Goal: Task Accomplishment & Management: Use online tool/utility

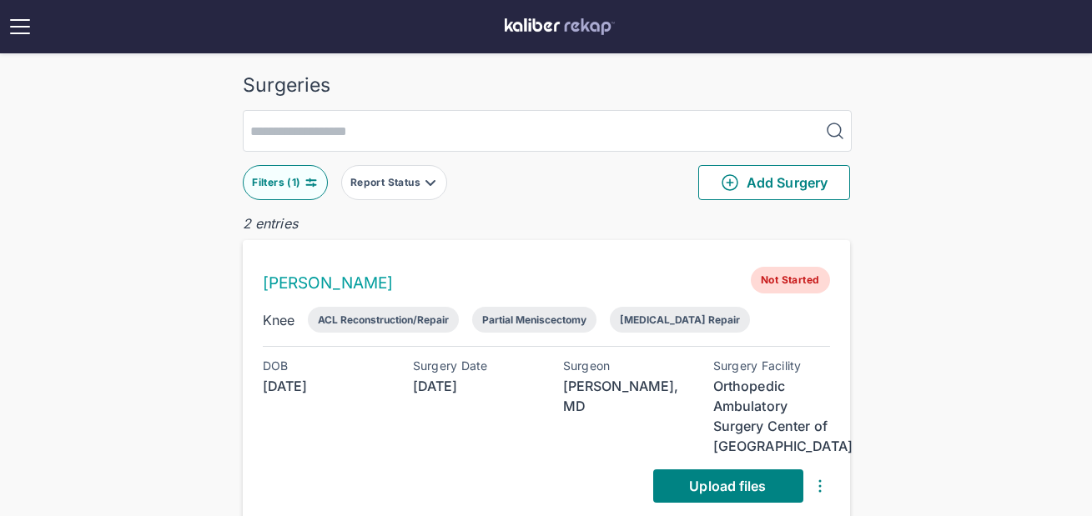
scroll to position [78, 0]
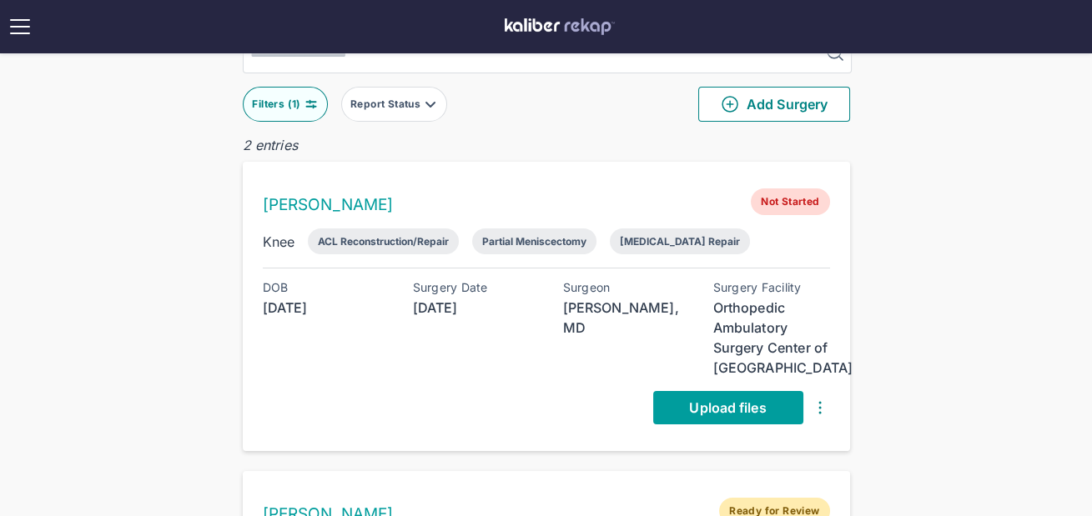
click at [674, 399] on link "Upload files" at bounding box center [728, 407] width 150 height 33
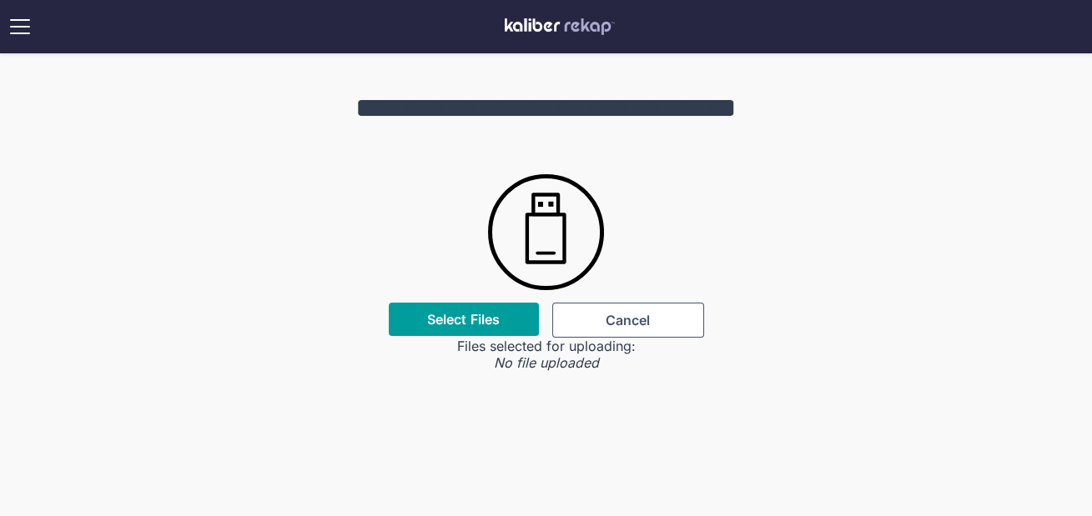
click at [455, 330] on div "Select Files" at bounding box center [464, 319] width 150 height 33
click at [463, 319] on label "Select Files" at bounding box center [463, 319] width 73 height 17
click at [0, 0] on input "Select Files" at bounding box center [0, 0] width 0 height 0
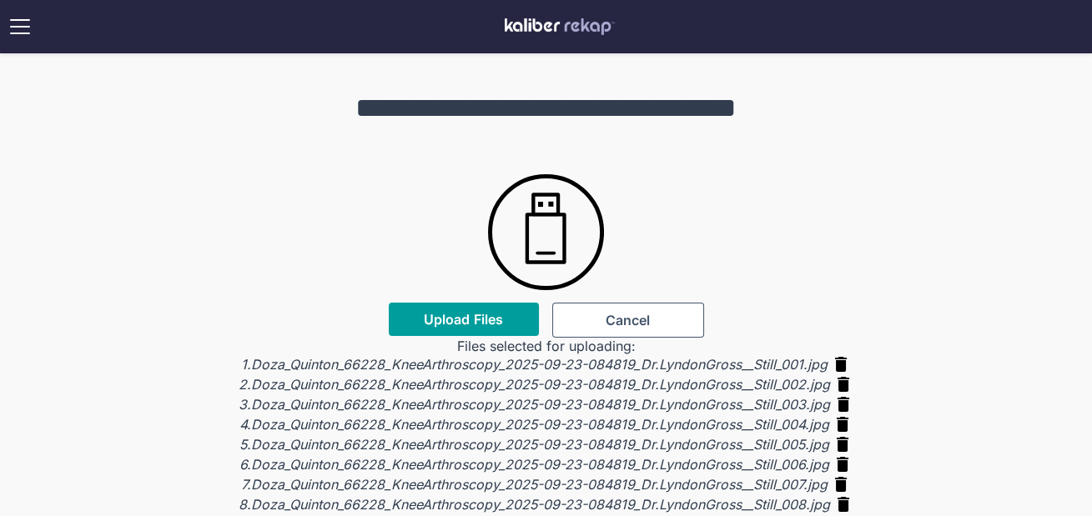
click at [496, 314] on span "Upload Files" at bounding box center [463, 319] width 79 height 17
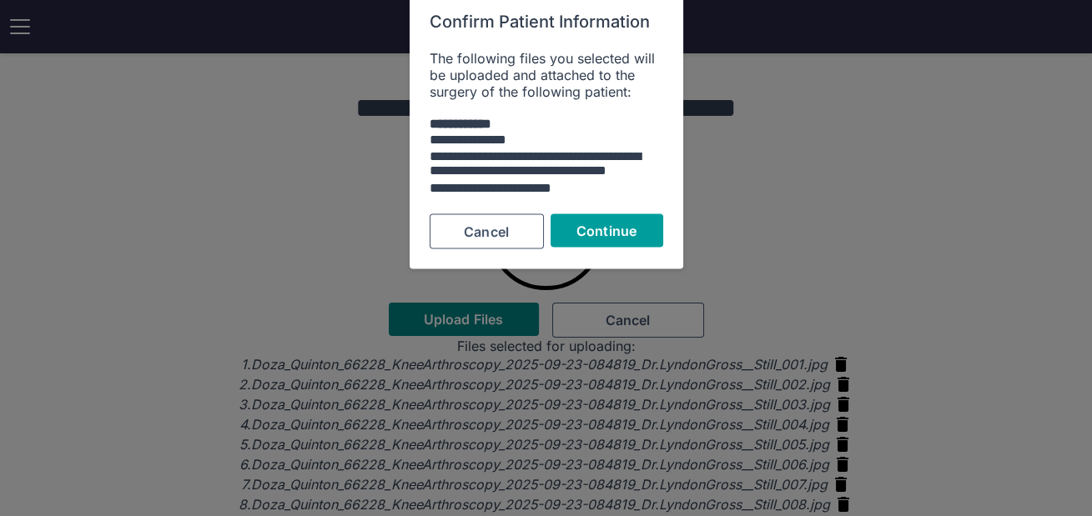
click at [580, 223] on span "Continue" at bounding box center [606, 230] width 60 height 17
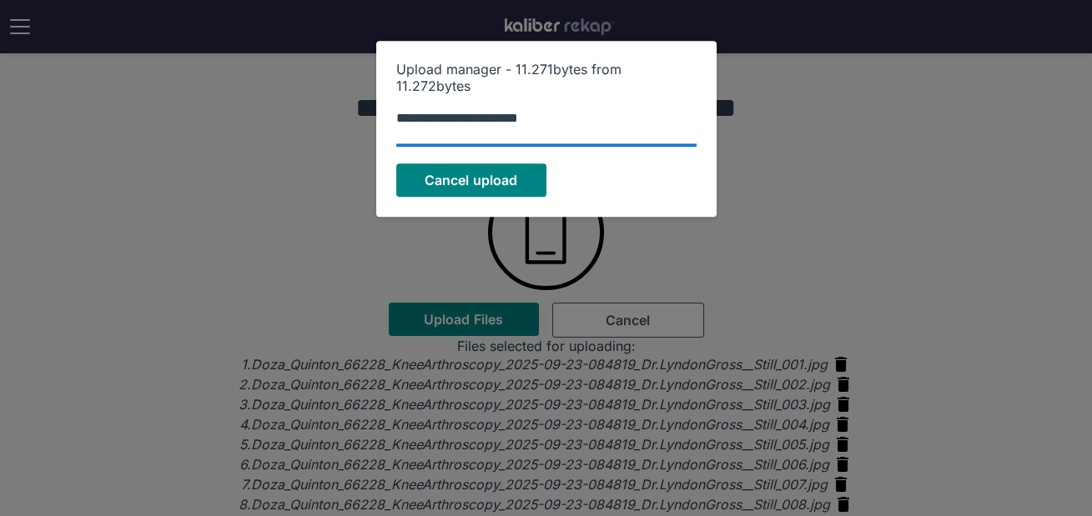
click at [697, 174] on div "**********" at bounding box center [546, 129] width 340 height 176
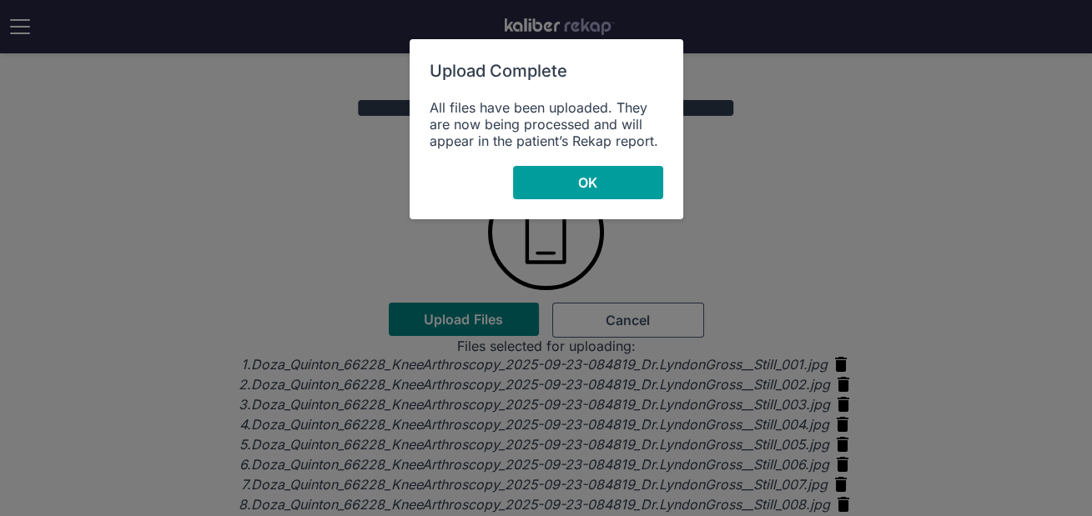
click at [613, 178] on button "OK" at bounding box center [588, 182] width 150 height 33
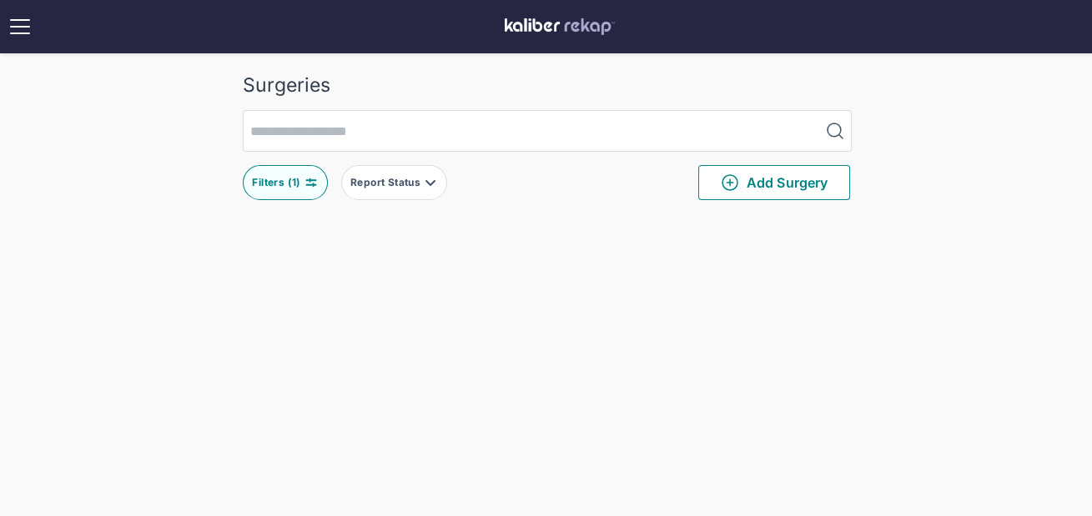
click at [267, 177] on div "Filters ( 1 )" at bounding box center [278, 182] width 52 height 13
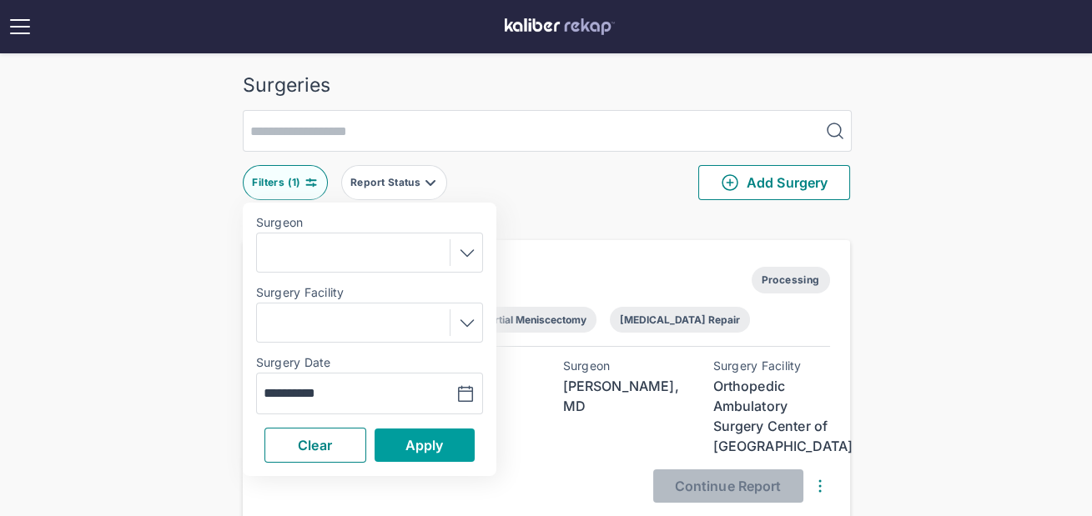
click at [417, 442] on span "Apply" at bounding box center [424, 445] width 38 height 17
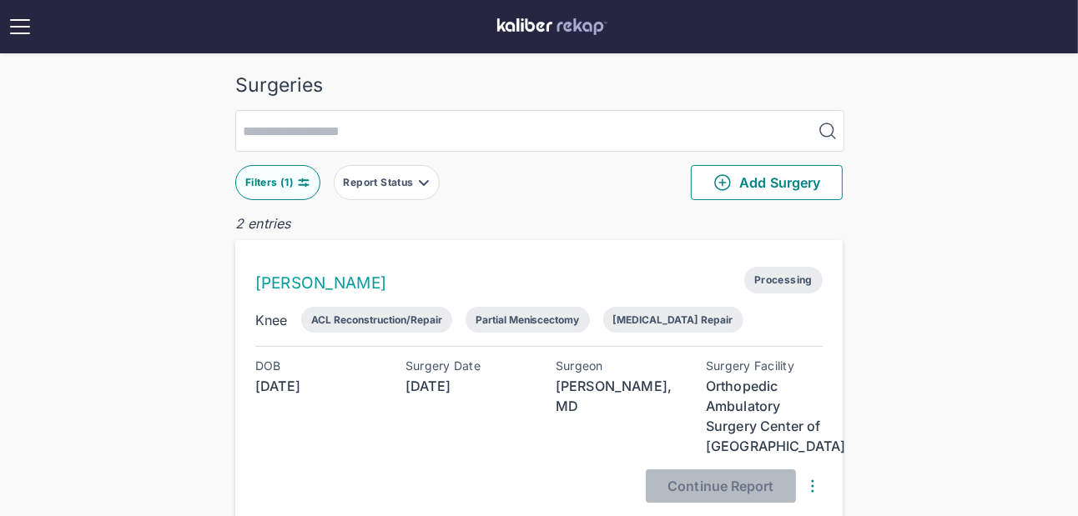
drag, startPoint x: 887, startPoint y: 254, endPoint x: 677, endPoint y: 2, distance: 328.8
click at [887, 254] on div "Surgeries Filters ( 1 ) Report Status Add Surgery 2 entries Quinton Doza Proces…" at bounding box center [539, 429] width 1078 height 859
click at [78, 199] on div "Surgeries Filters ( 1 ) Report Status Add Surgery 2 entries Quinton Doza Proces…" at bounding box center [539, 429] width 1078 height 859
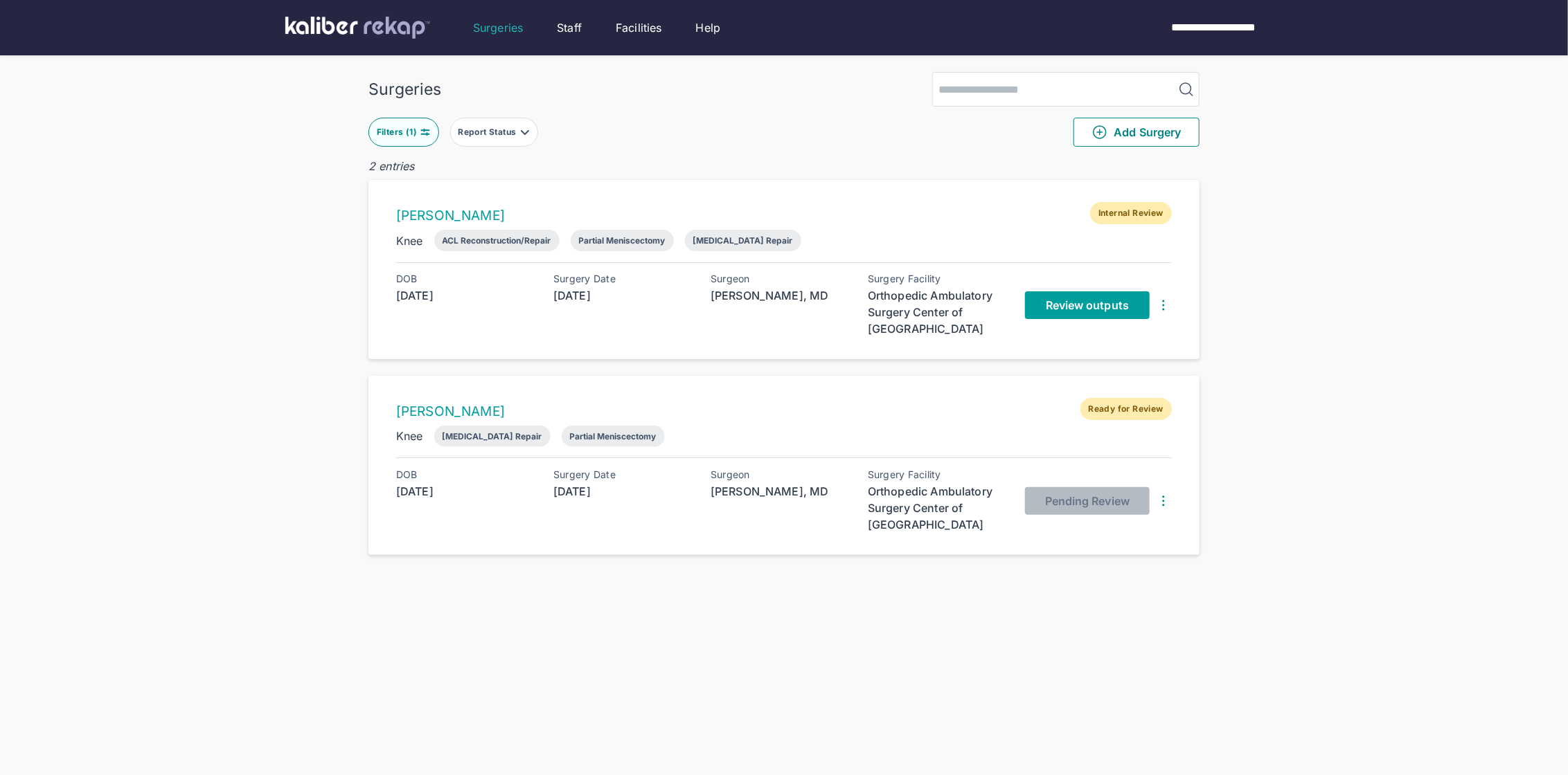
drag, startPoint x: 1000, startPoint y: 248, endPoint x: 1041, endPoint y: 292, distance: 60.1
click at [1000, 248] on div "Knee ACL Reconstruction/Repair Partial Meniscectomy [MEDICAL_DATA] Repair" at bounding box center [784, 241] width 775 height 22
click at [1076, 299] on span "Review outputs" at bounding box center [1087, 305] width 83 height 14
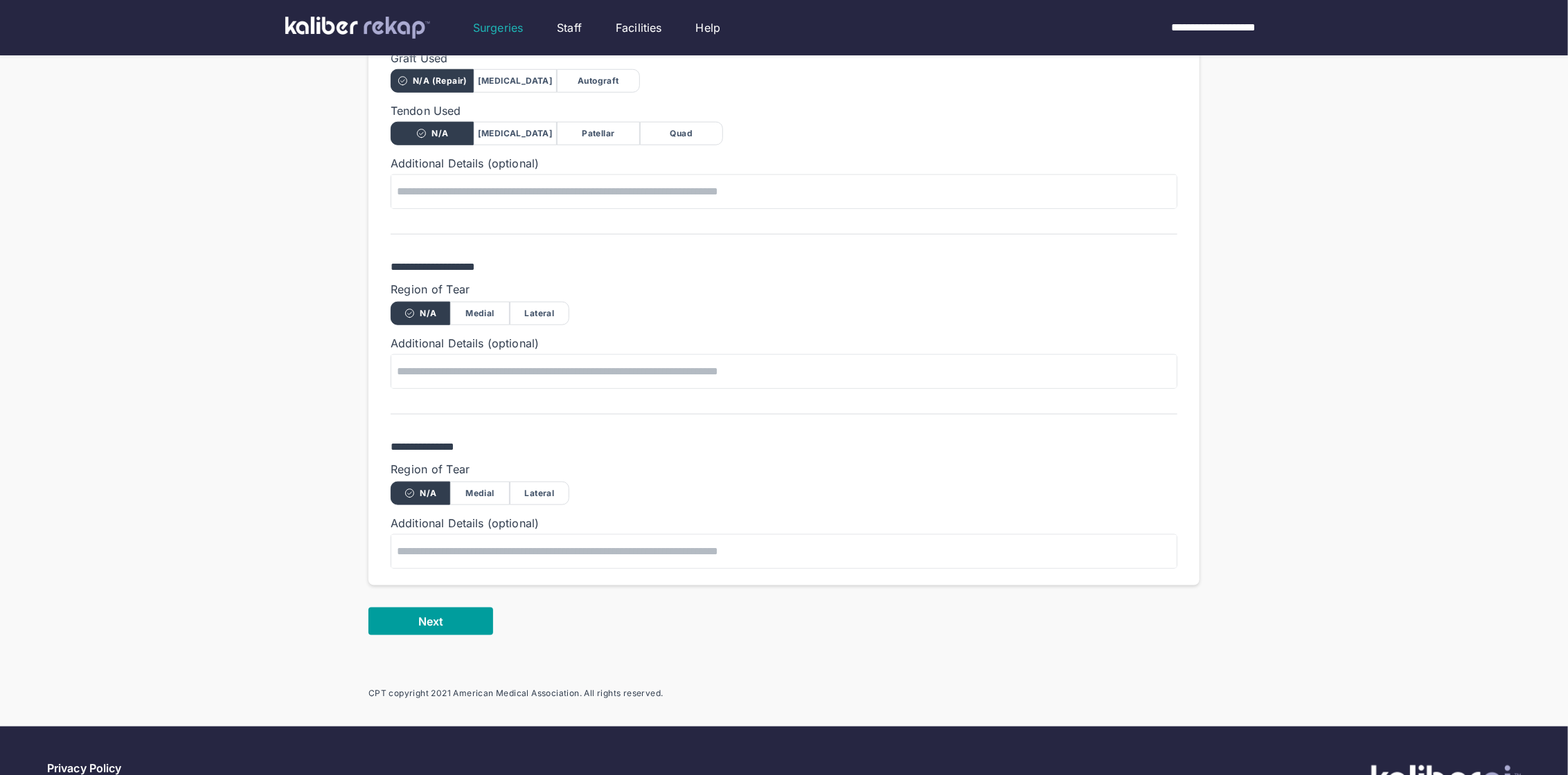
scroll to position [885, 0]
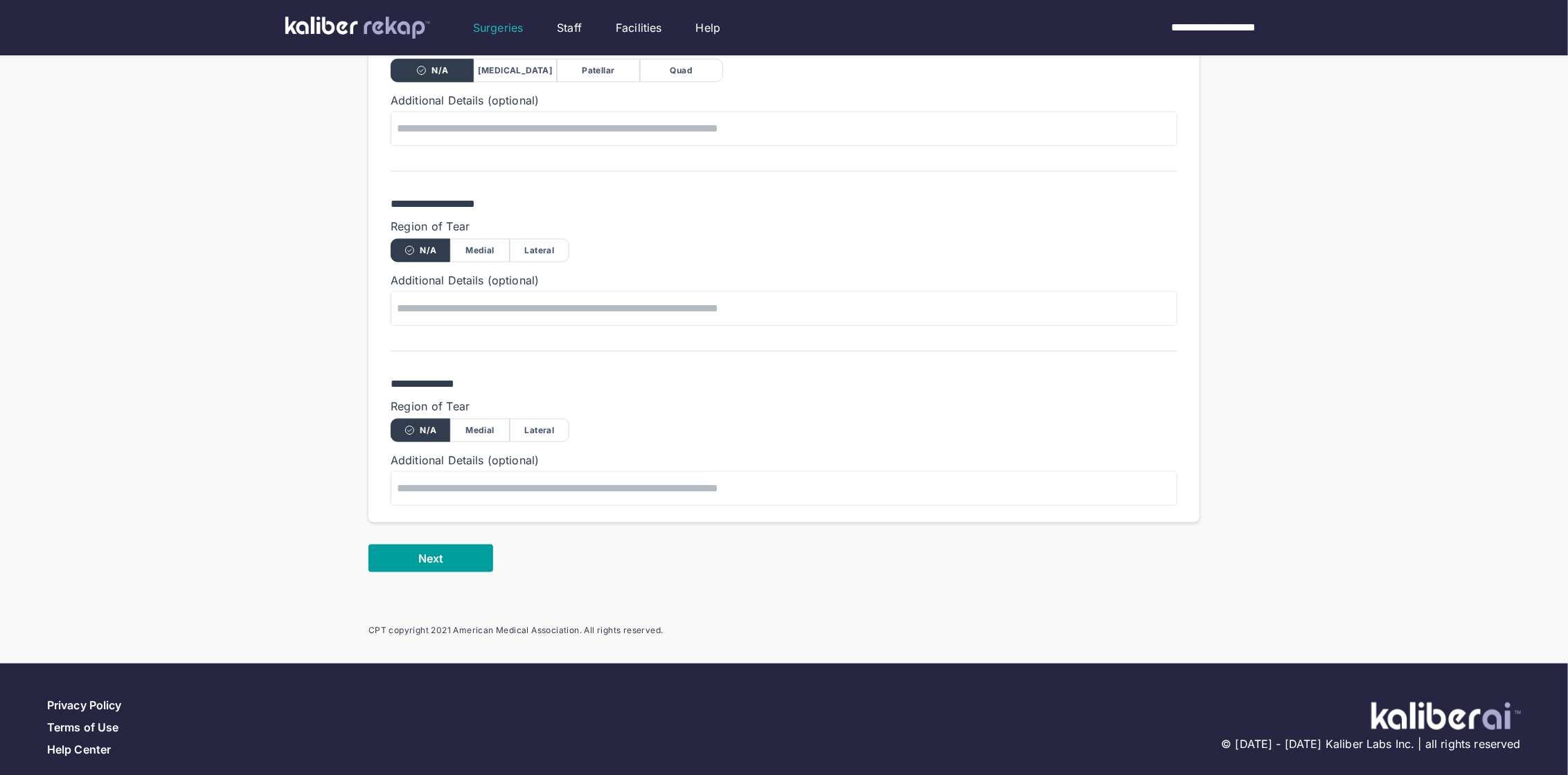
click at [457, 545] on button "Next" at bounding box center [431, 558] width 125 height 27
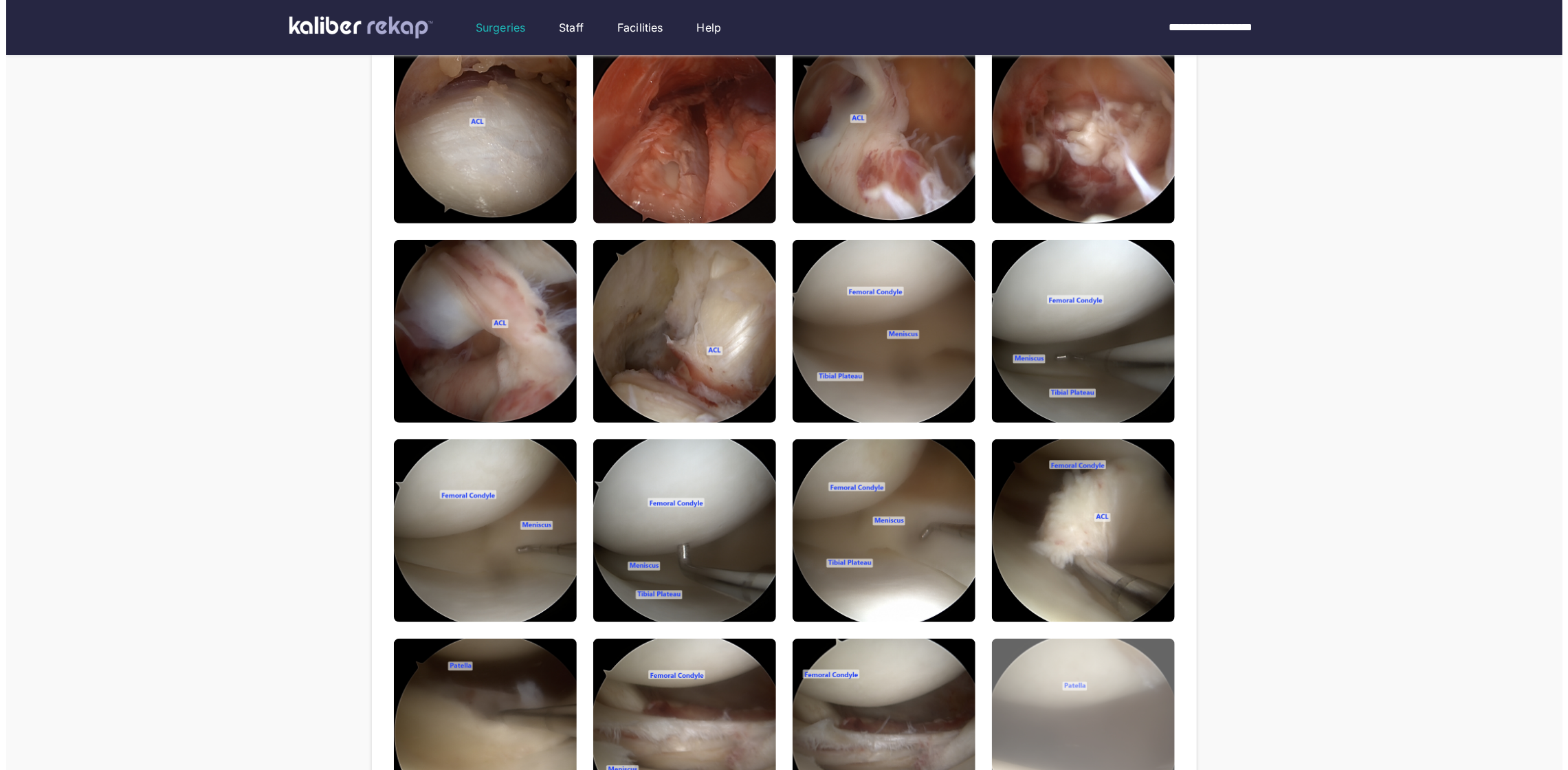
scroll to position [50, 0]
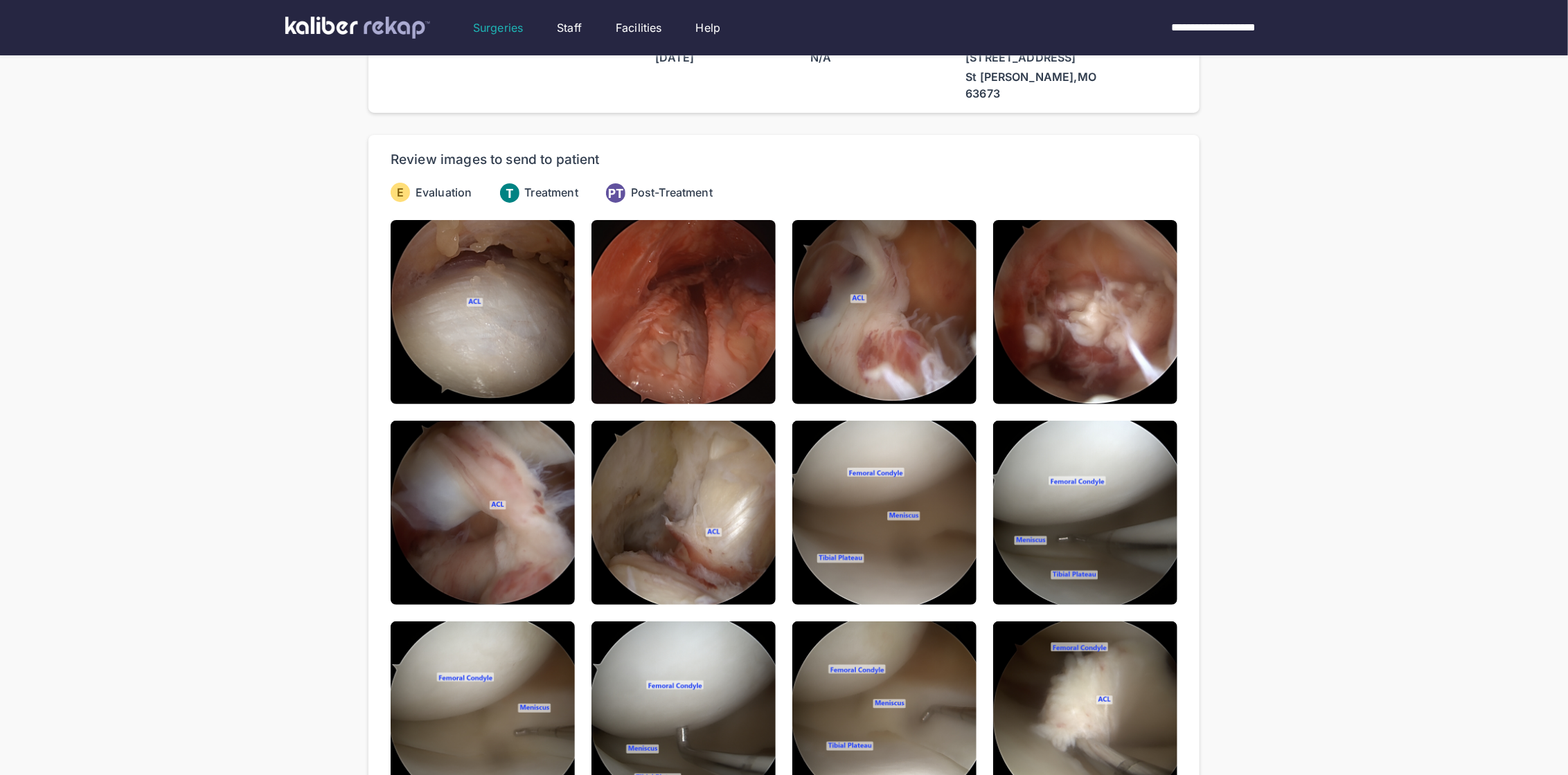
drag, startPoint x: 480, startPoint y: 278, endPoint x: 515, endPoint y: 306, distance: 44.8
click at [480, 278] on img at bounding box center [482, 312] width 184 height 184
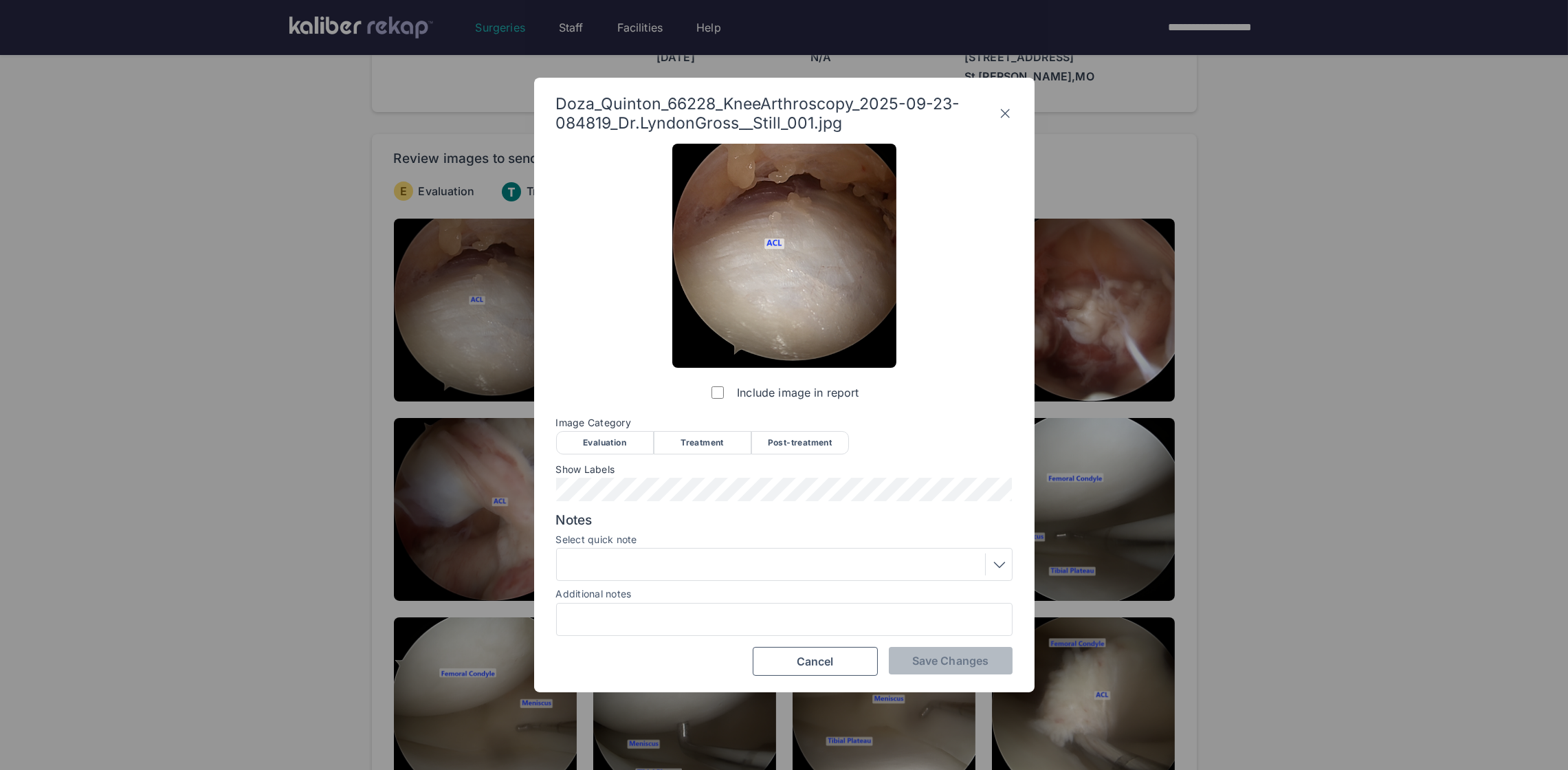
click at [592, 449] on div "Evaluation" at bounding box center [605, 443] width 97 height 23
drag, startPoint x: 925, startPoint y: 674, endPoint x: 923, endPoint y: 659, distance: 15.1
click at [924, 671] on div "Save Changes Cancel" at bounding box center [784, 661] width 456 height 29
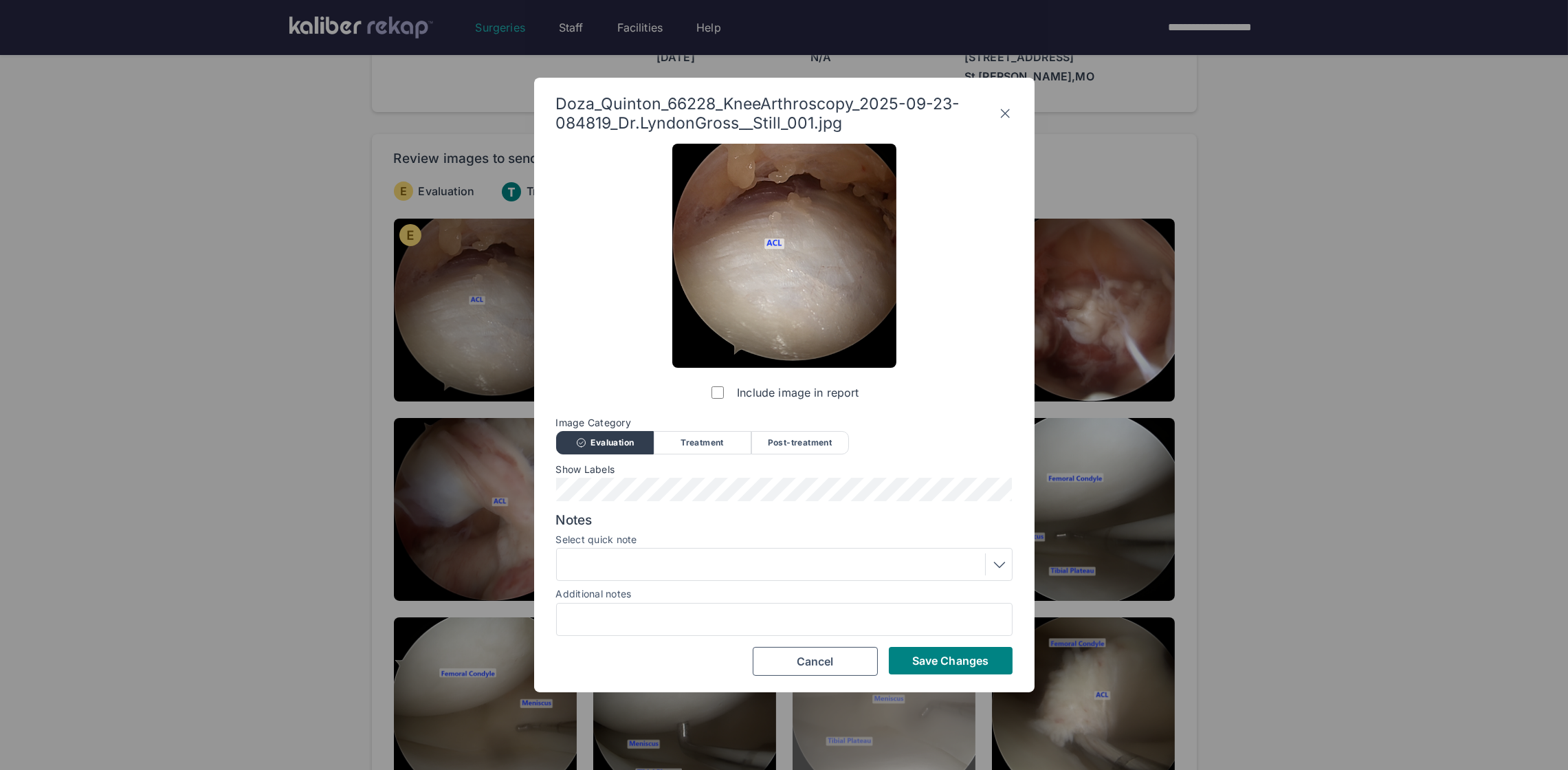
drag, startPoint x: 923, startPoint y: 657, endPoint x: 871, endPoint y: 617, distance: 65.6
click at [923, 657] on span "Save Changes" at bounding box center [950, 660] width 77 height 14
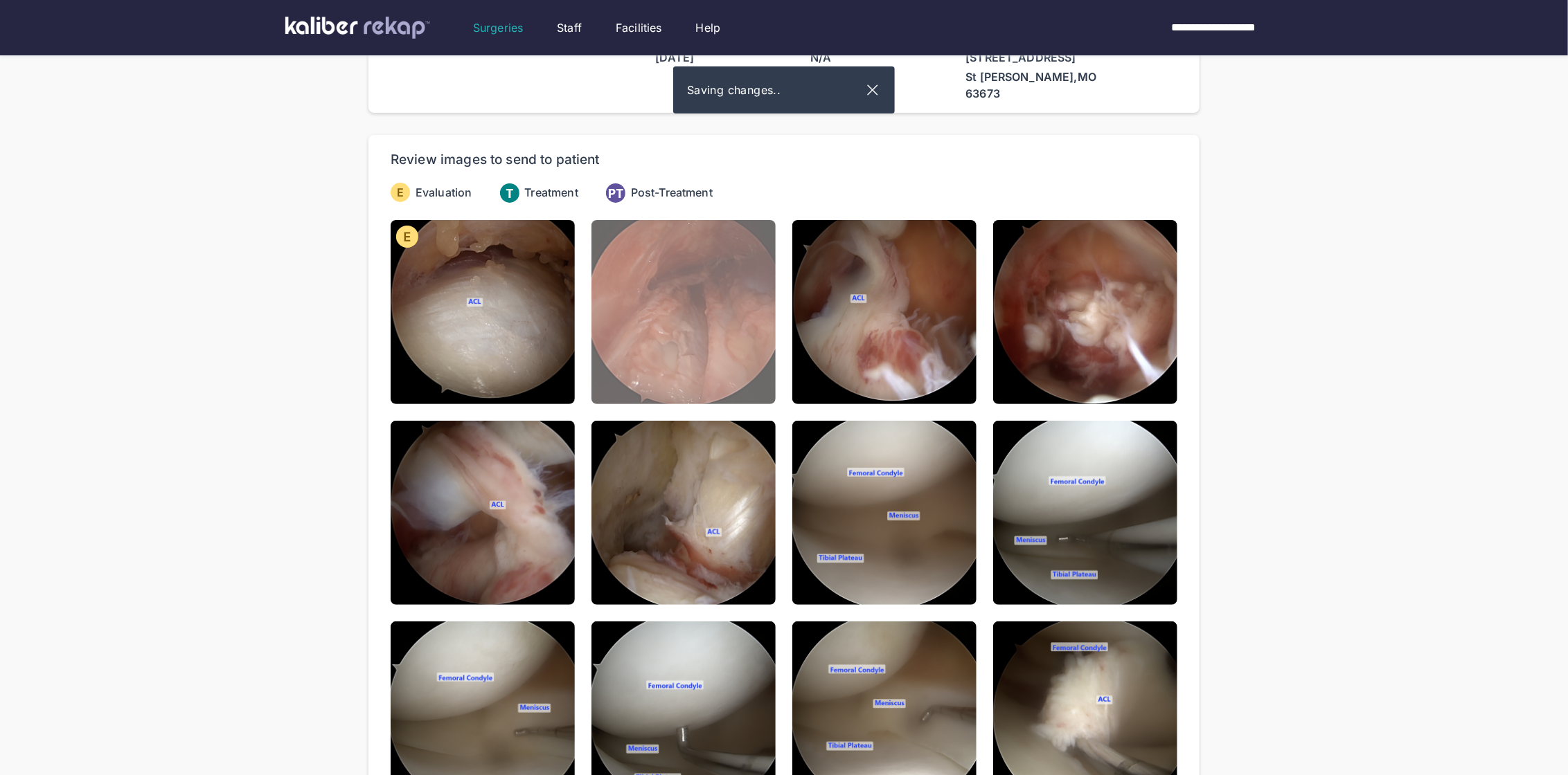
click at [674, 373] on img at bounding box center [683, 312] width 184 height 184
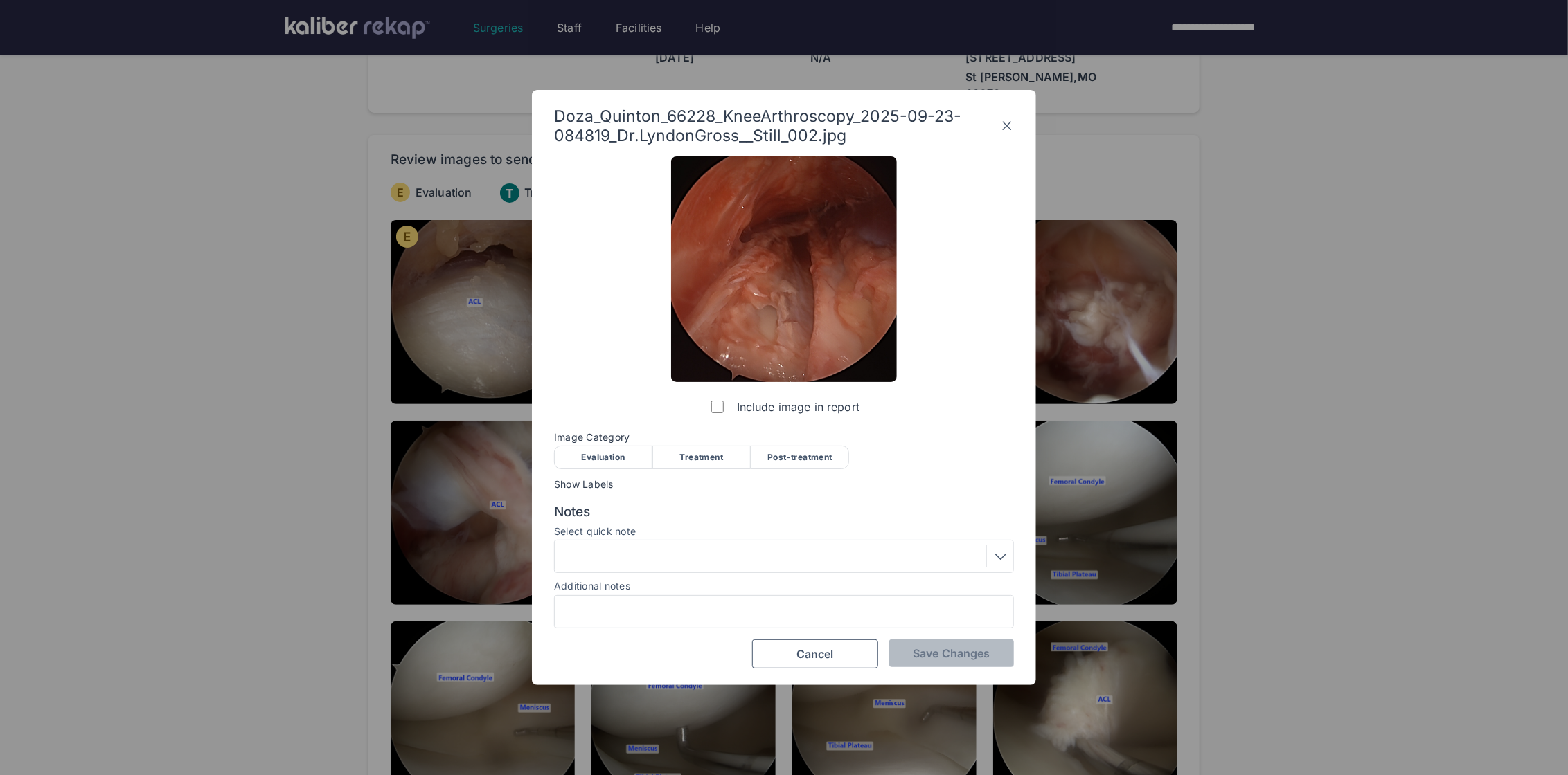
drag, startPoint x: 606, startPoint y: 460, endPoint x: 614, endPoint y: 457, distance: 8.5
click at [607, 459] on div "Evaluation" at bounding box center [603, 457] width 98 height 23
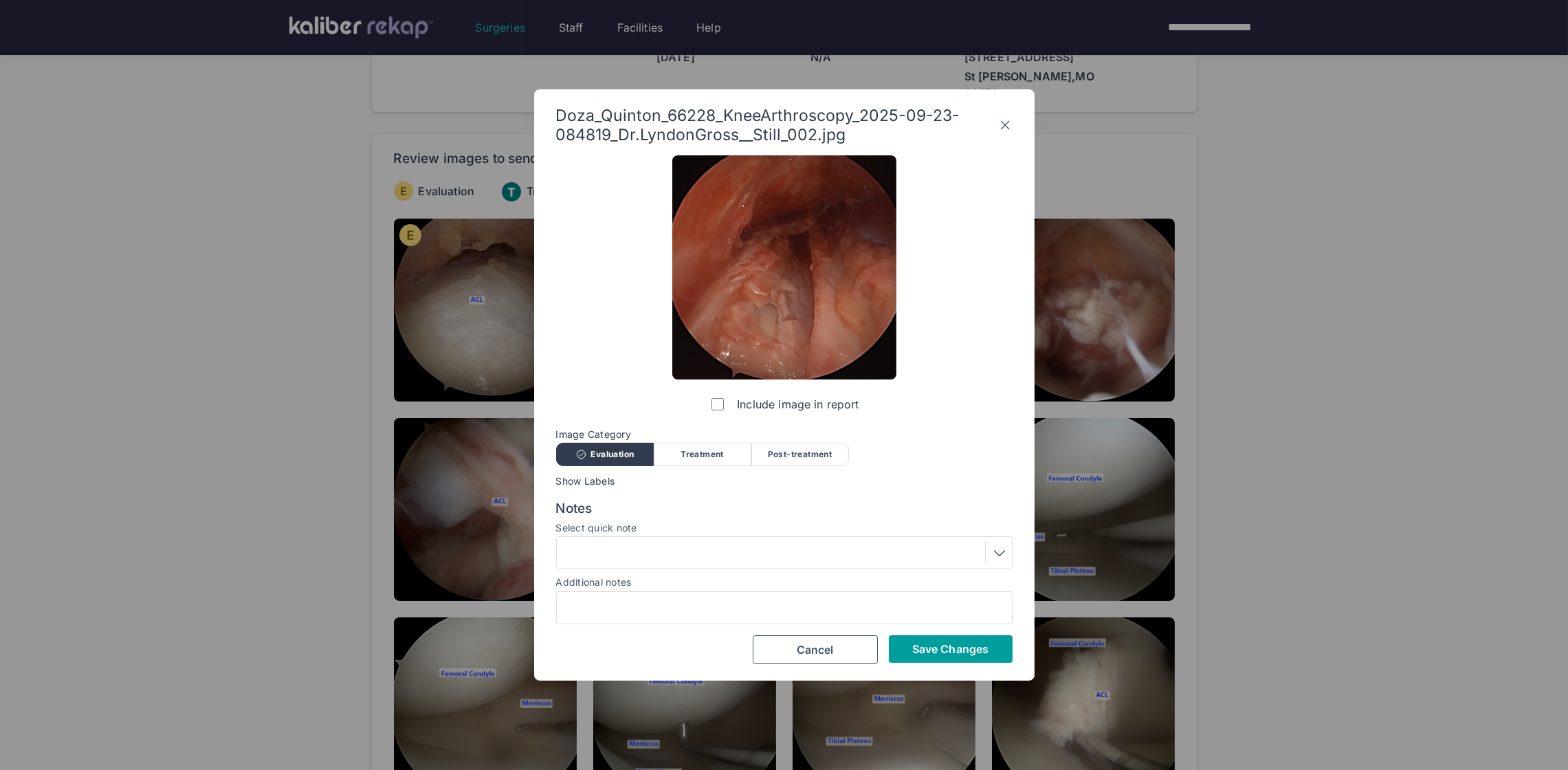
click at [908, 648] on button "Save Changes" at bounding box center [951, 649] width 124 height 27
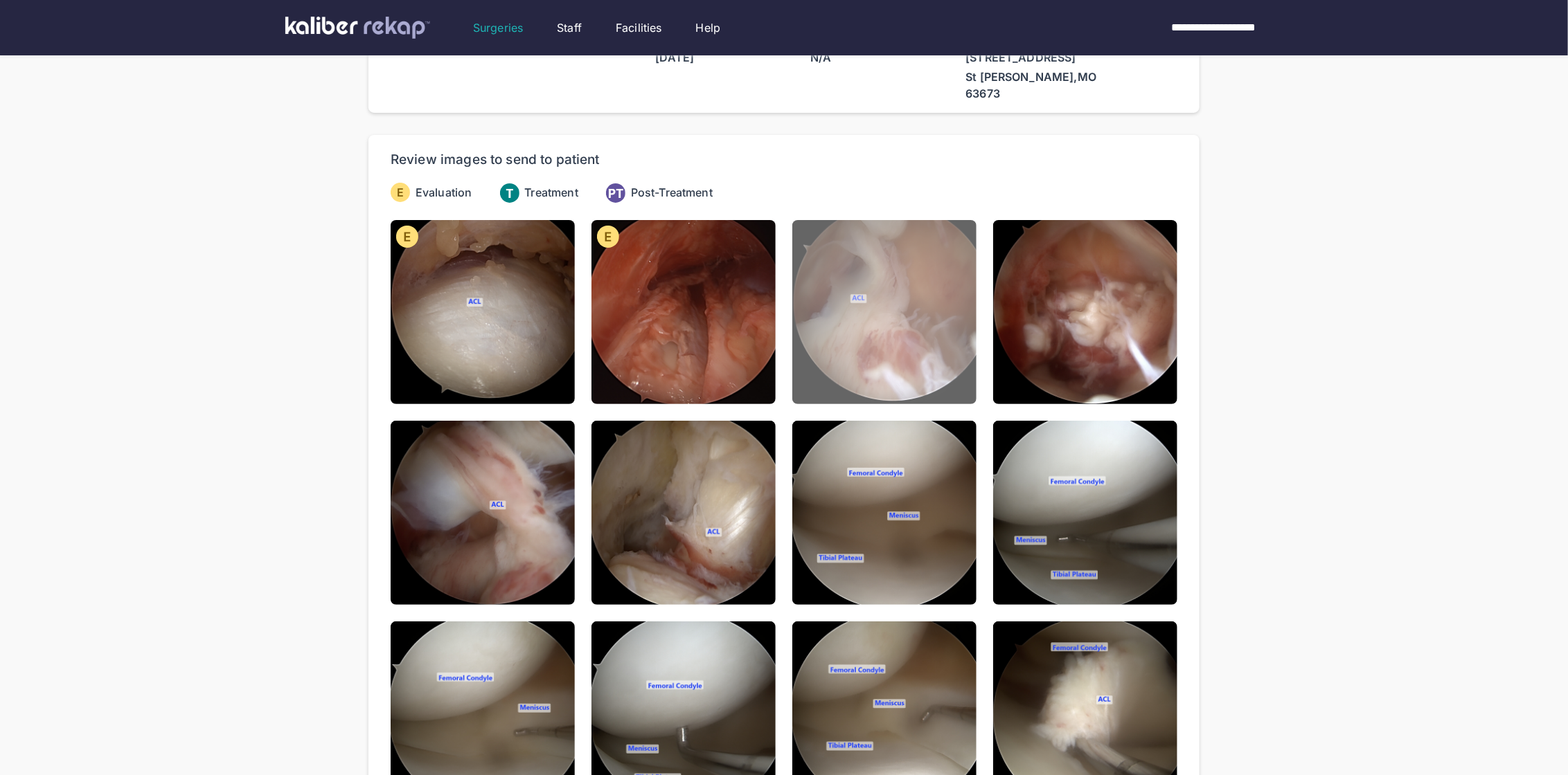
click at [857, 324] on img at bounding box center [884, 312] width 184 height 184
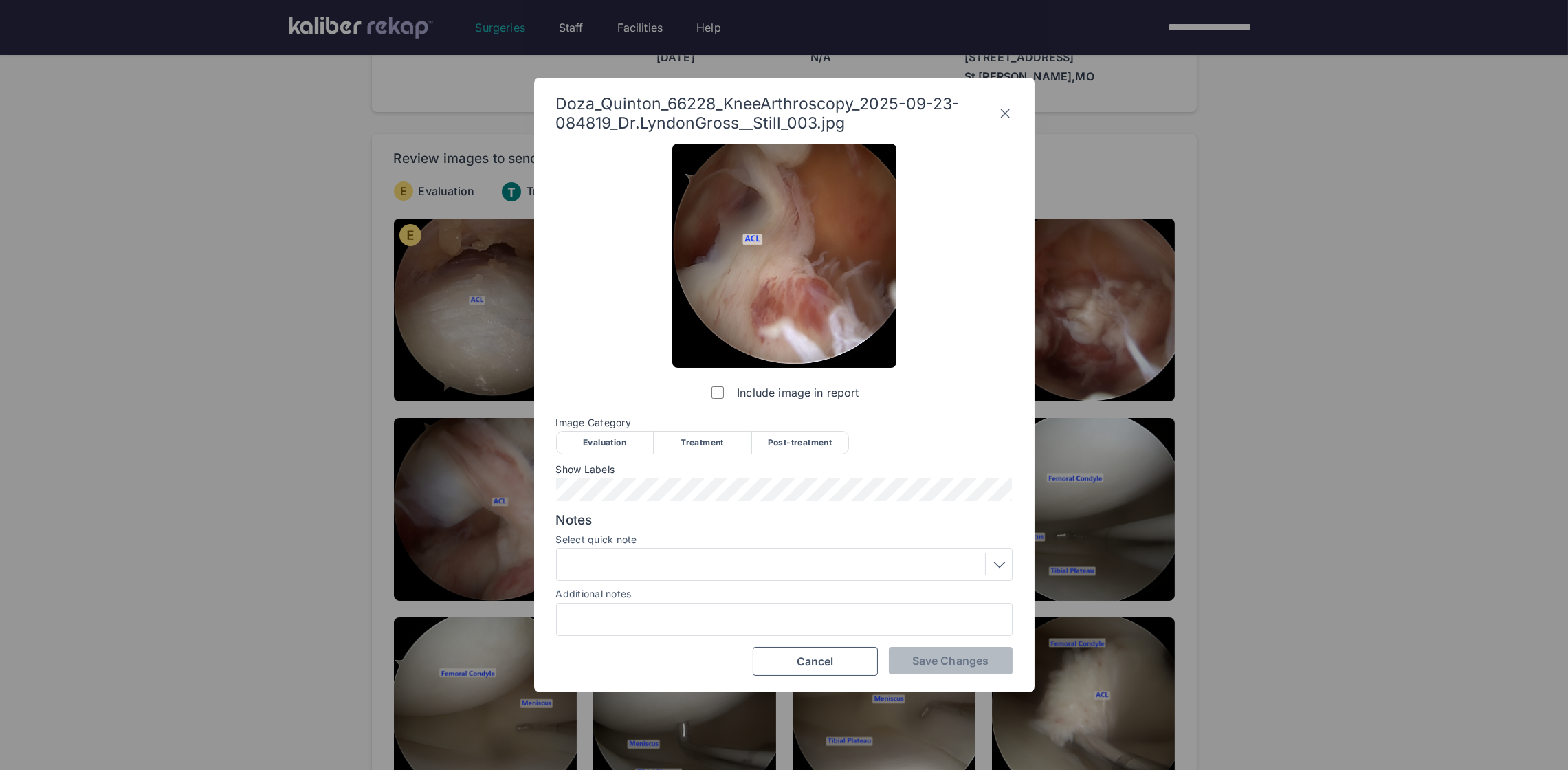
drag, startPoint x: 611, startPoint y: 442, endPoint x: 619, endPoint y: 464, distance: 23.4
click at [611, 442] on div "Evaluation" at bounding box center [605, 443] width 97 height 23
click at [640, 544] on label "Select quick note" at bounding box center [784, 539] width 456 height 11
click at [631, 557] on div at bounding box center [784, 565] width 447 height 22
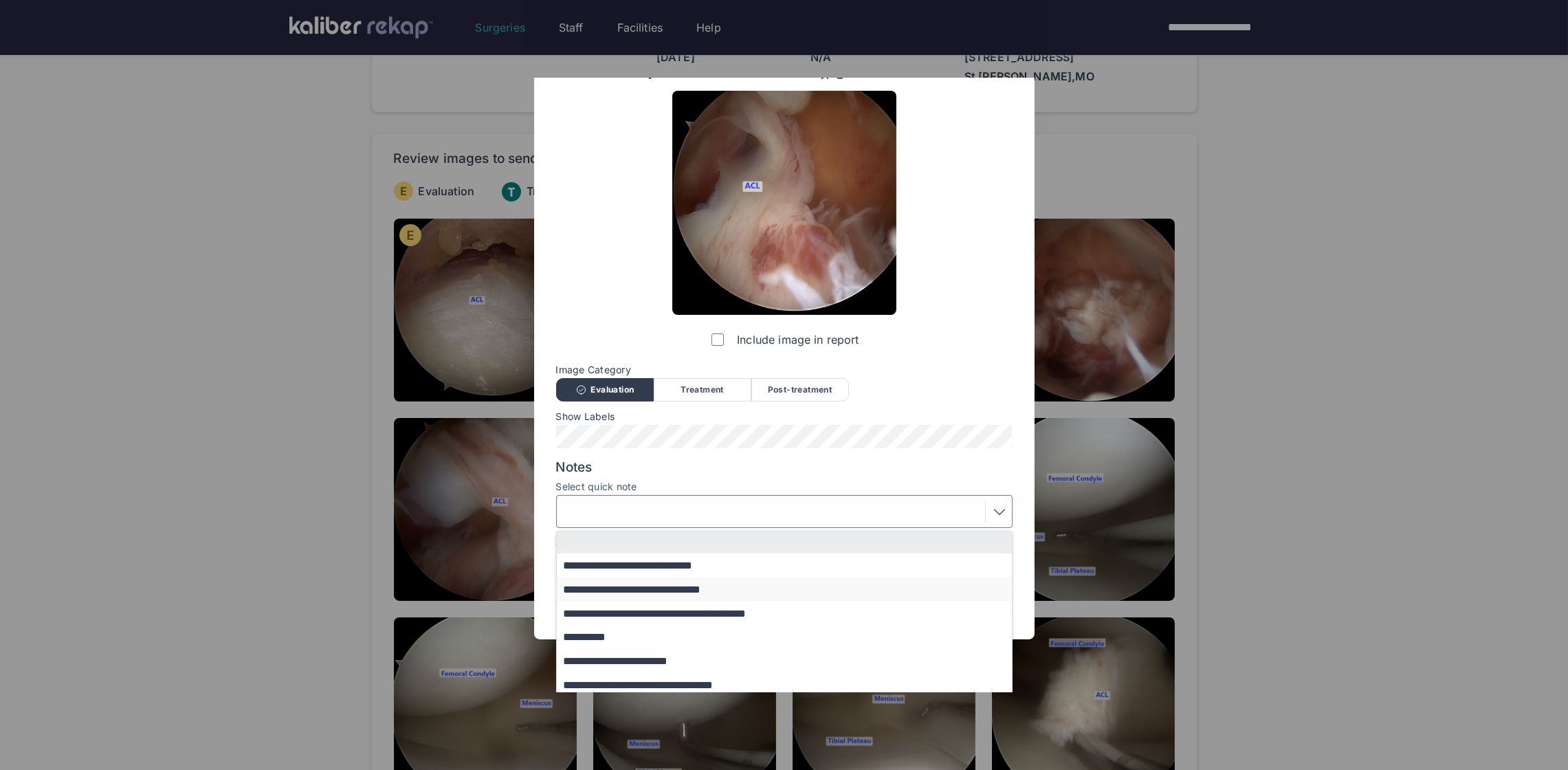
scroll to position [83, 0]
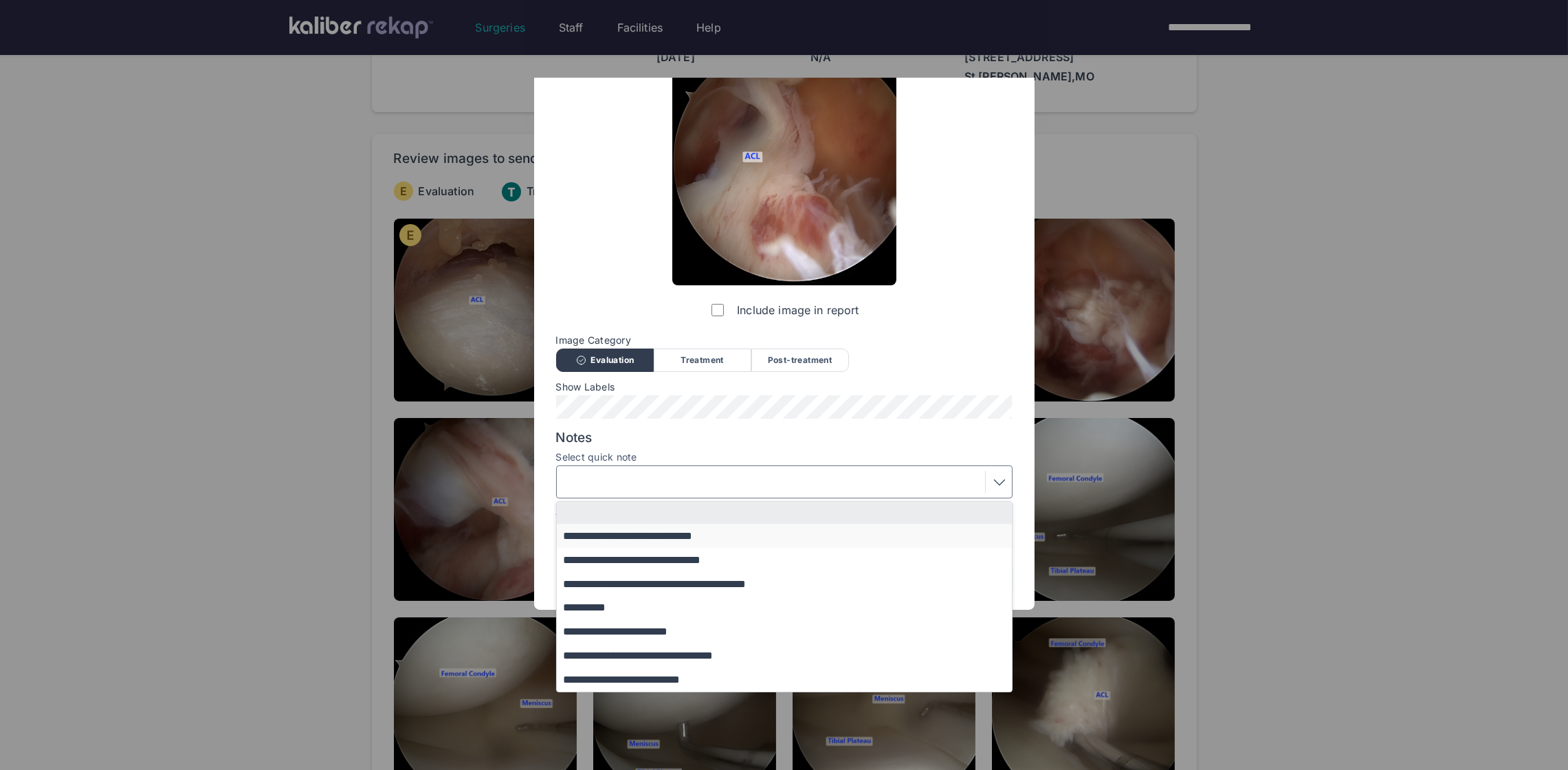
click at [626, 538] on button "**********" at bounding box center [791, 536] width 468 height 24
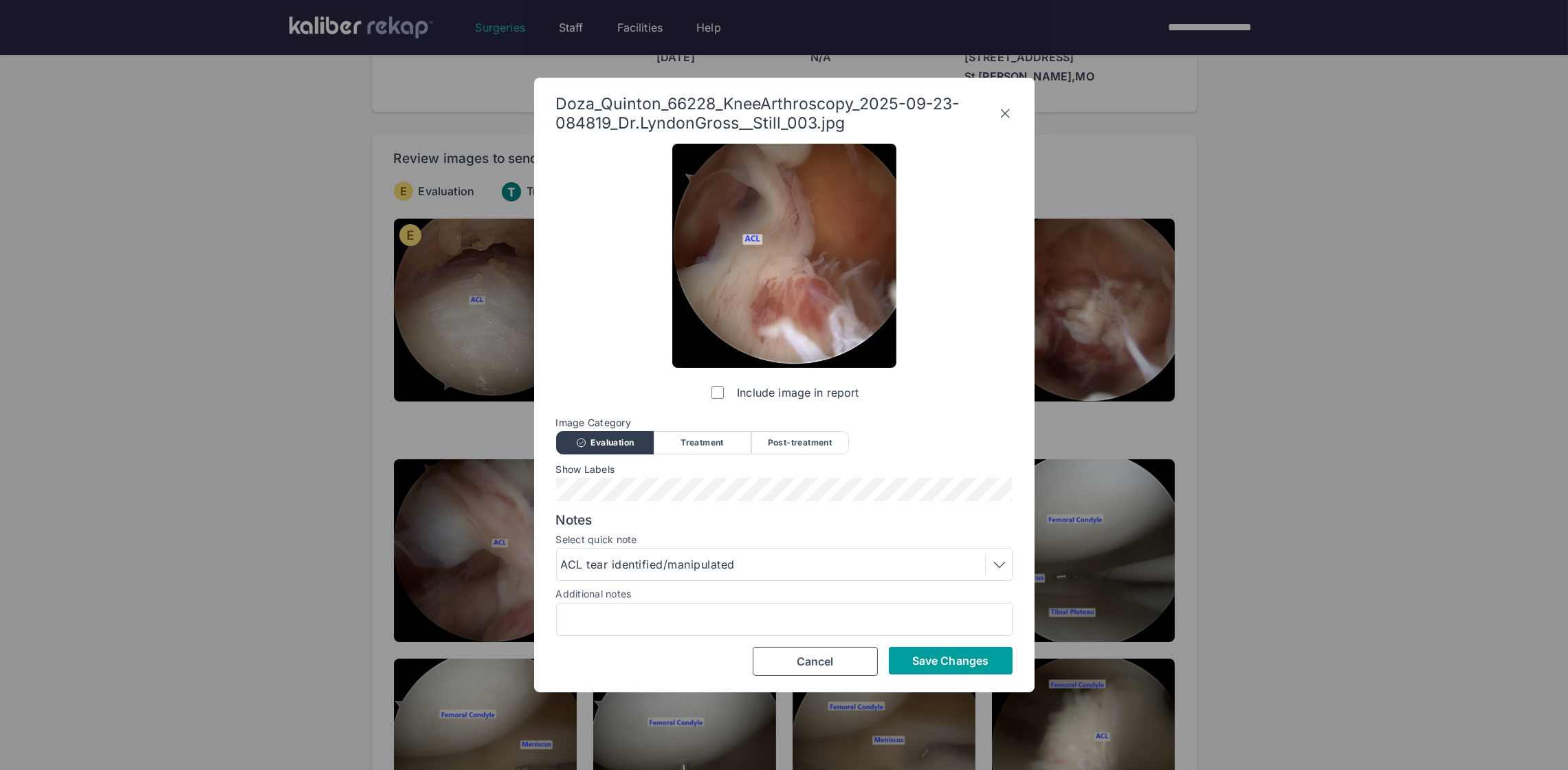
click at [926, 654] on span "Save Changes" at bounding box center [950, 660] width 77 height 14
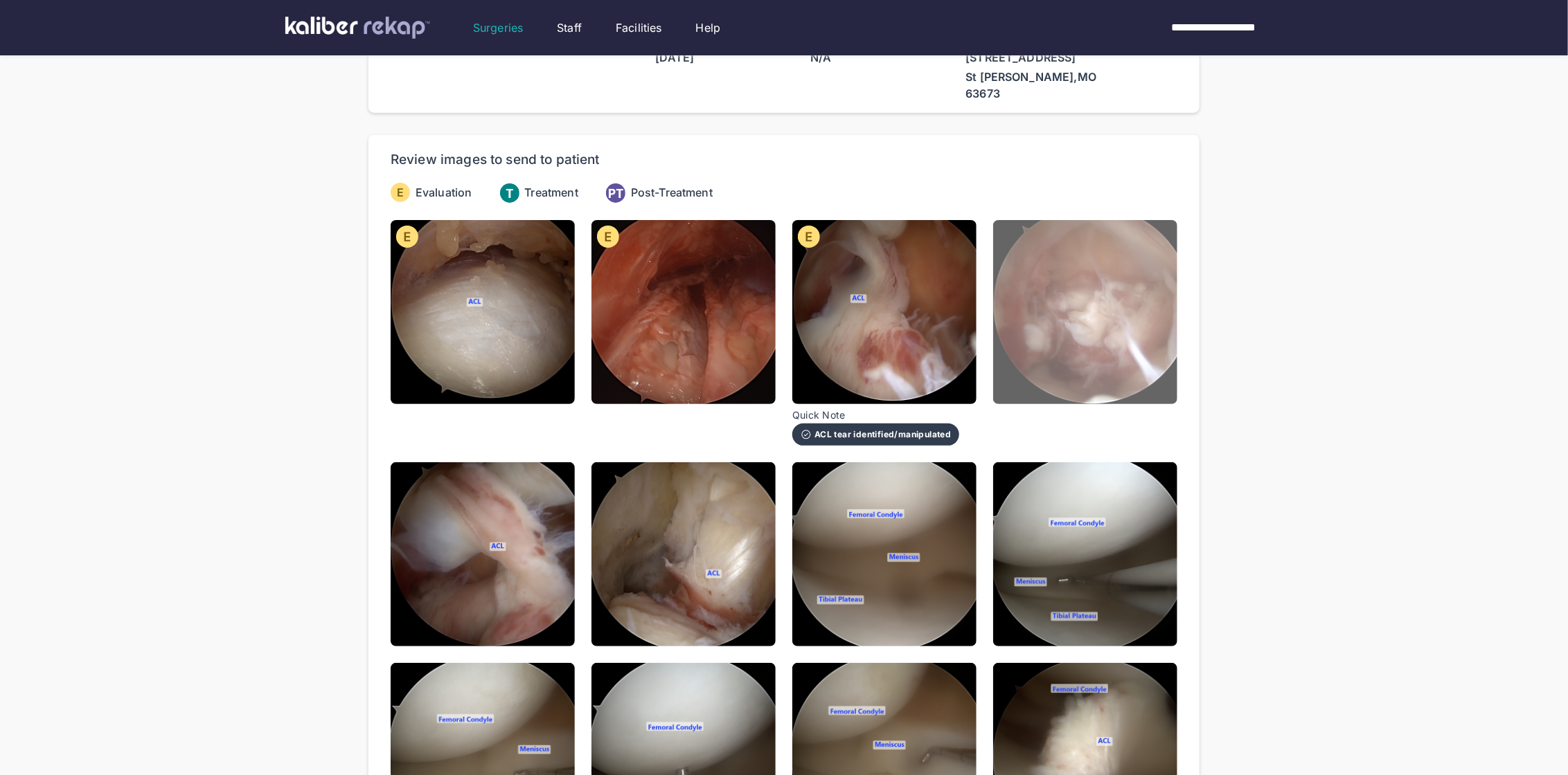
click at [1051, 356] on img at bounding box center [1085, 312] width 184 height 184
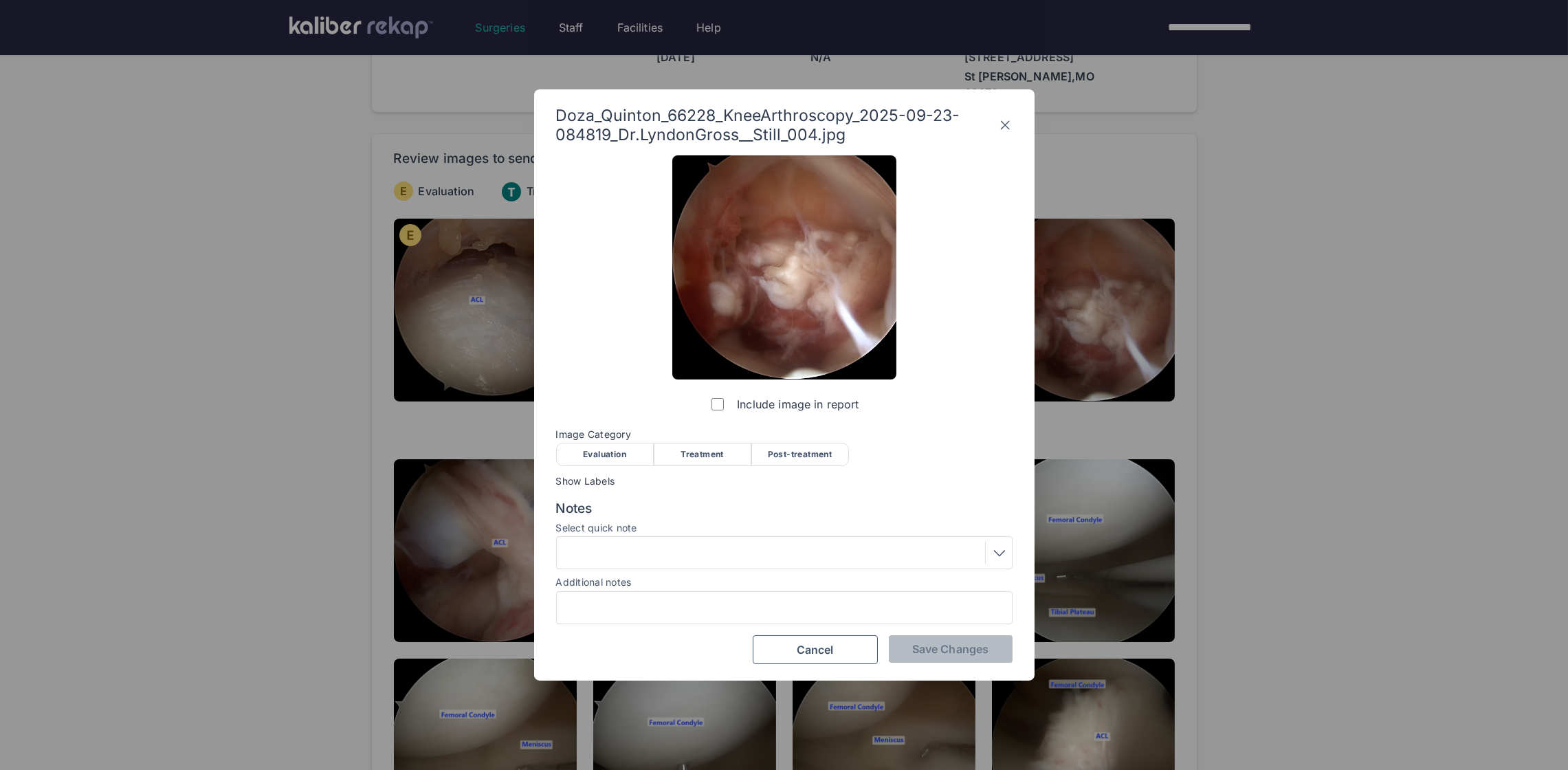
click at [607, 446] on div "Evaluation" at bounding box center [605, 454] width 97 height 23
click at [657, 557] on div at bounding box center [784, 552] width 447 height 22
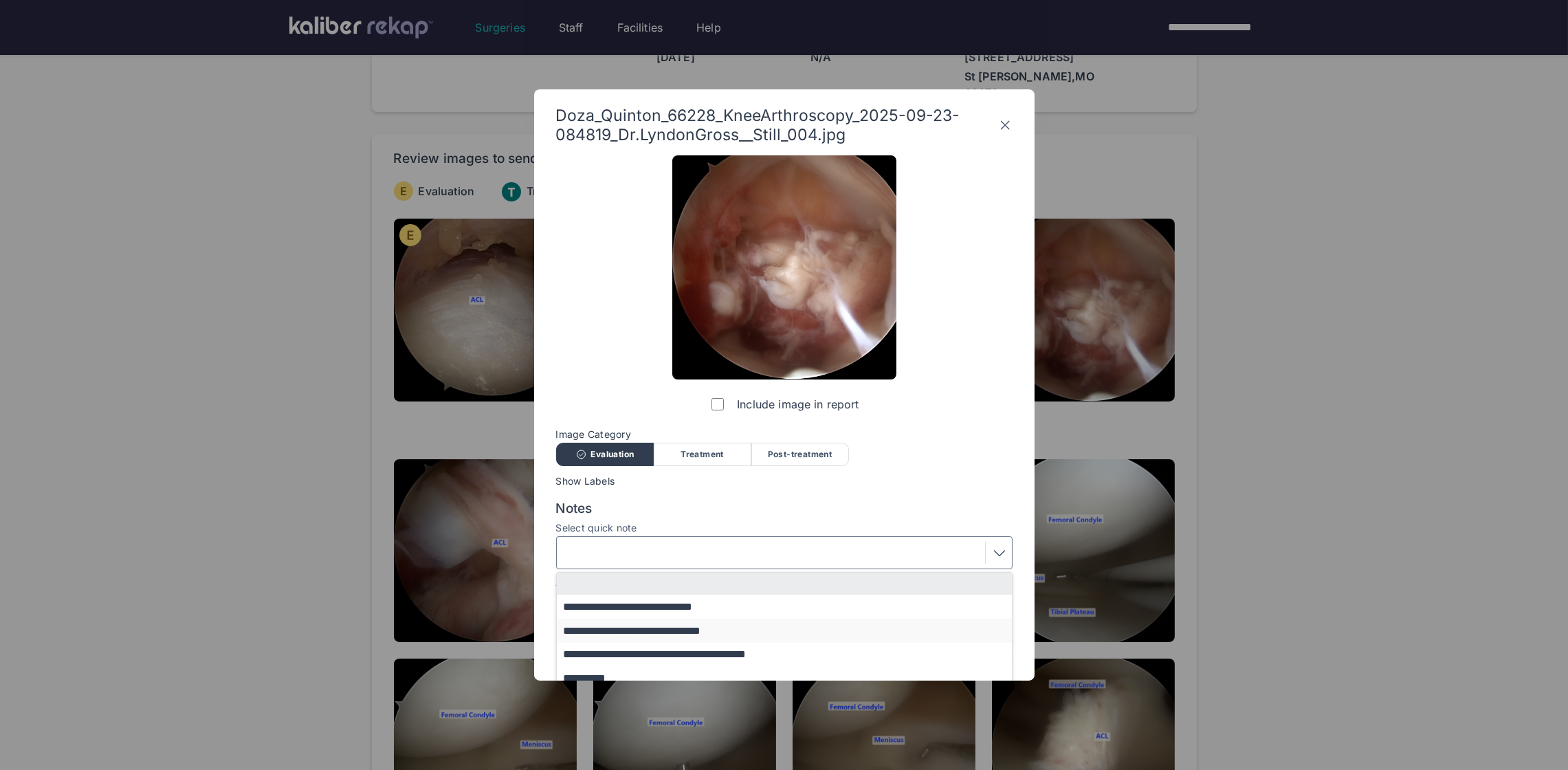
scroll to position [82, 0]
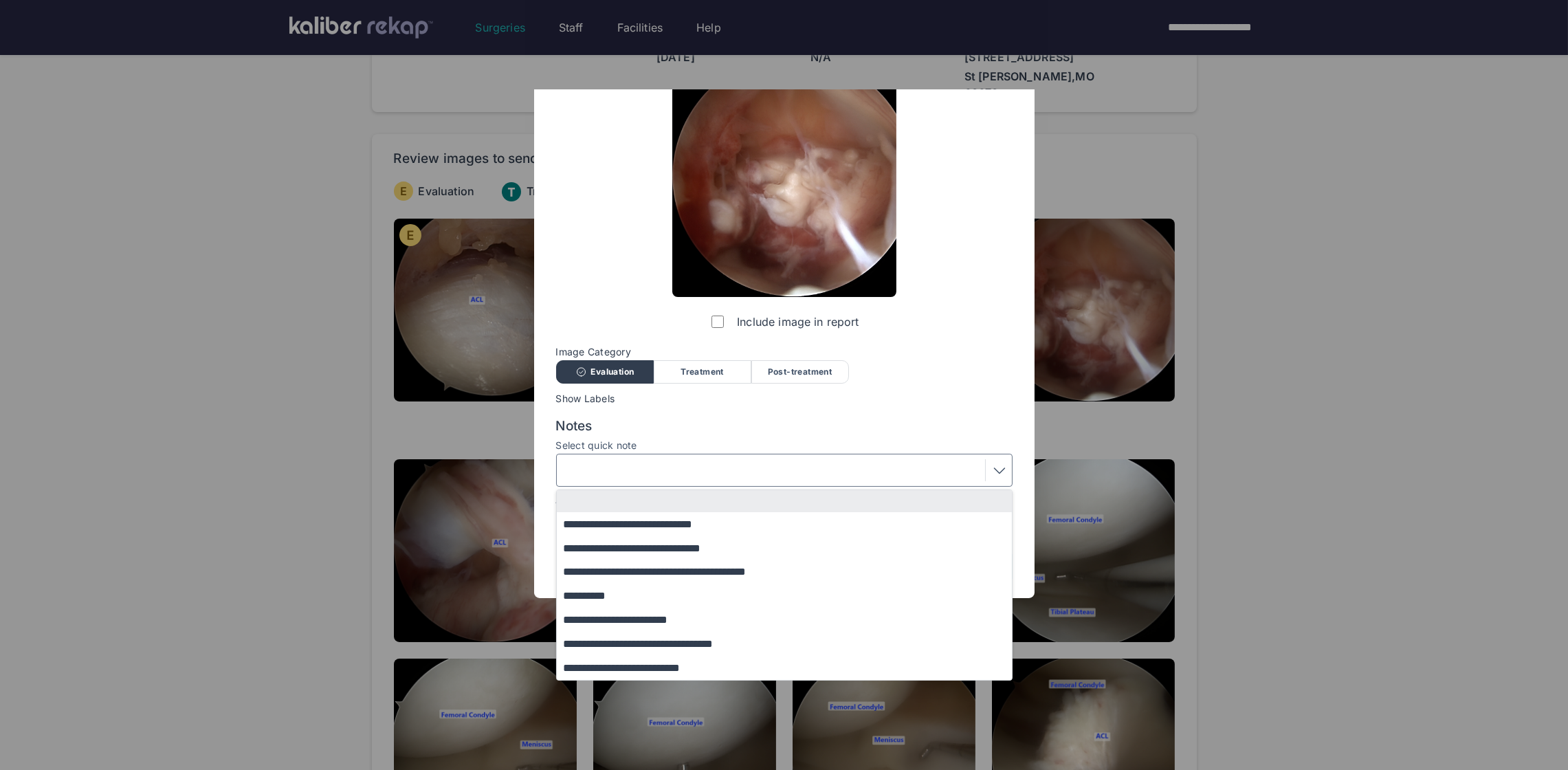
click at [620, 533] on button "**********" at bounding box center [791, 524] width 468 height 24
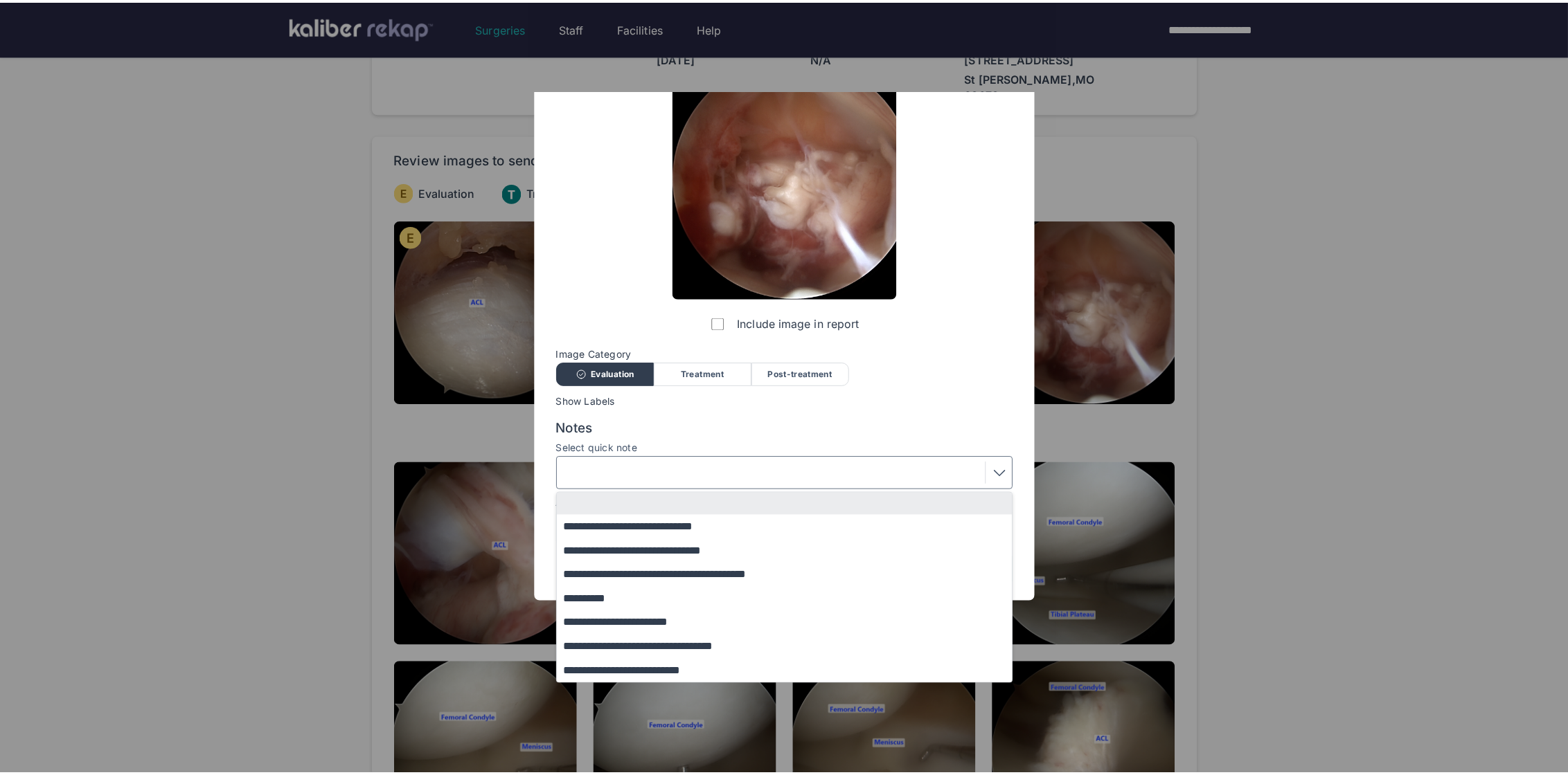
scroll to position [0, 0]
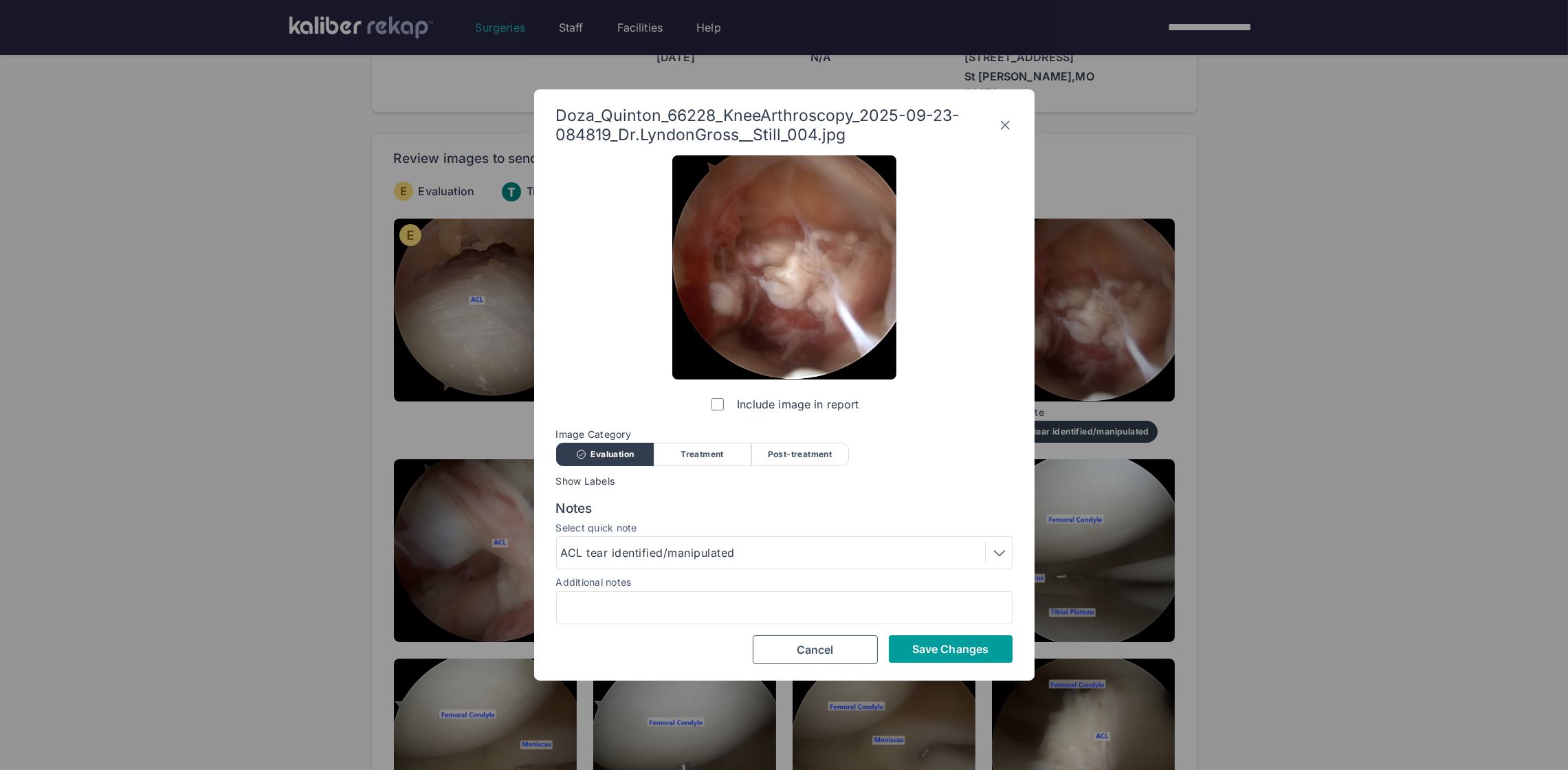
click at [976, 660] on button "Save Changes" at bounding box center [951, 649] width 124 height 27
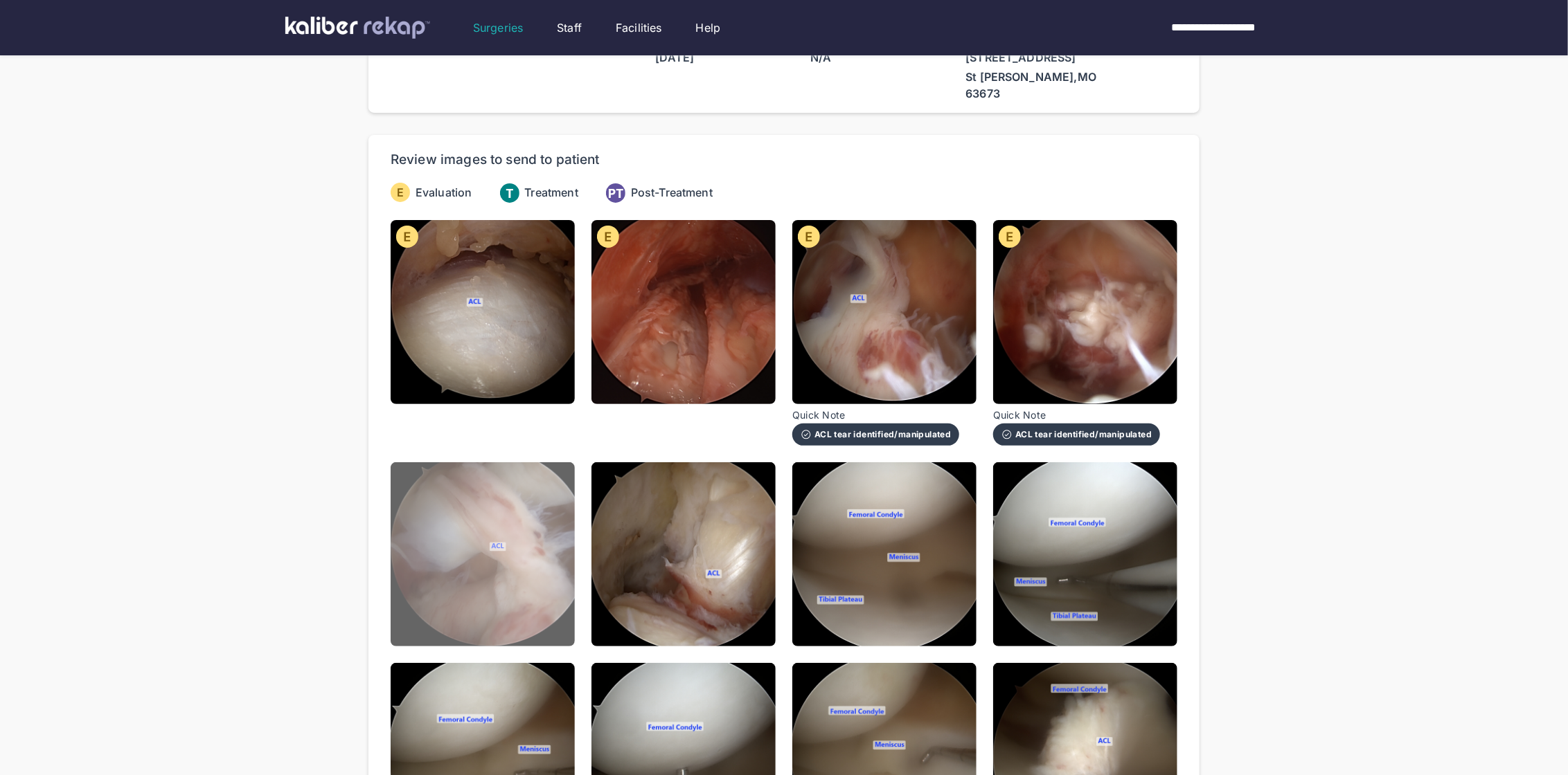
click at [559, 573] on img at bounding box center [482, 554] width 184 height 184
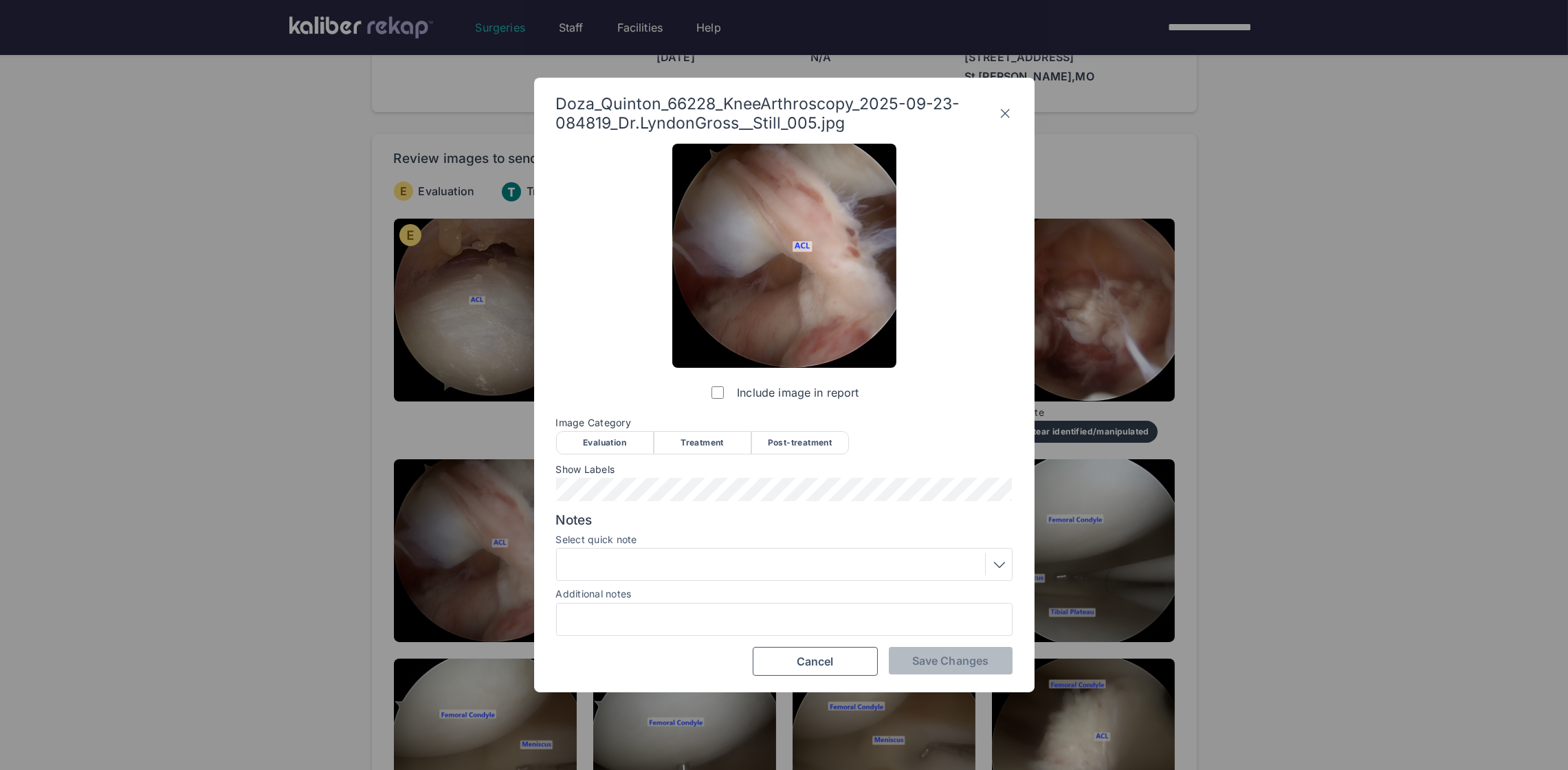
click at [587, 446] on div "Evaluation" at bounding box center [605, 443] width 97 height 23
click at [971, 670] on button "Save Changes" at bounding box center [951, 660] width 124 height 27
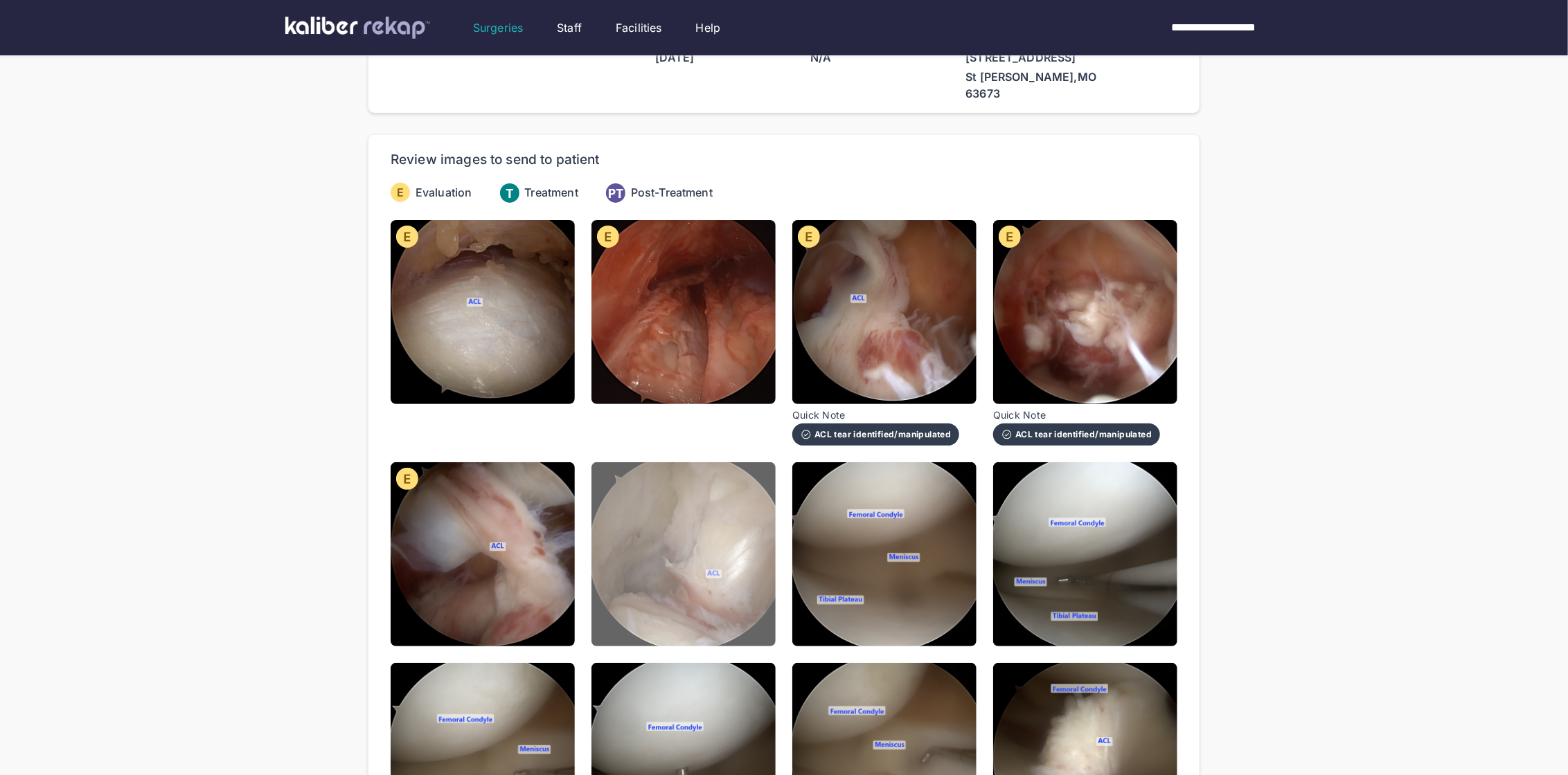
click at [688, 540] on img at bounding box center [683, 554] width 184 height 184
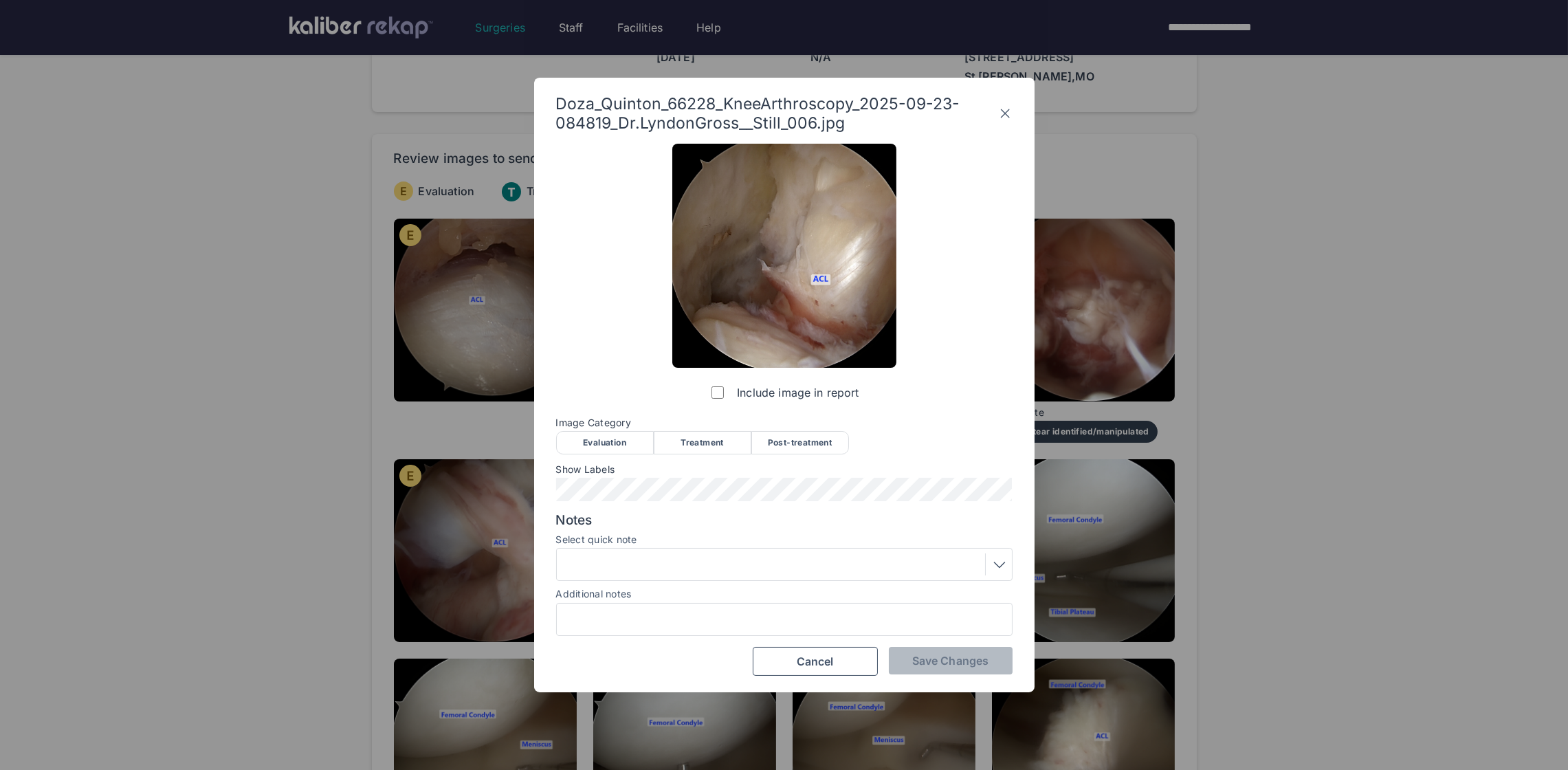
drag, startPoint x: 596, startPoint y: 444, endPoint x: 592, endPoint y: 472, distance: 28.3
click at [596, 444] on div "Evaluation" at bounding box center [605, 443] width 97 height 23
click at [948, 670] on button "Save Changes" at bounding box center [951, 660] width 124 height 27
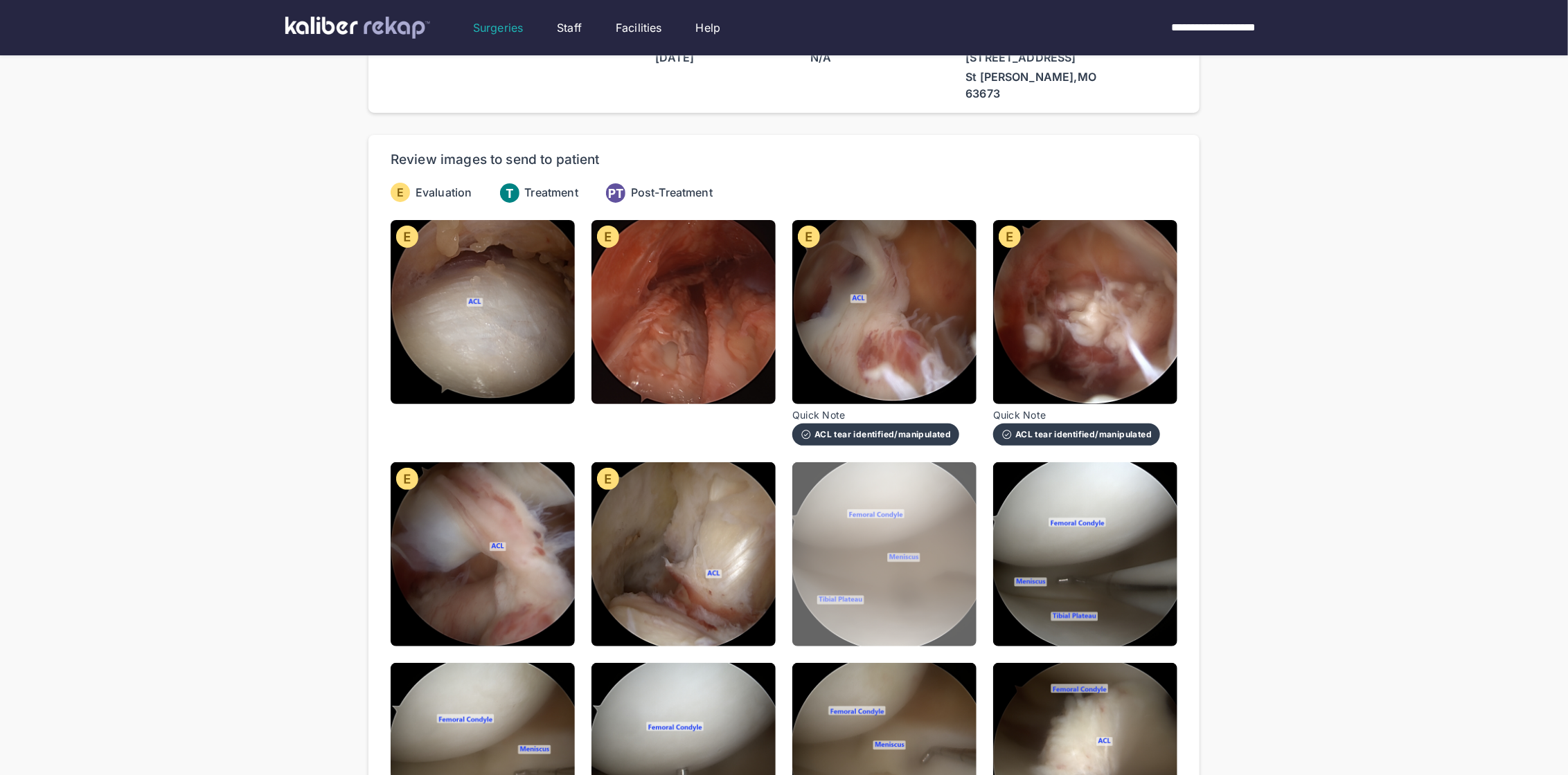
click at [838, 550] on img at bounding box center [884, 554] width 184 height 184
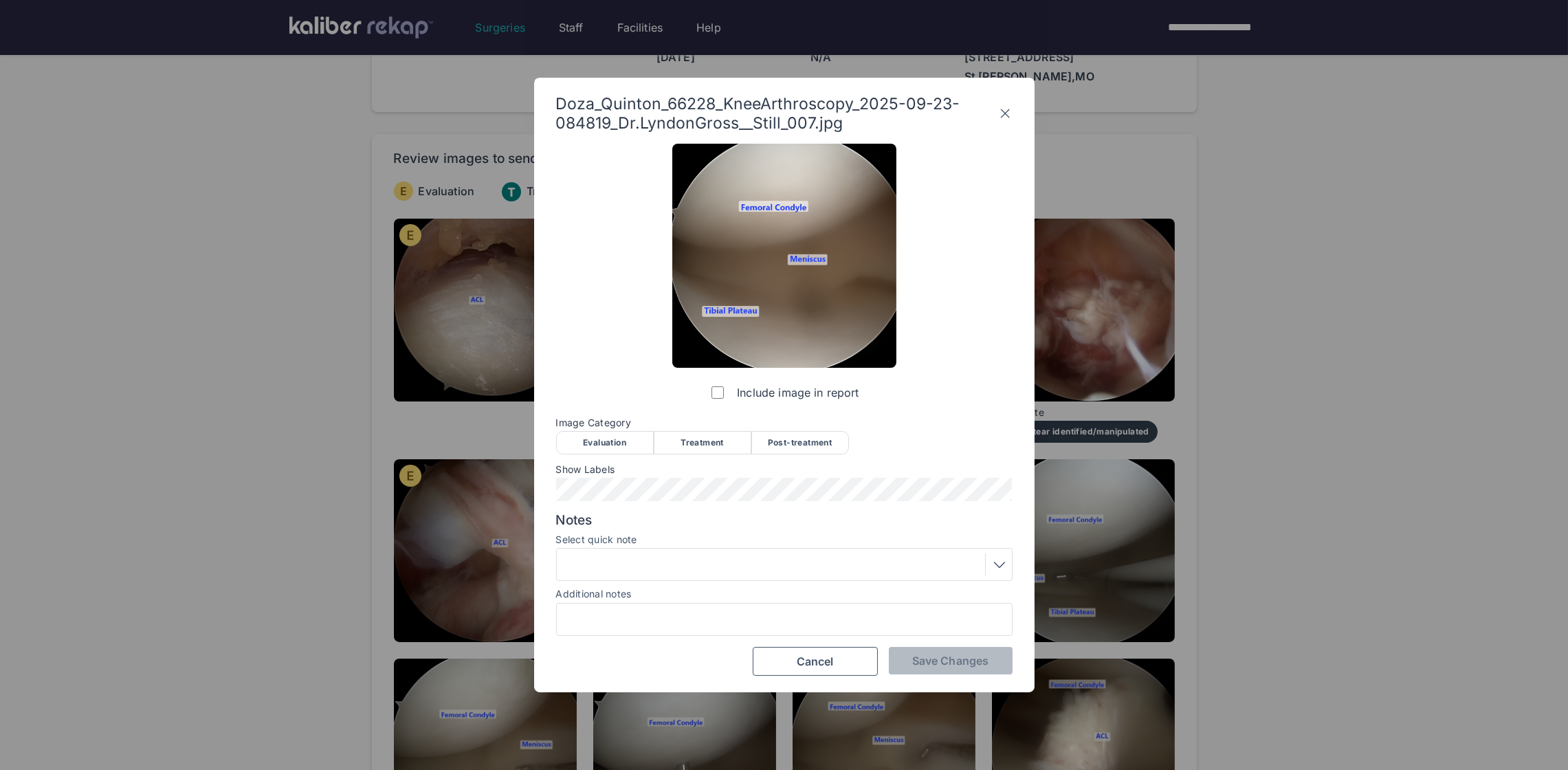
click at [587, 427] on span "Image Category" at bounding box center [784, 422] width 456 height 11
click at [587, 438] on div "Evaluation" at bounding box center [605, 443] width 97 height 23
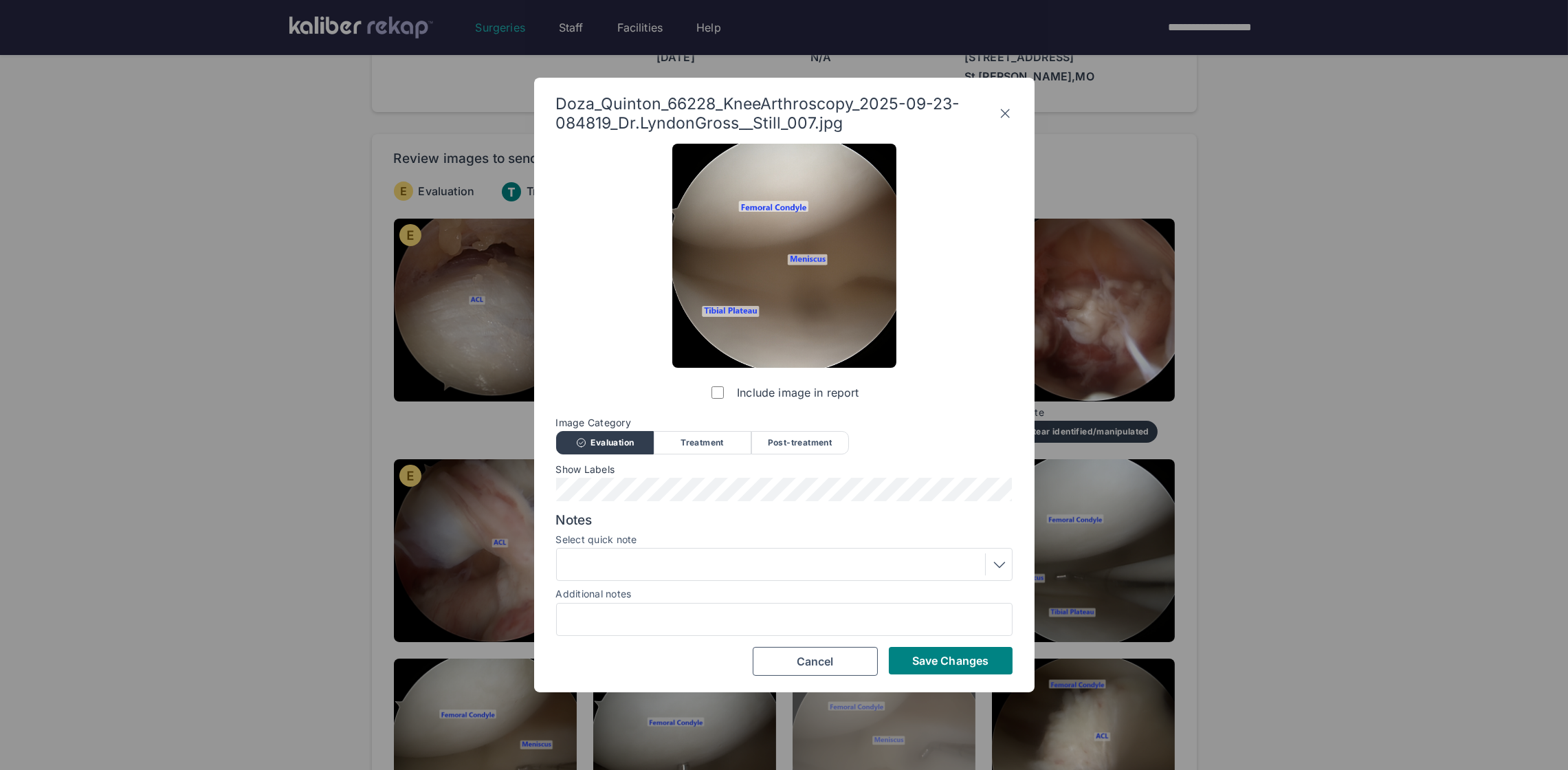
drag, startPoint x: 931, startPoint y: 654, endPoint x: 950, endPoint y: 644, distance: 21.5
click at [931, 654] on span "Save Changes" at bounding box center [950, 660] width 77 height 14
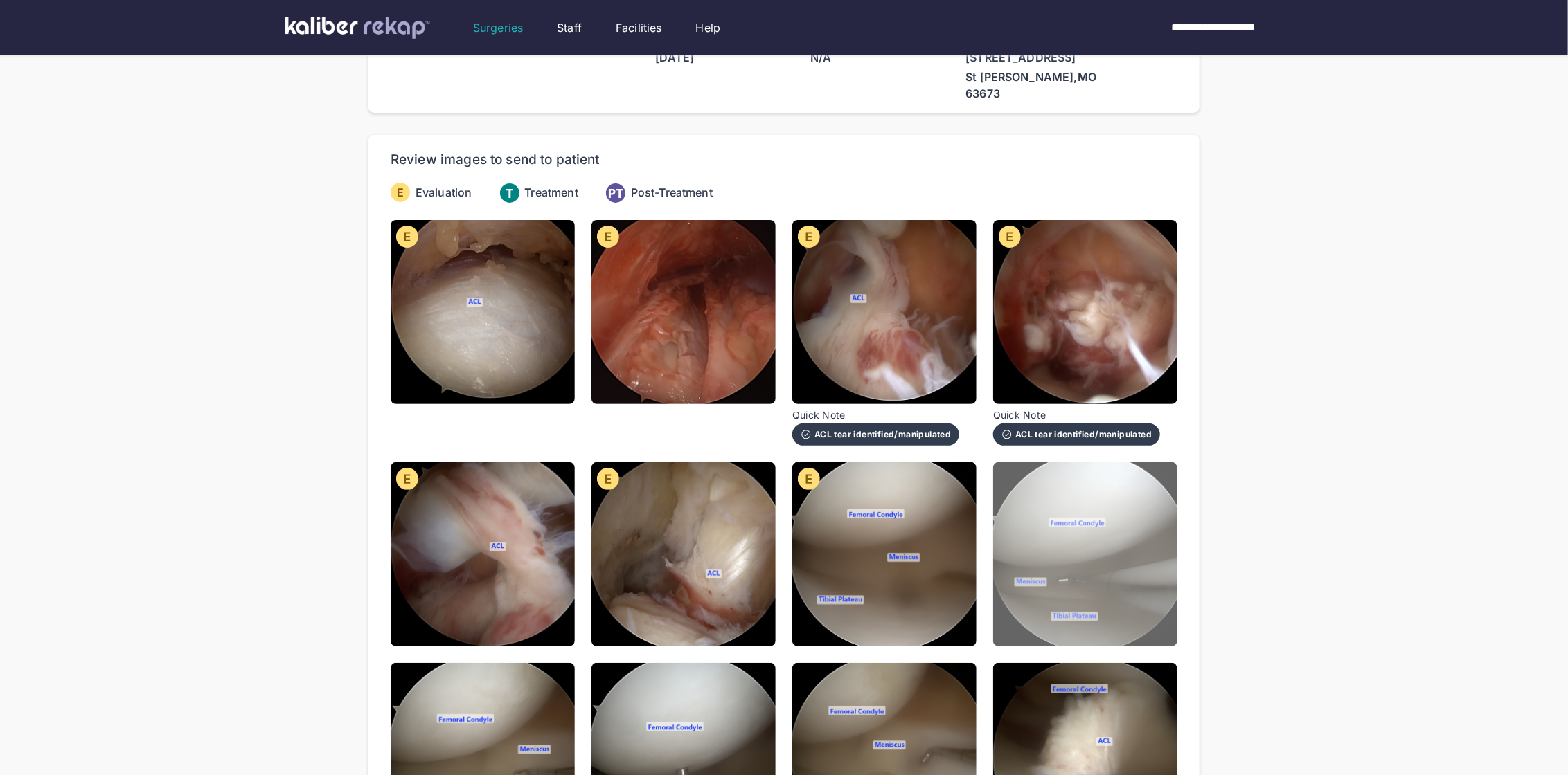
click at [1057, 559] on img at bounding box center [1085, 554] width 184 height 184
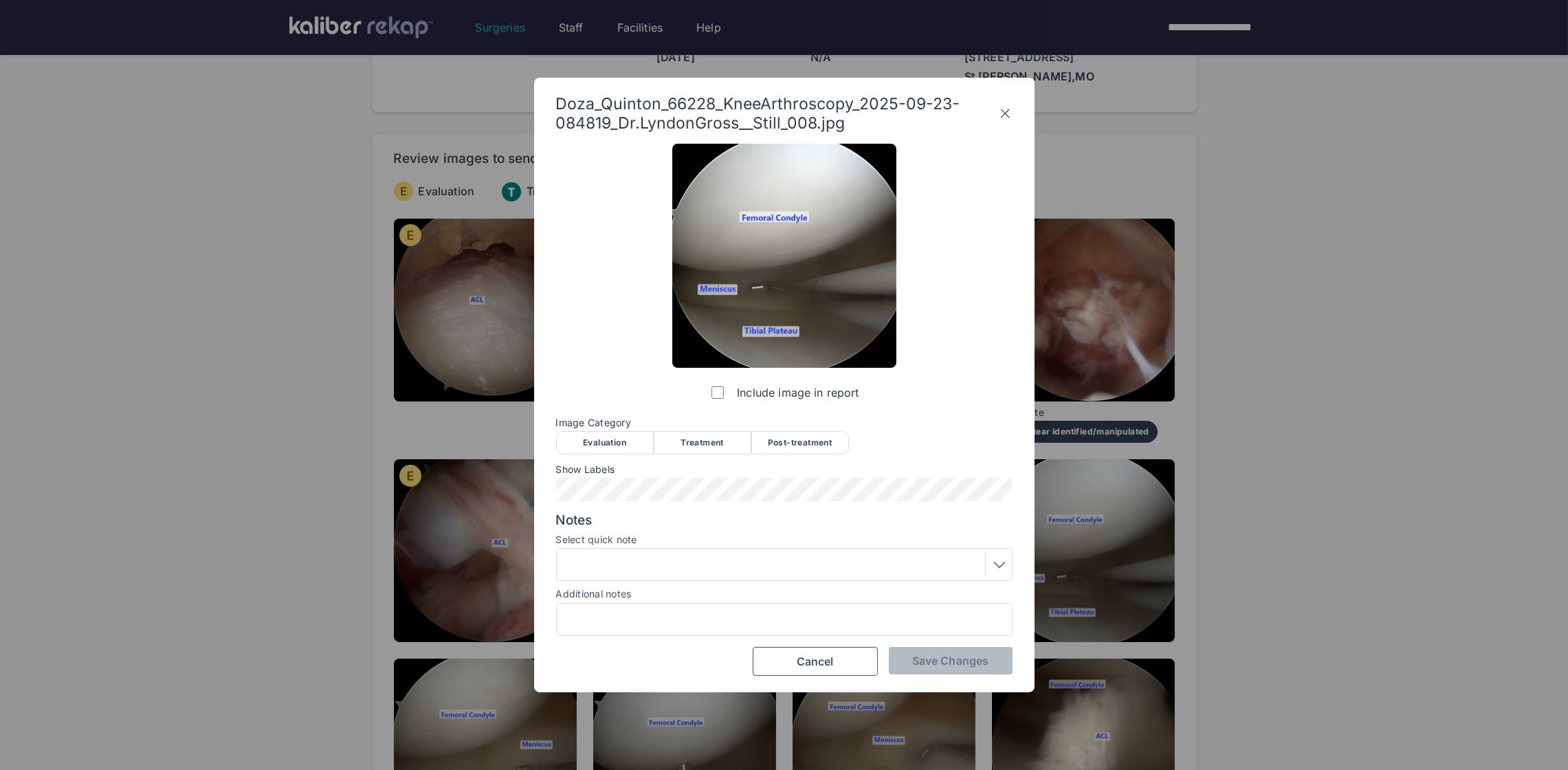
click at [592, 439] on div "Evaluation" at bounding box center [605, 443] width 97 height 23
click at [950, 667] on span "Save Changes" at bounding box center [950, 660] width 77 height 14
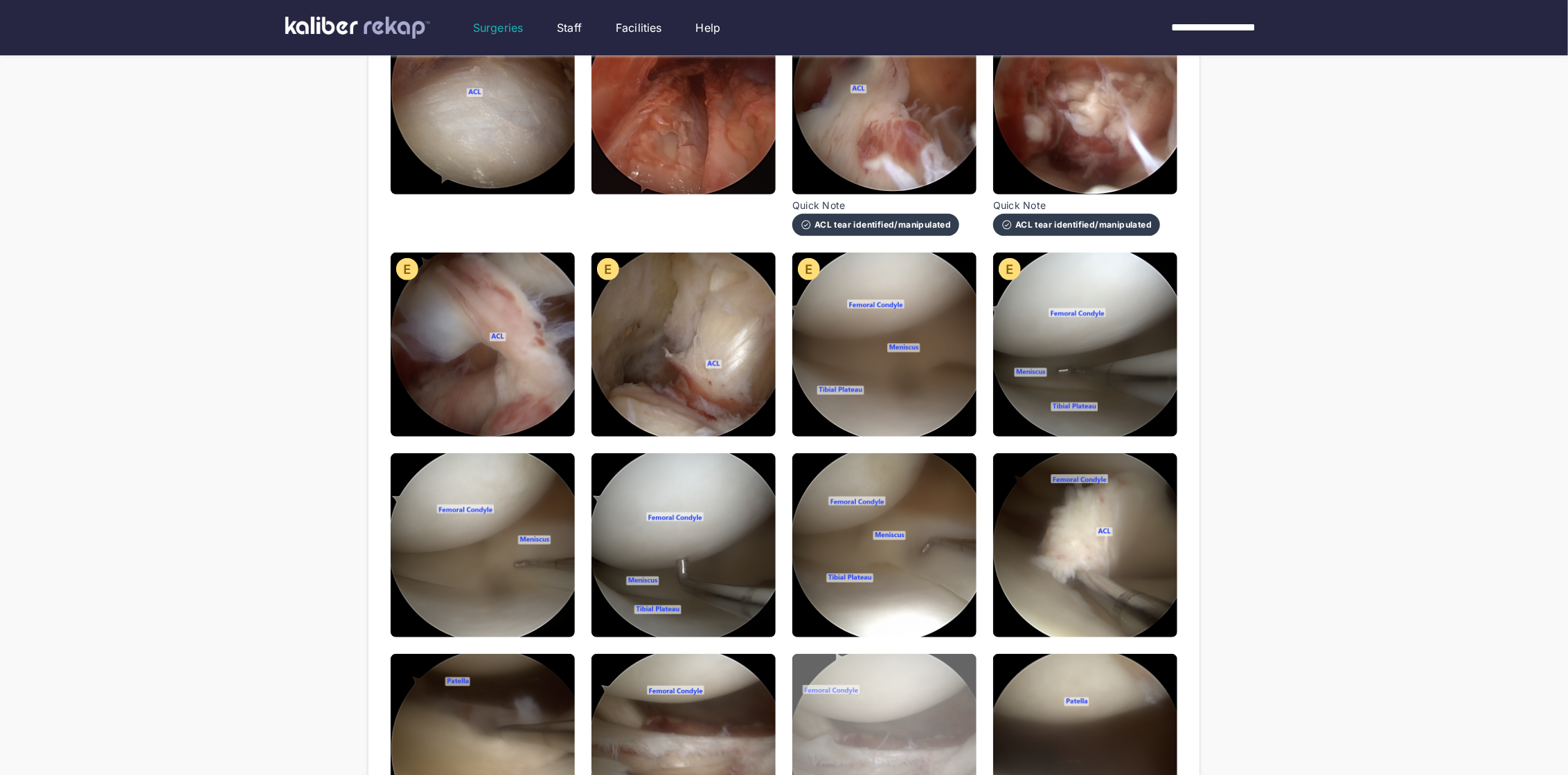
scroll to position [351, 0]
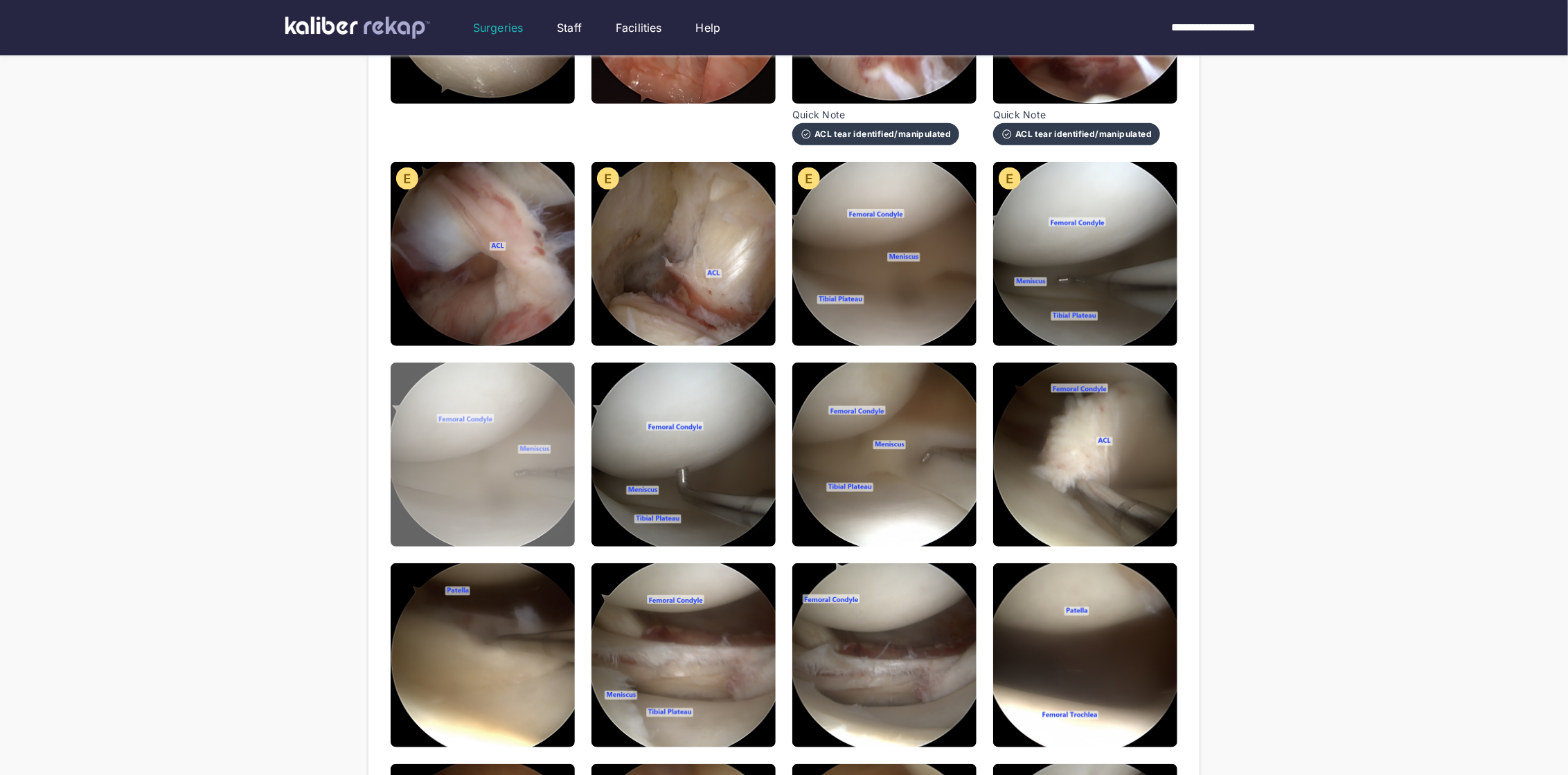
click at [553, 447] on img at bounding box center [482, 455] width 184 height 184
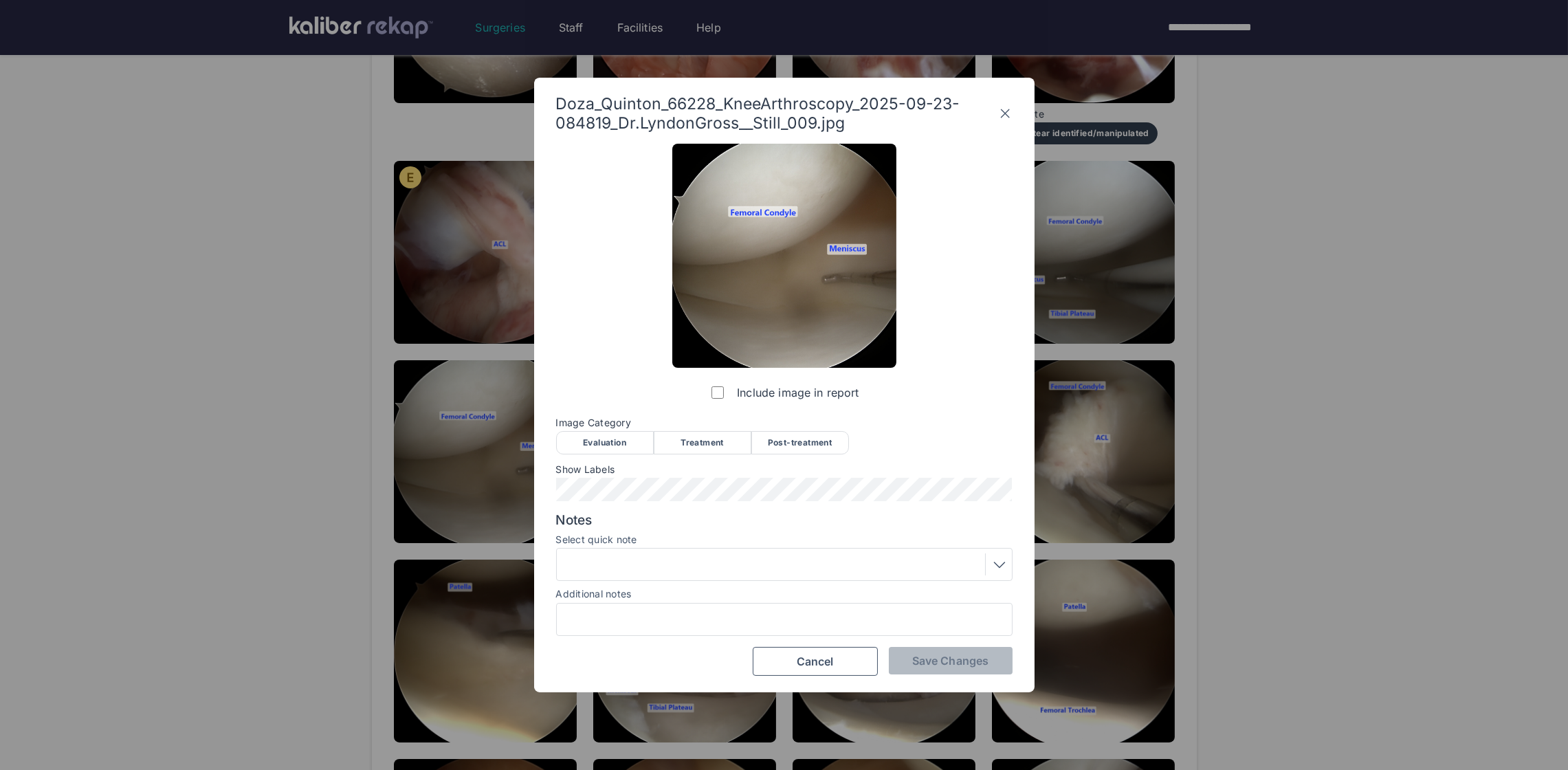
drag, startPoint x: 605, startPoint y: 438, endPoint x: 676, endPoint y: 460, distance: 74.3
click at [605, 439] on div "Evaluation" at bounding box center [605, 443] width 97 height 23
click at [938, 659] on span "Save Changes" at bounding box center [950, 660] width 77 height 14
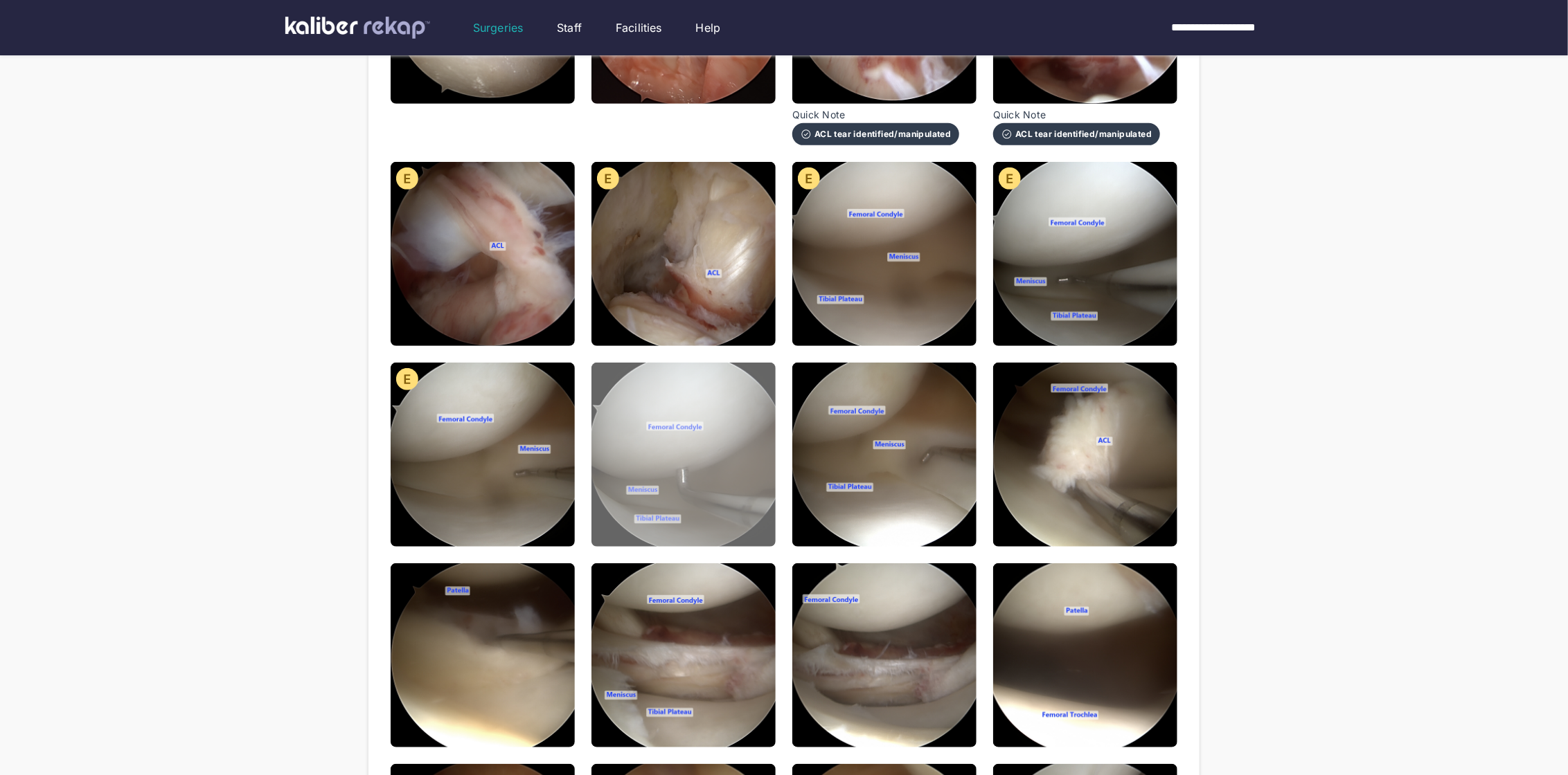
click at [719, 470] on img at bounding box center [683, 455] width 184 height 184
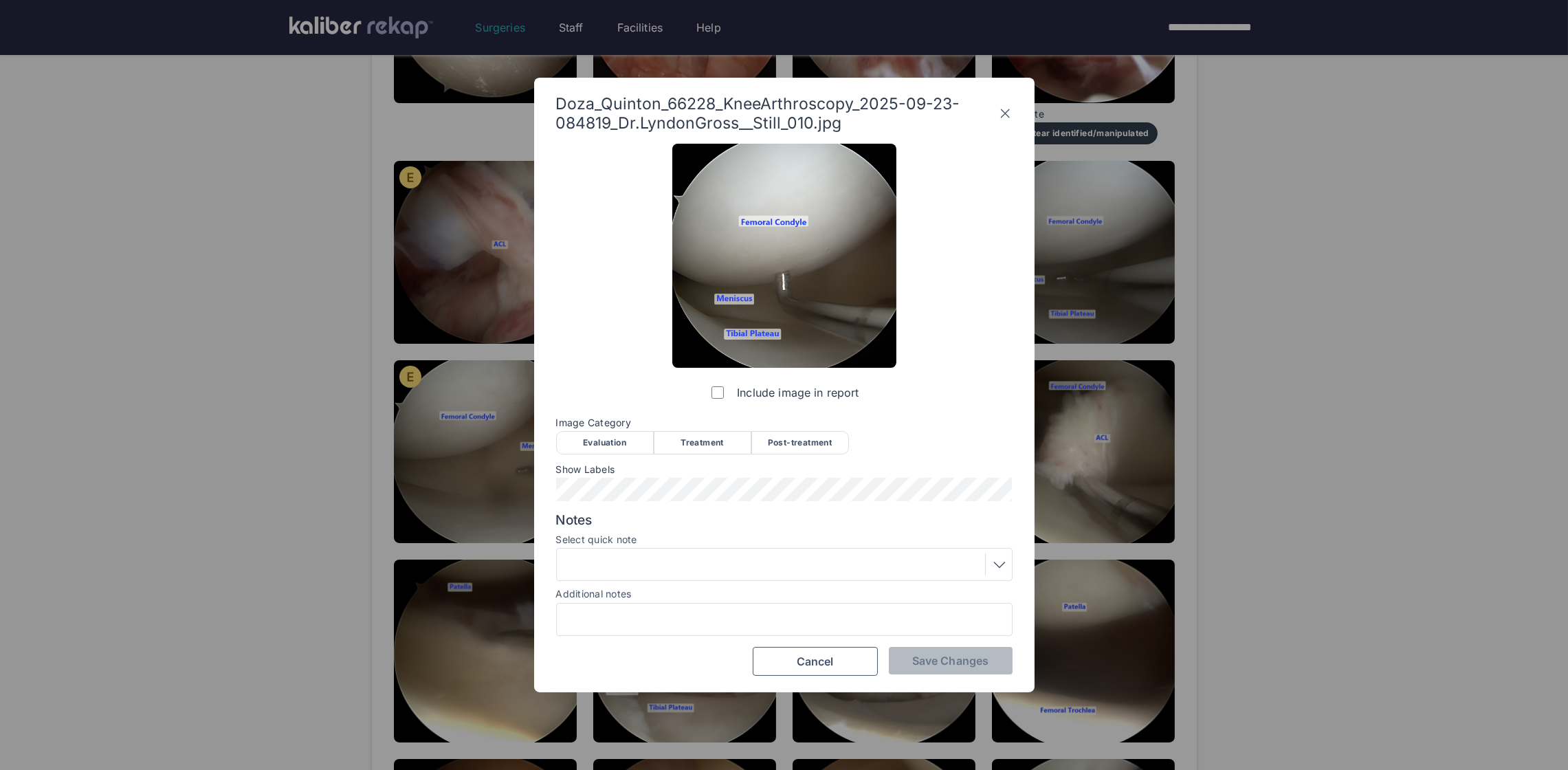
click at [599, 434] on div "Evaluation" at bounding box center [605, 443] width 97 height 23
click at [943, 656] on span "Save Changes" at bounding box center [950, 660] width 77 height 14
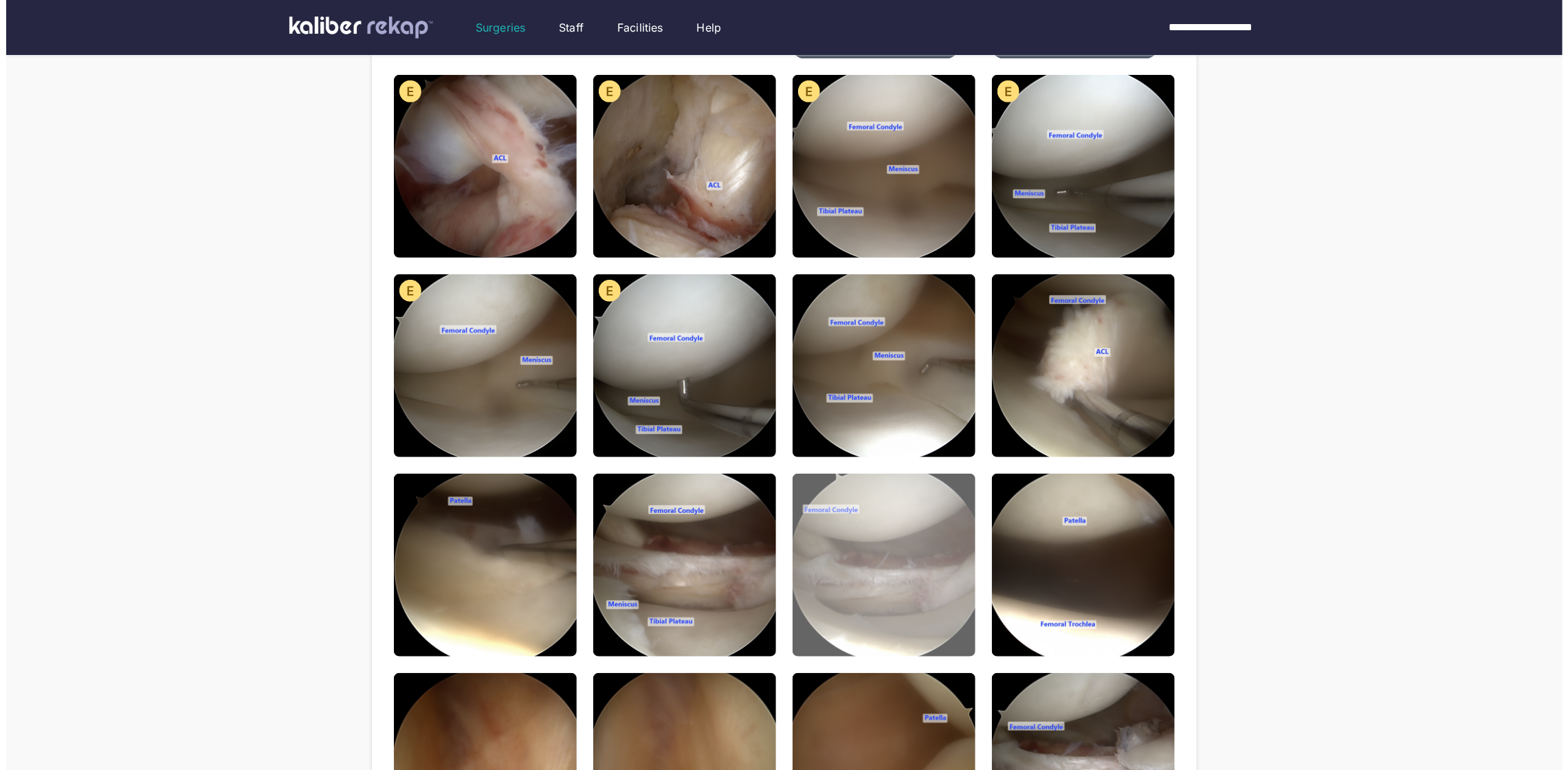
scroll to position [458, 0]
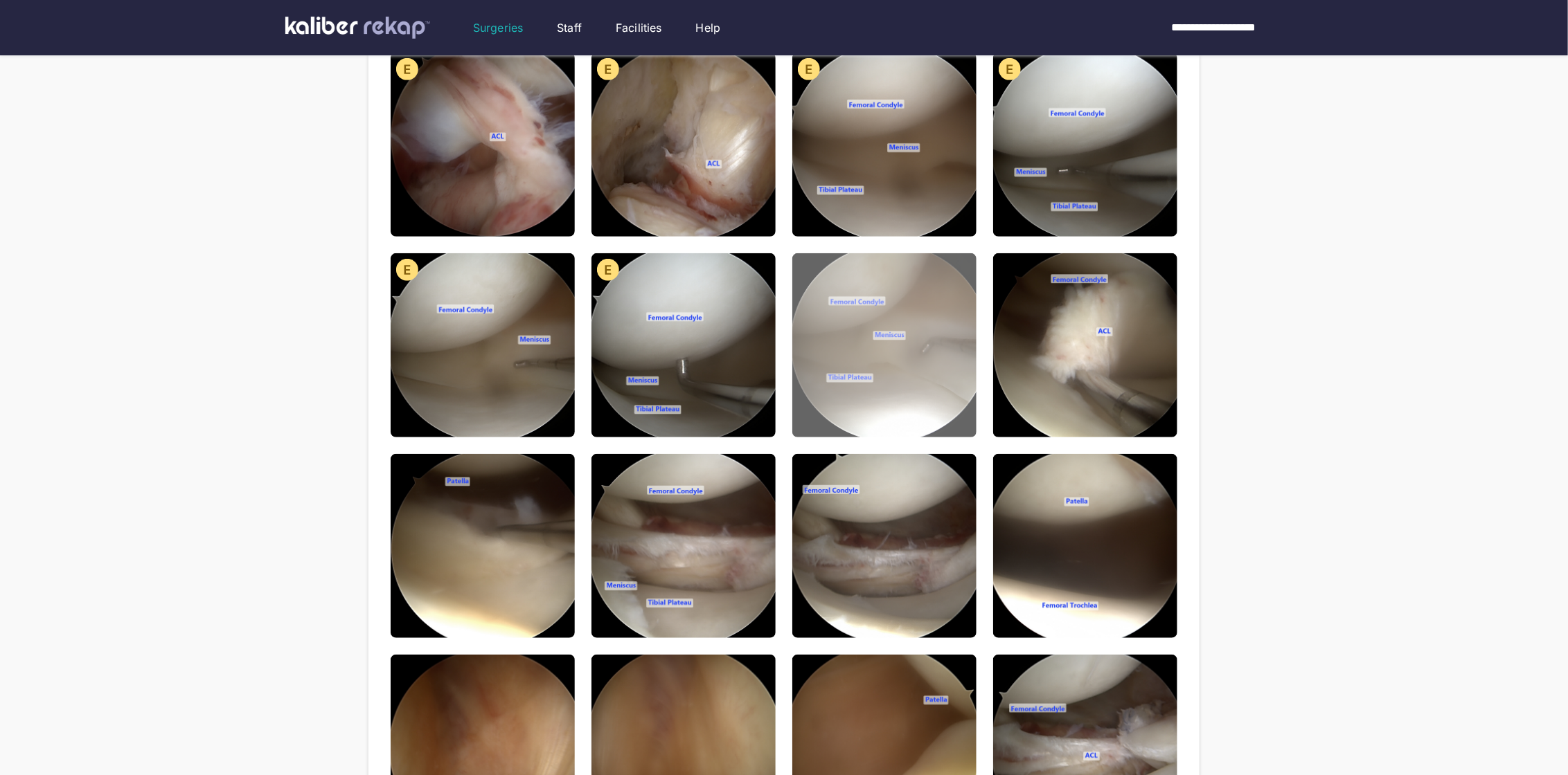
click at [853, 335] on img at bounding box center [884, 345] width 184 height 184
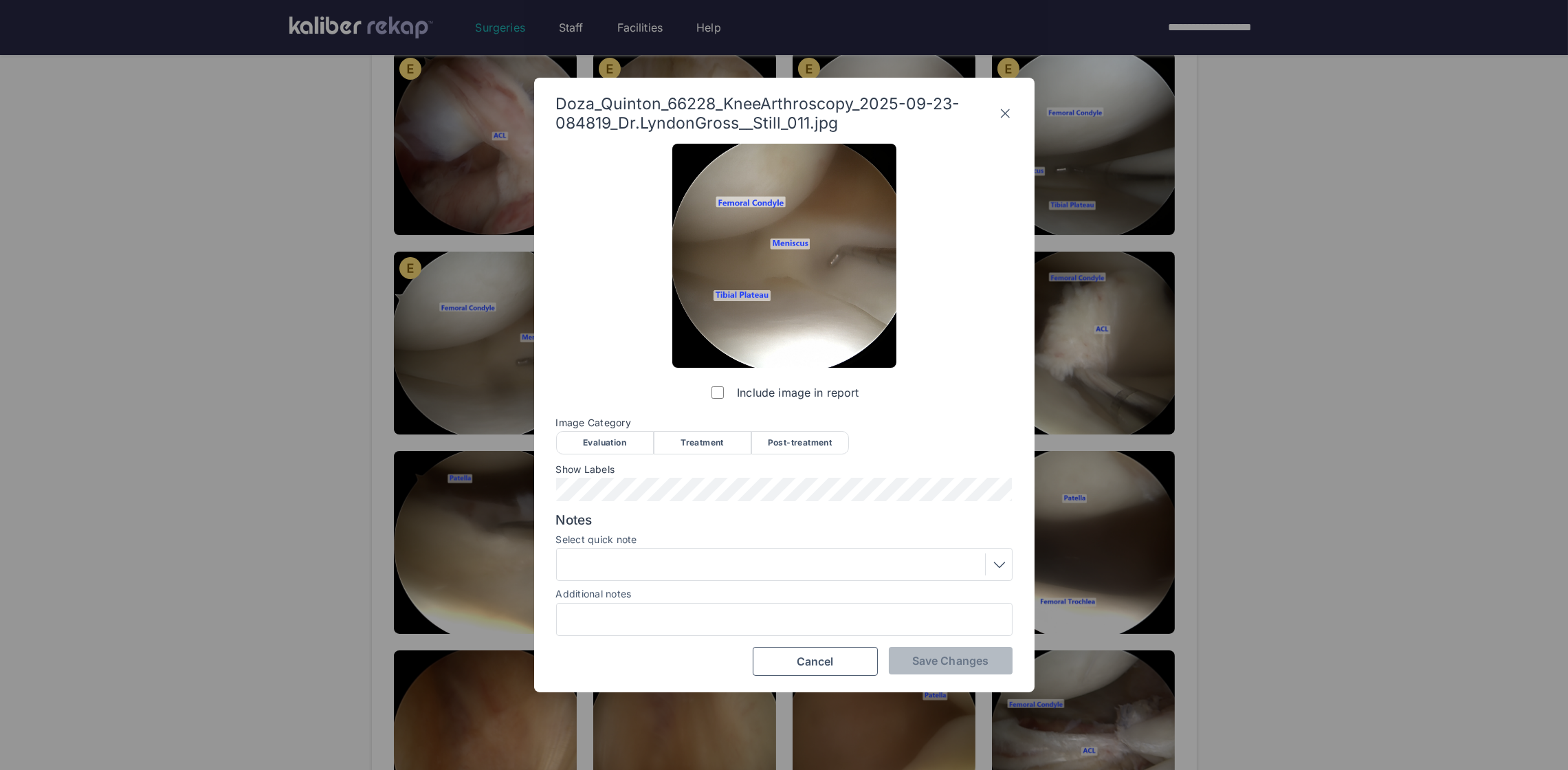
click at [632, 438] on div "Evaluation" at bounding box center [605, 443] width 97 height 23
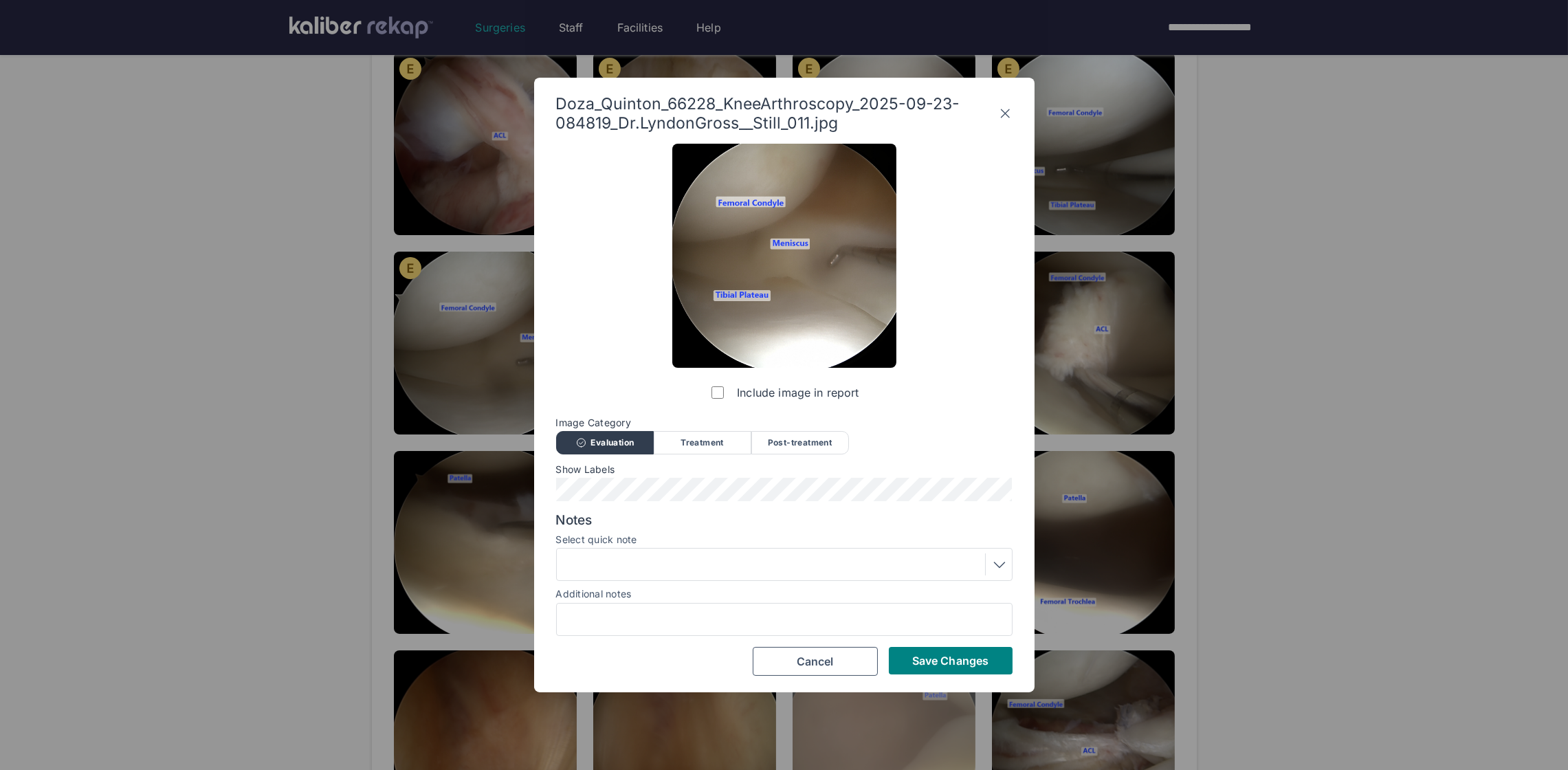
click at [929, 657] on span "Save Changes" at bounding box center [950, 660] width 77 height 14
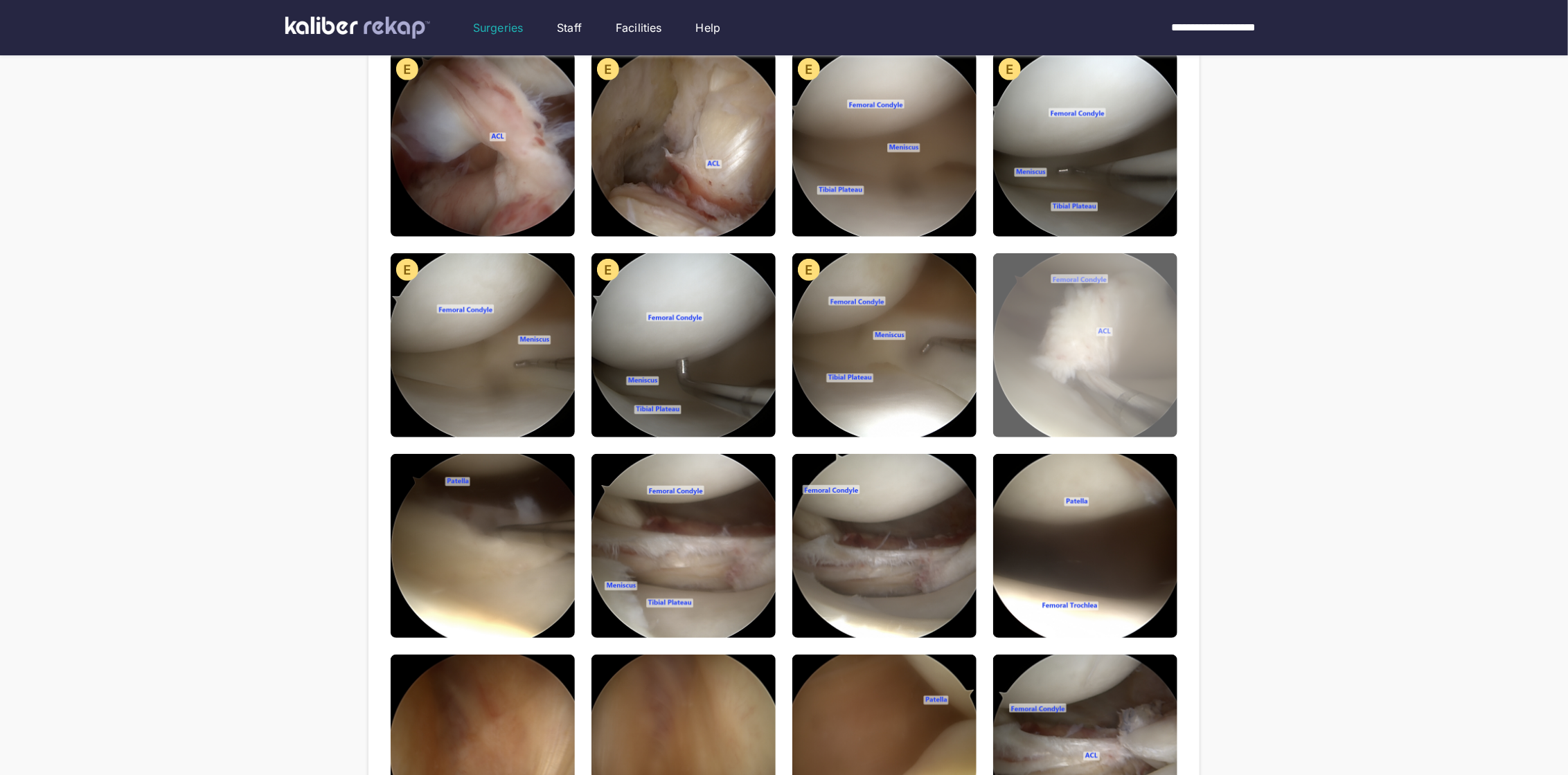
click at [1034, 386] on img at bounding box center [1085, 345] width 184 height 184
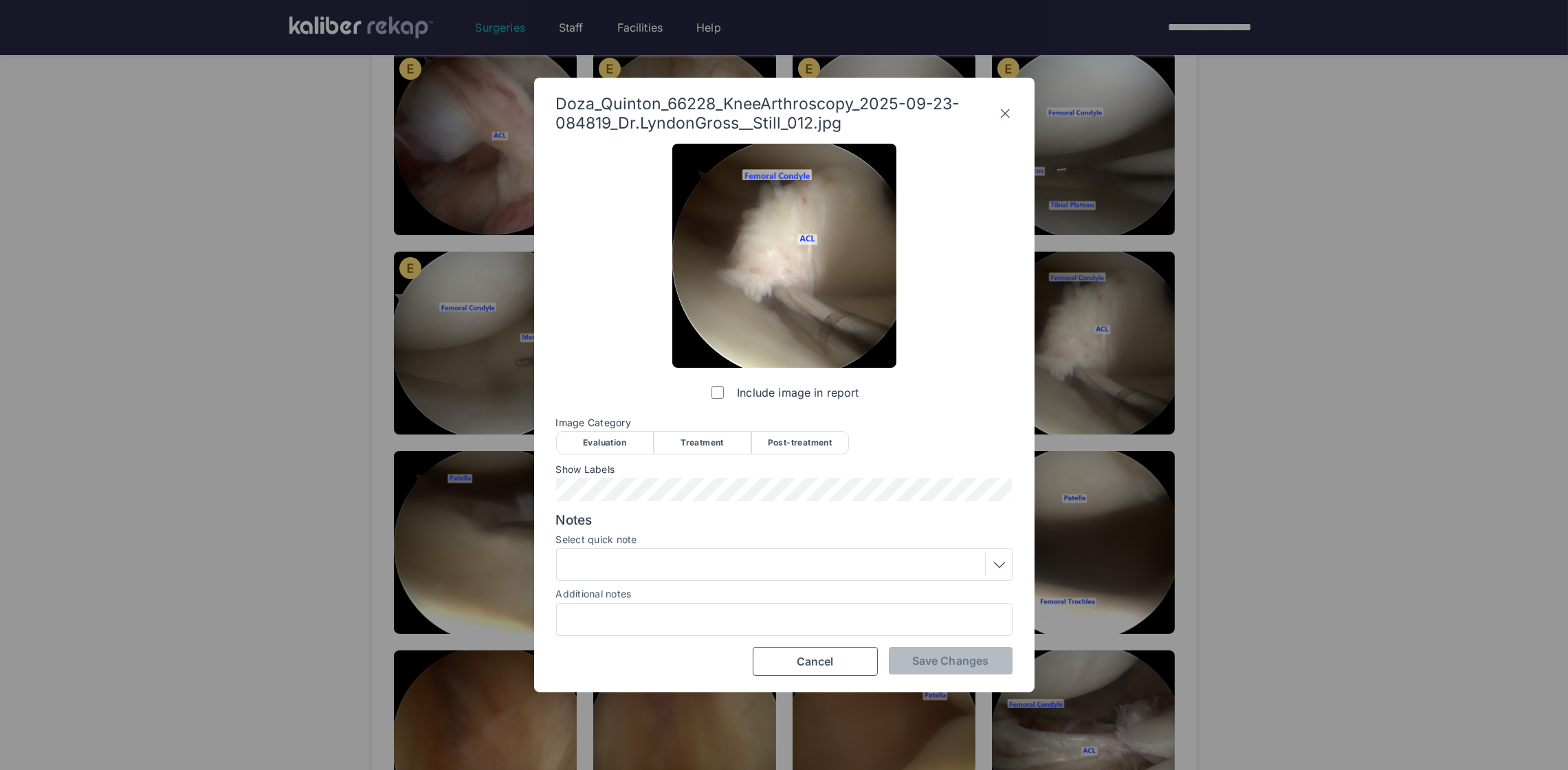
click at [621, 446] on div "Evaluation" at bounding box center [605, 443] width 97 height 23
click at [644, 537] on div "Notes Select quick note Additional notes" at bounding box center [784, 574] width 456 height 124
click at [640, 553] on div at bounding box center [784, 565] width 456 height 33
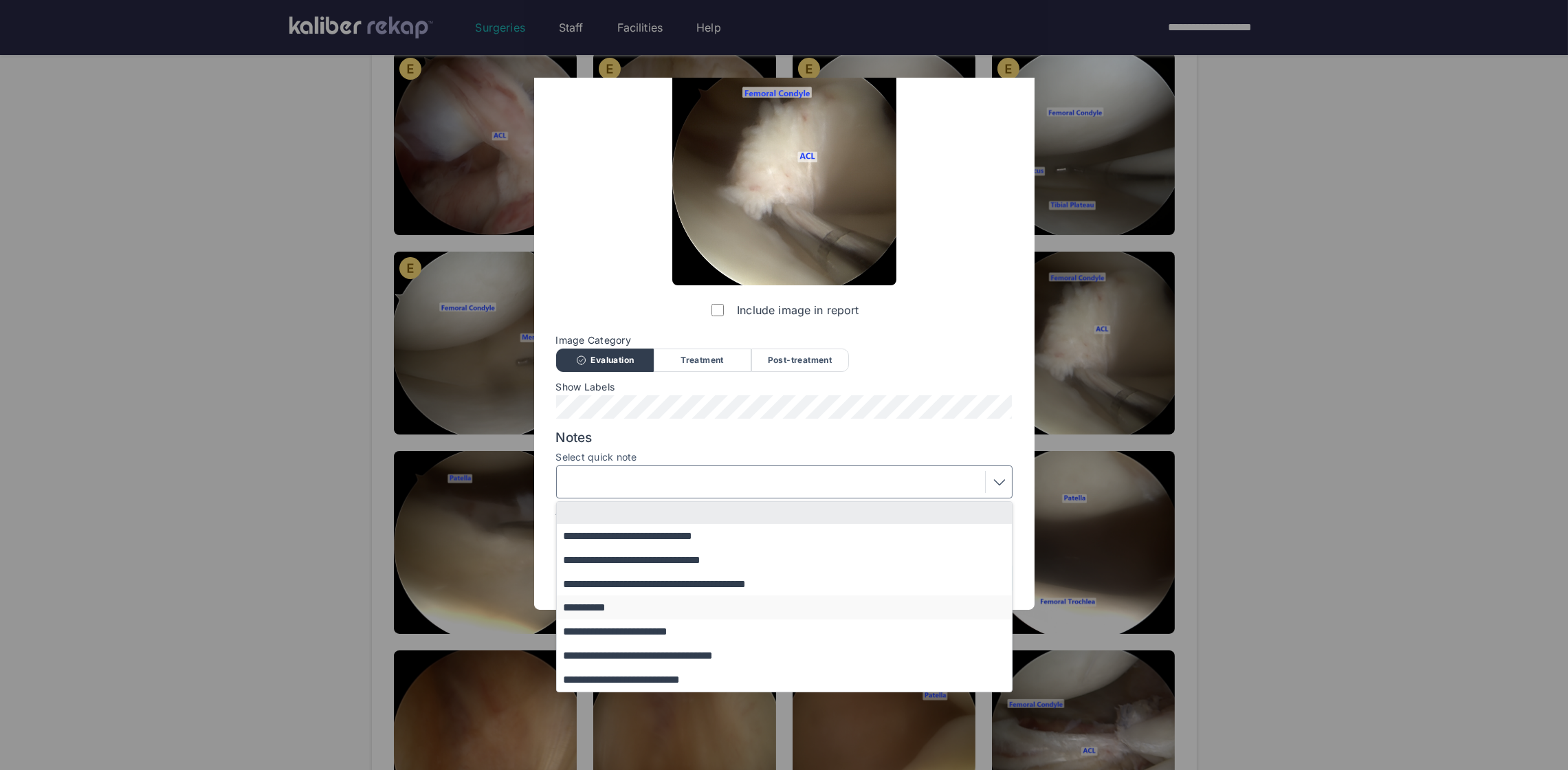
scroll to position [83, 0]
drag, startPoint x: 644, startPoint y: 659, endPoint x: 666, endPoint y: 655, distance: 22.4
click at [644, 660] on button "**********" at bounding box center [791, 655] width 468 height 24
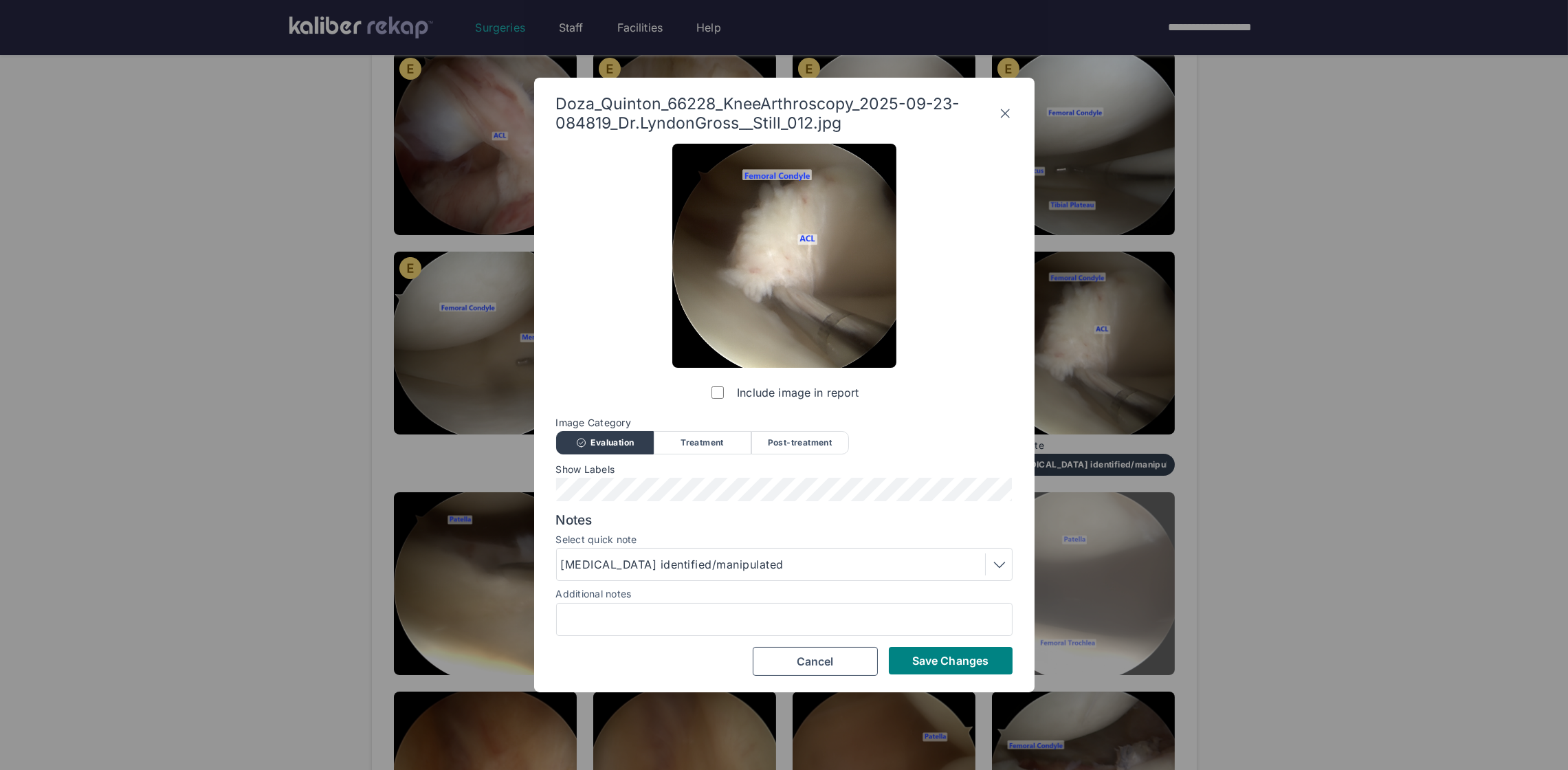
drag, startPoint x: 930, startPoint y: 662, endPoint x: 1008, endPoint y: 632, distance: 83.6
click at [930, 661] on span "Save Changes" at bounding box center [950, 660] width 77 height 14
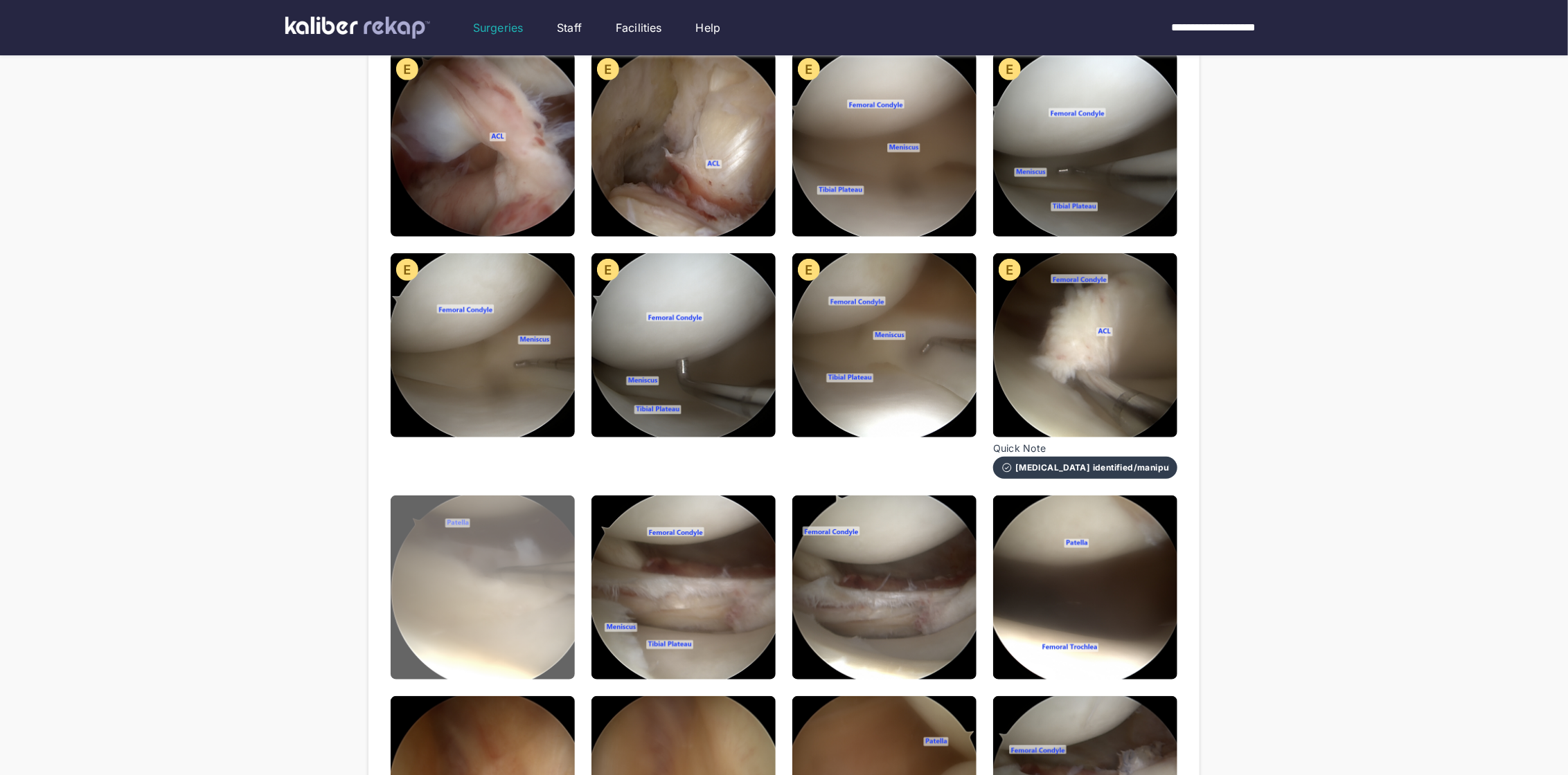
click at [532, 553] on img at bounding box center [482, 587] width 184 height 184
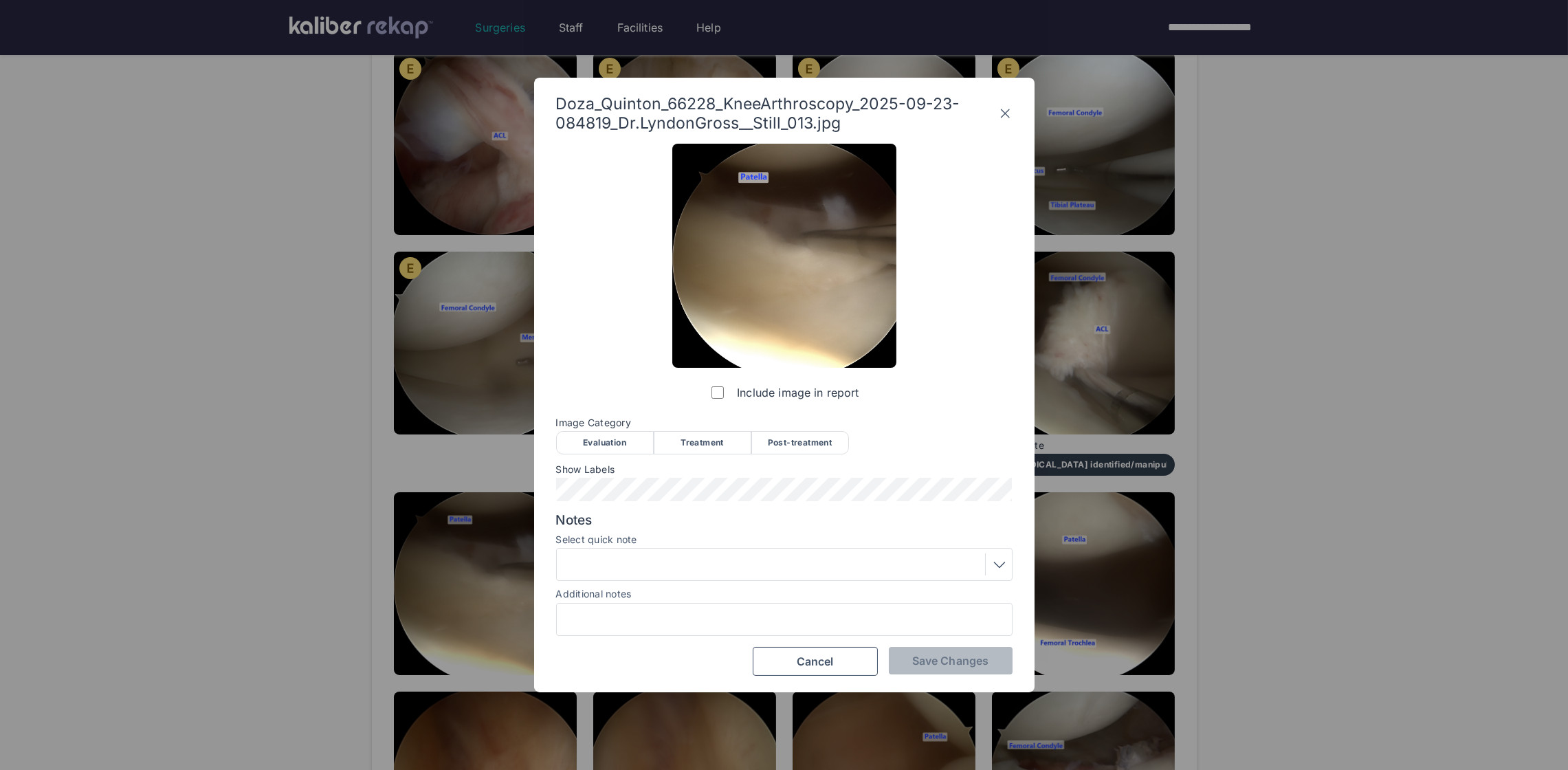
click at [588, 439] on div "Evaluation" at bounding box center [605, 443] width 97 height 23
click at [944, 660] on span "Save Changes" at bounding box center [950, 660] width 77 height 14
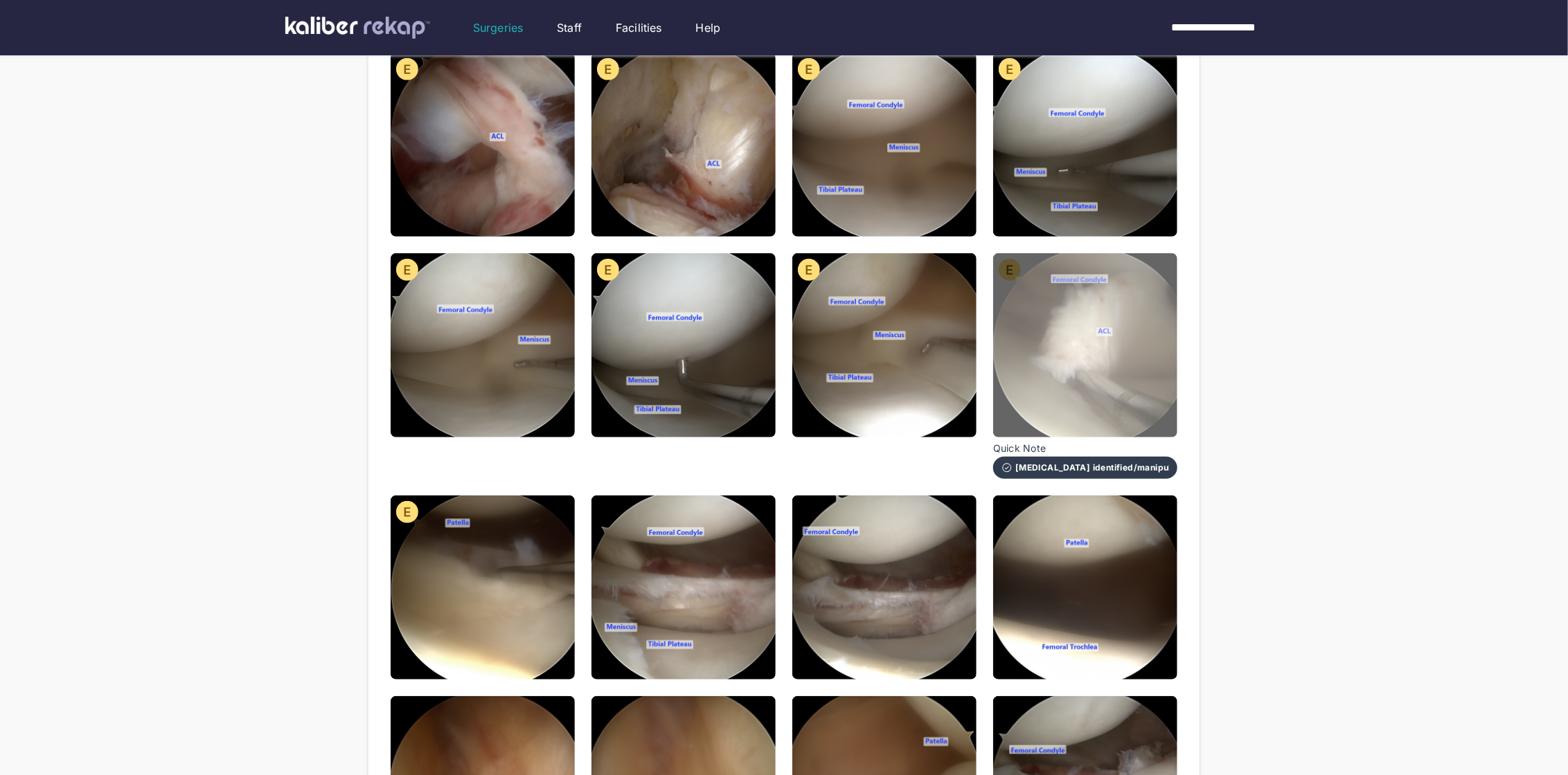
click at [1060, 372] on img at bounding box center [1085, 345] width 184 height 184
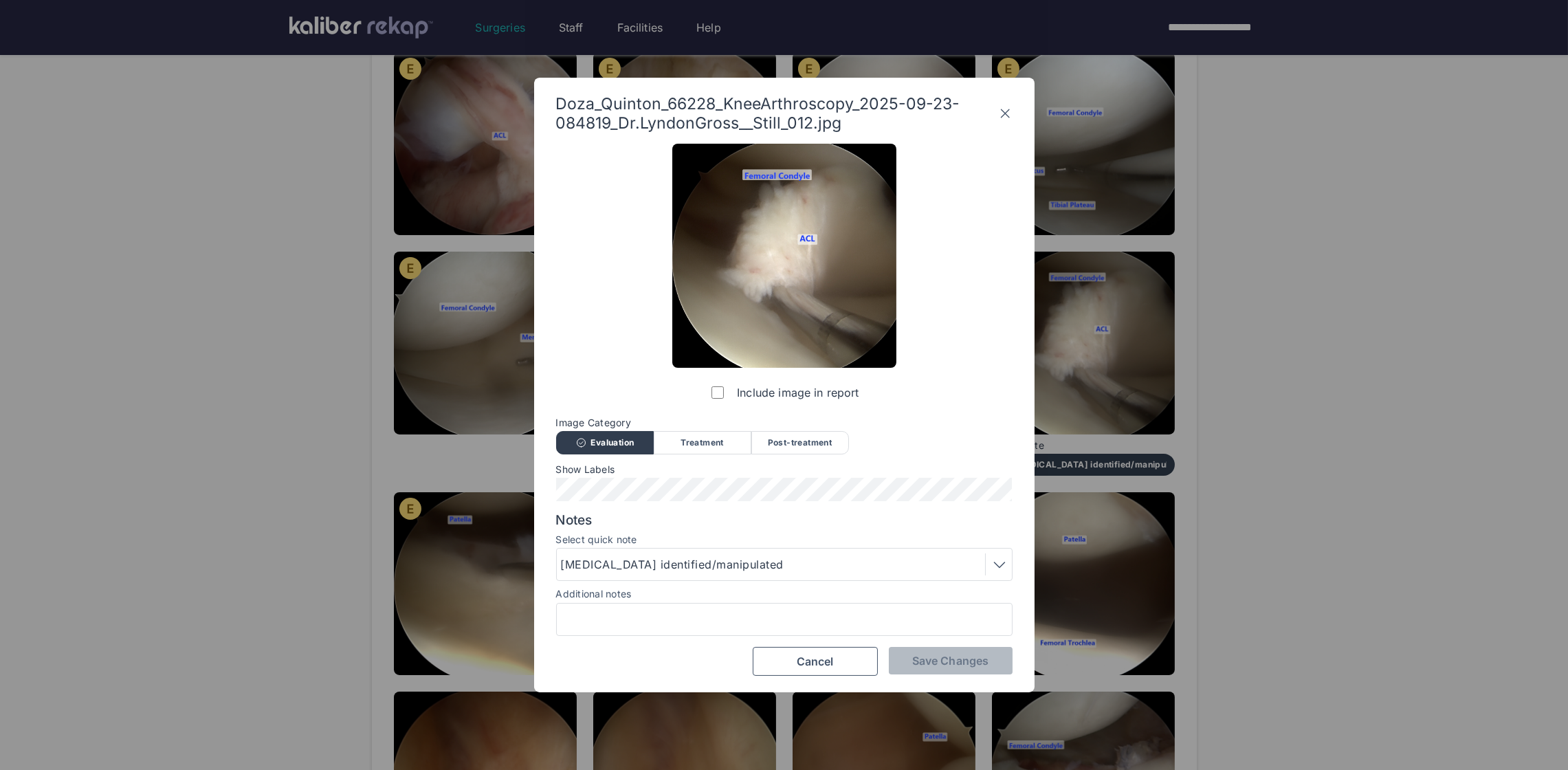
click at [1008, 100] on div "Doza_Quinton_66228_KneeArthroscopy_2025-09-23-084819_Dr.LyndonGross__Still_012.…" at bounding box center [784, 113] width 456 height 39
click at [1001, 112] on icon at bounding box center [1005, 113] width 15 height 22
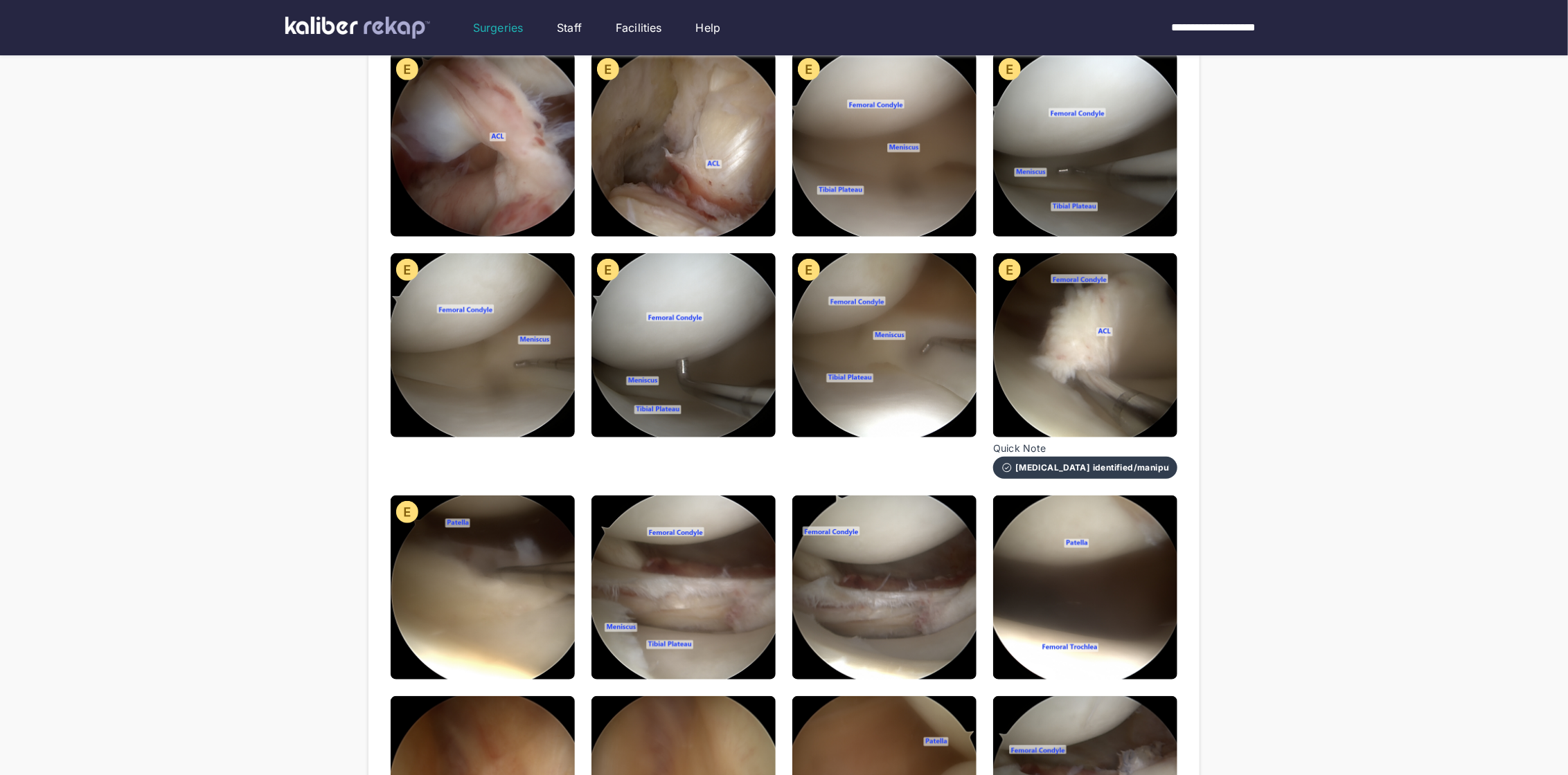
click at [782, 502] on div "Doza_Quinton_66228_KneeArthroscopy_2025-09-23-084819_Dr.LyndonGross__Still_001.…" at bounding box center [784, 545] width 787 height 1471
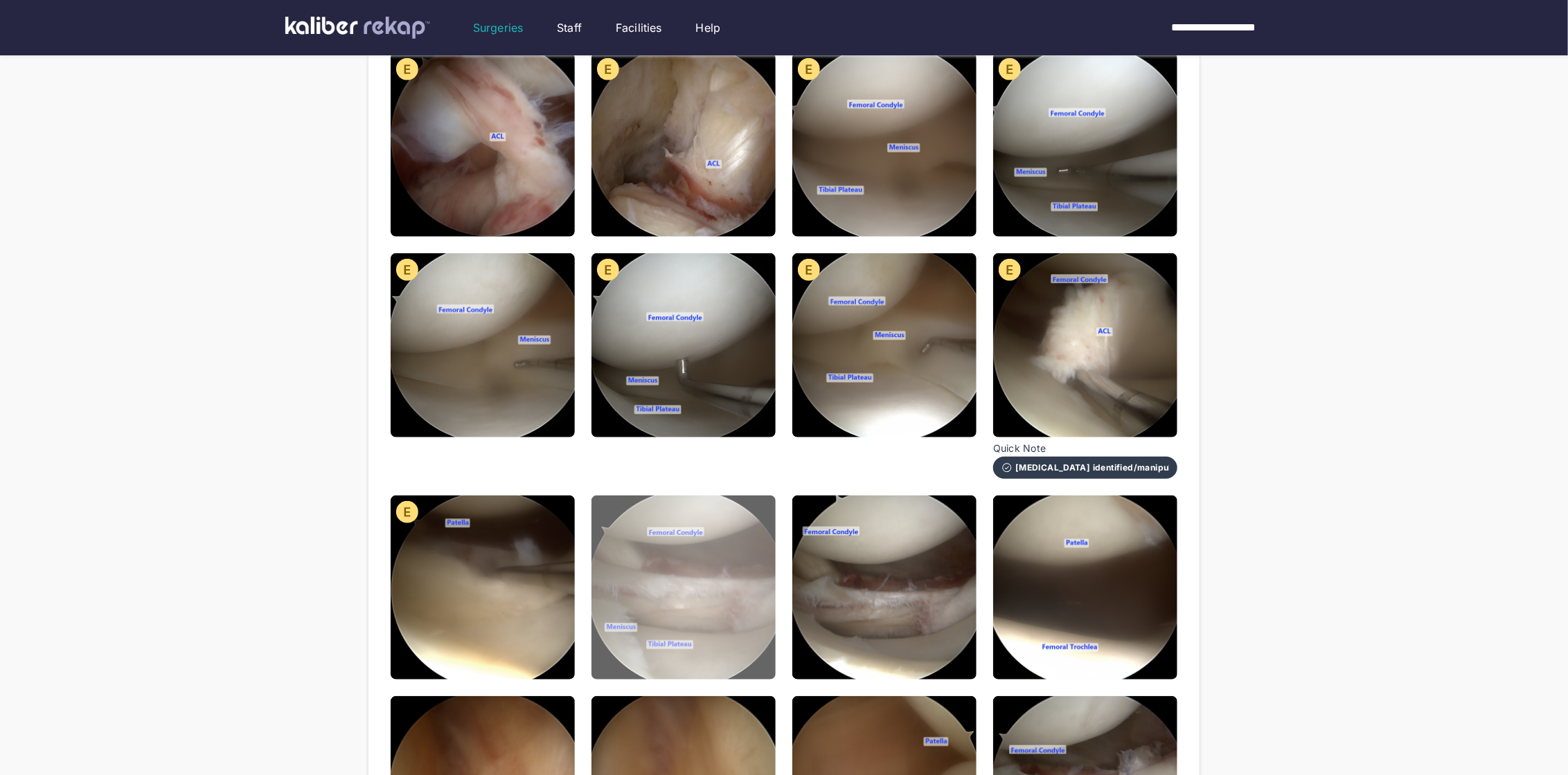
click at [726, 539] on img at bounding box center [683, 587] width 184 height 184
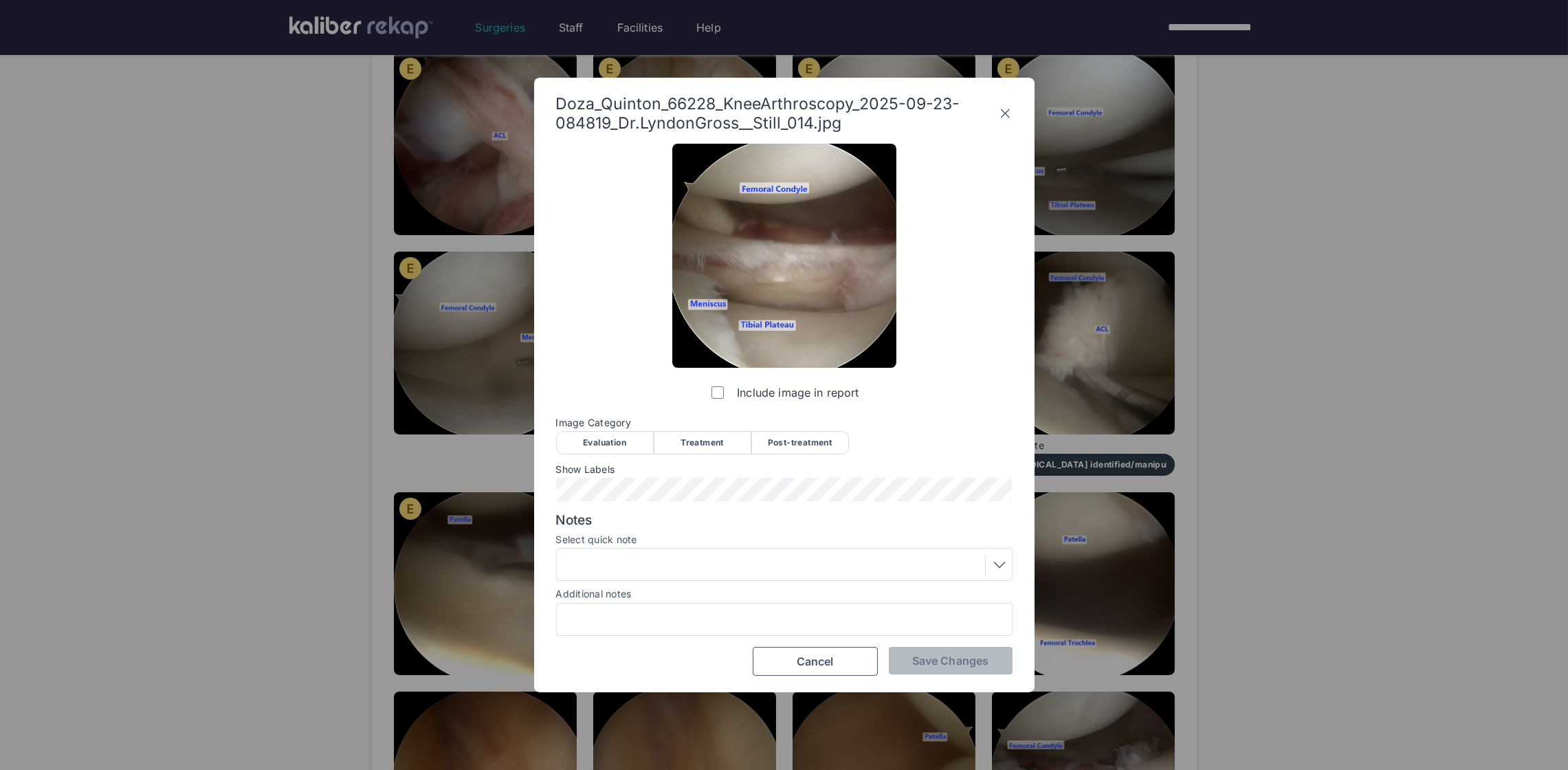
click at [812, 434] on div "Post-treatment" at bounding box center [800, 443] width 97 height 23
click at [740, 565] on div at bounding box center [784, 565] width 447 height 22
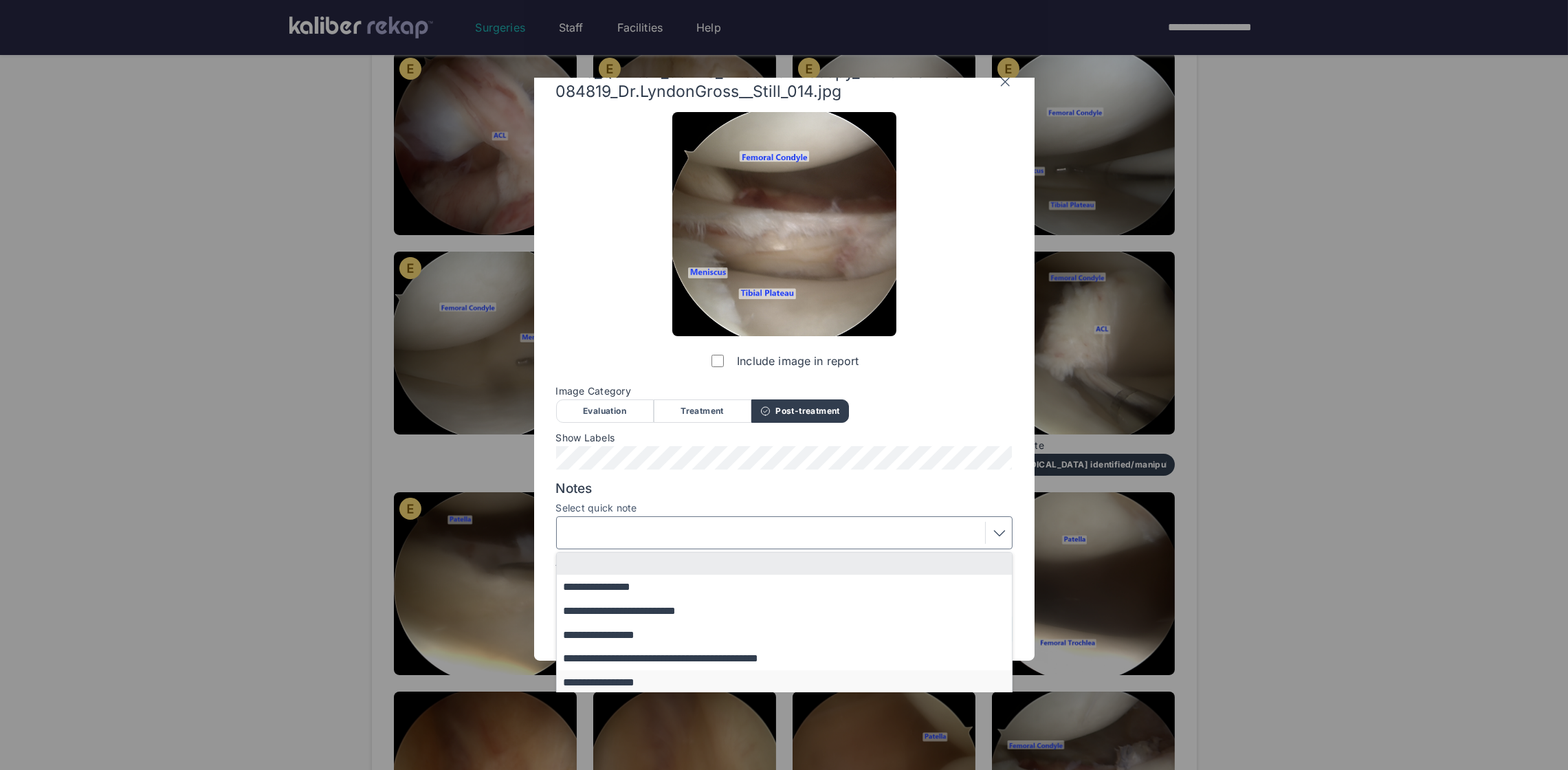
scroll to position [59, 0]
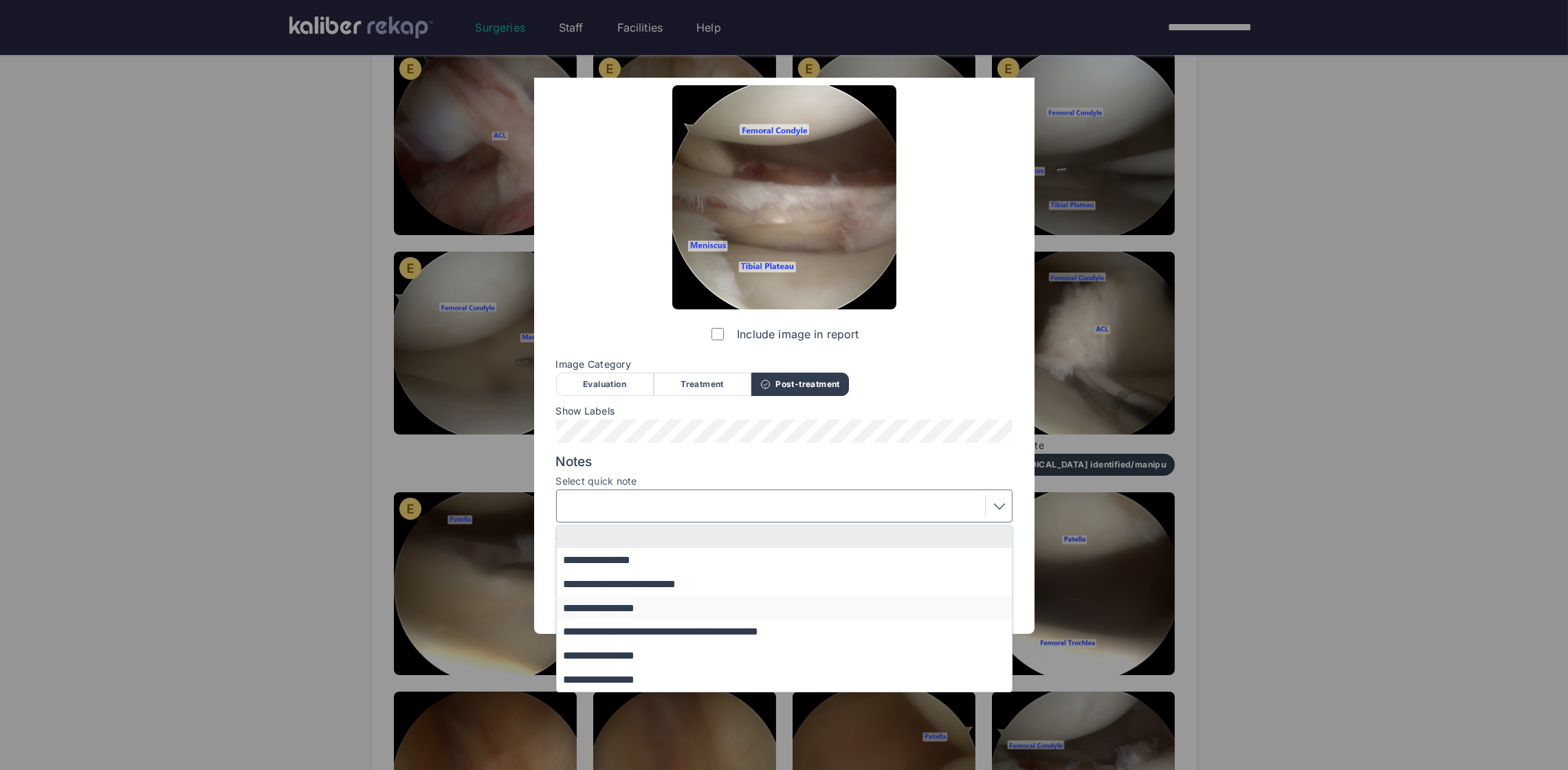
click at [662, 609] on button "**********" at bounding box center [791, 608] width 468 height 24
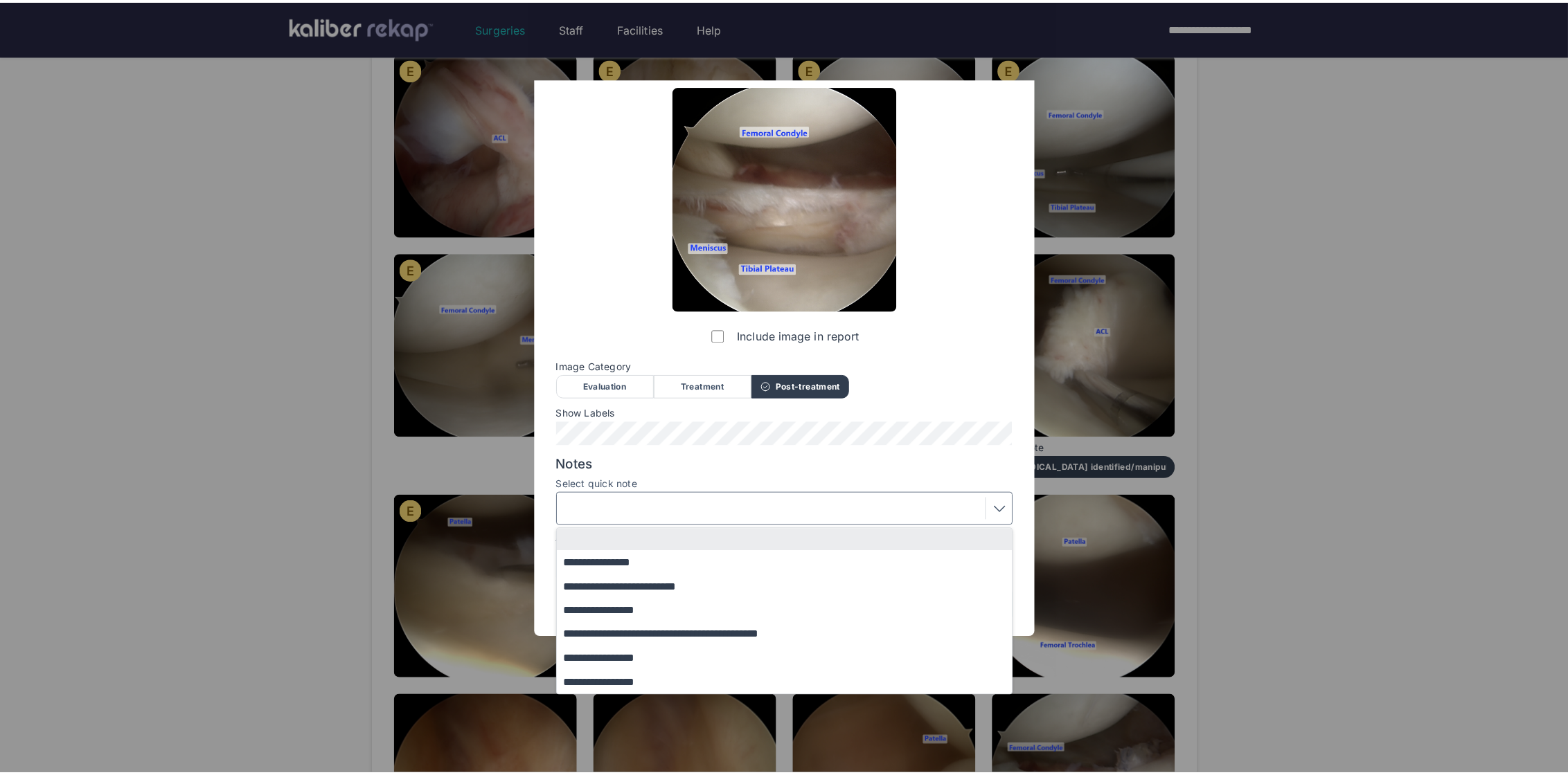
scroll to position [0, 0]
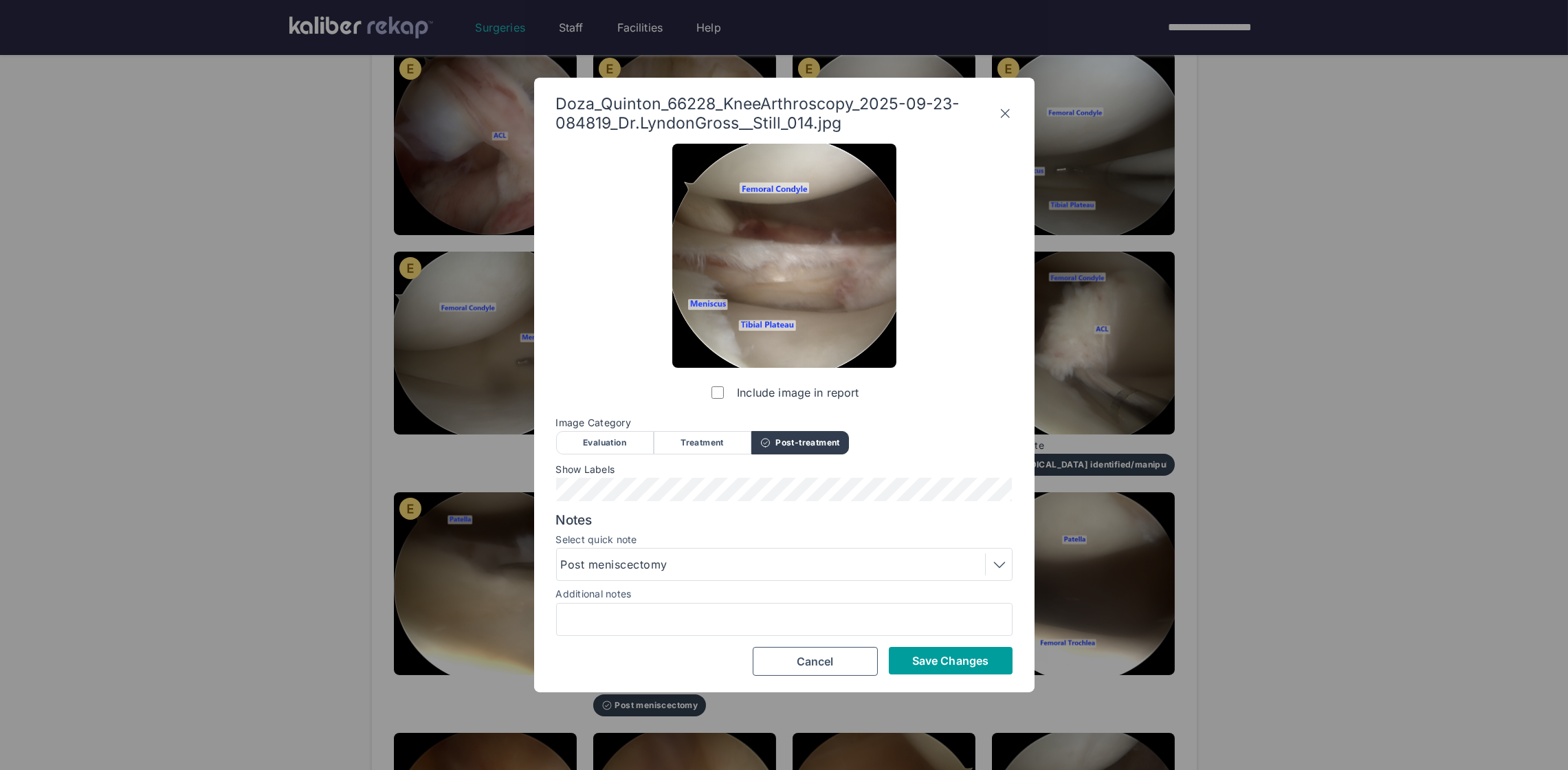
click at [940, 665] on span "Save Changes" at bounding box center [950, 660] width 77 height 14
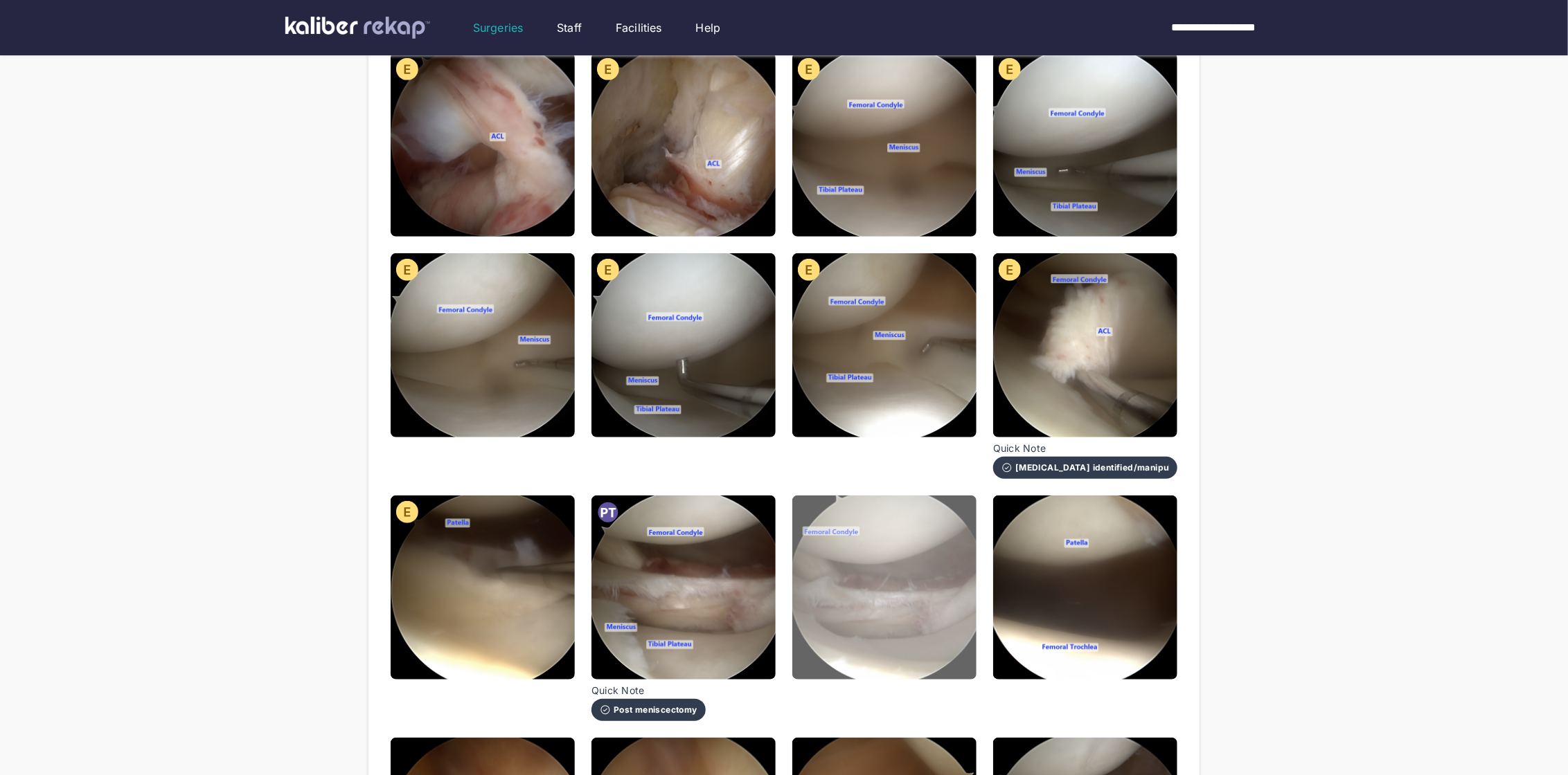
click at [919, 646] on img at bounding box center [884, 587] width 184 height 184
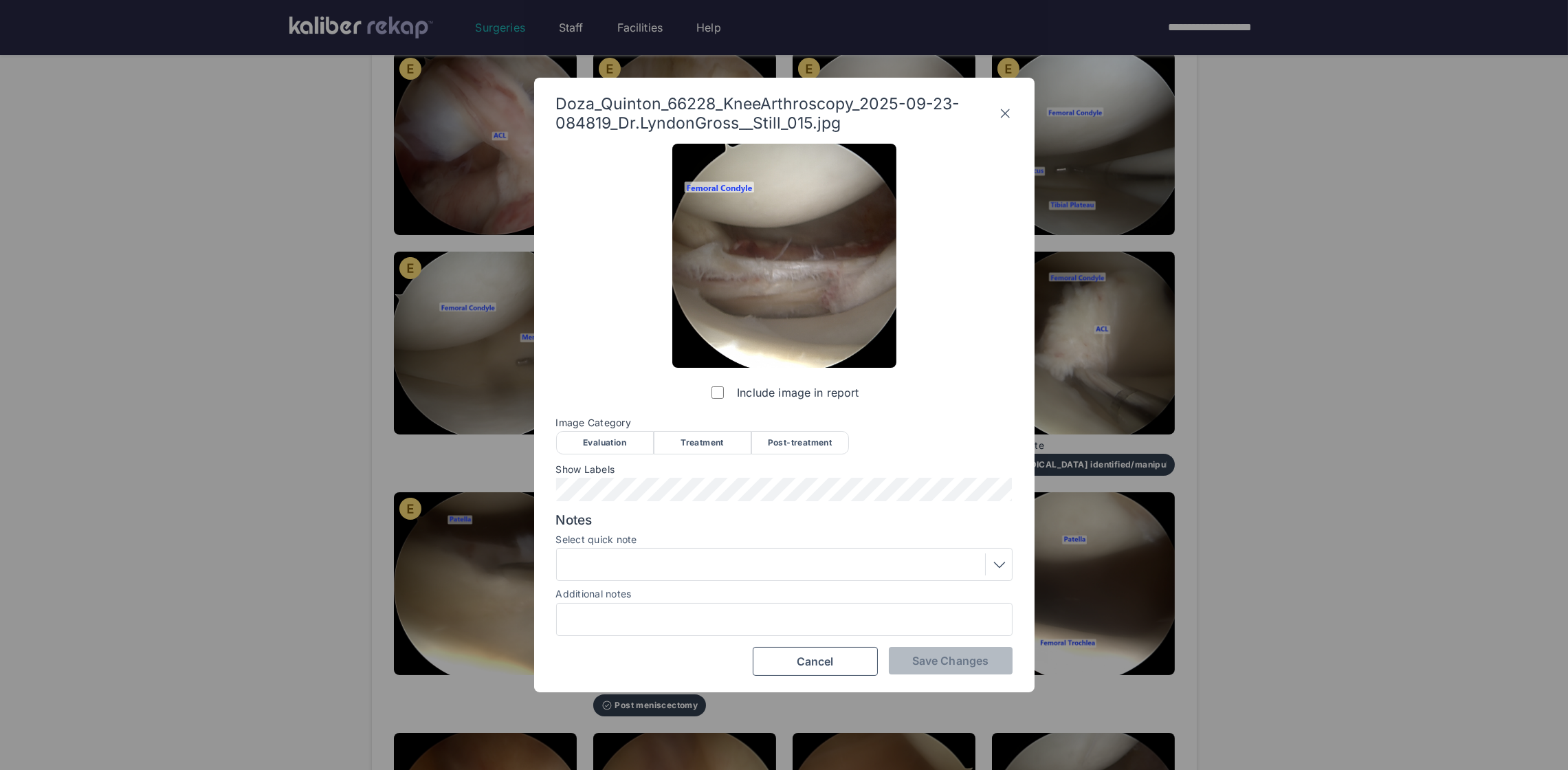
click at [793, 442] on div "Post-treatment" at bounding box center [800, 443] width 97 height 23
click at [943, 670] on button "Save Changes" at bounding box center [951, 660] width 124 height 27
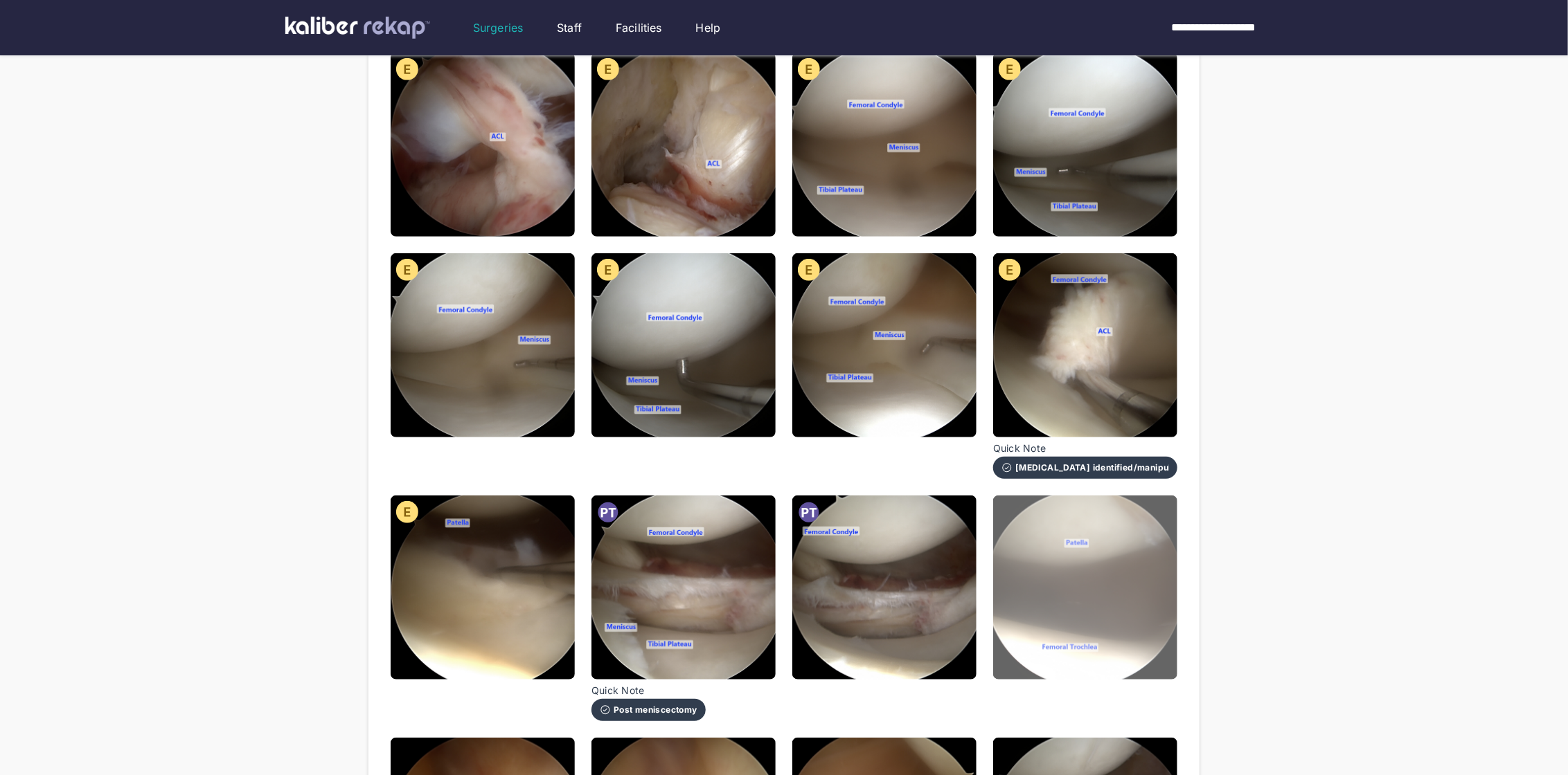
click at [1083, 603] on img at bounding box center [1085, 587] width 184 height 184
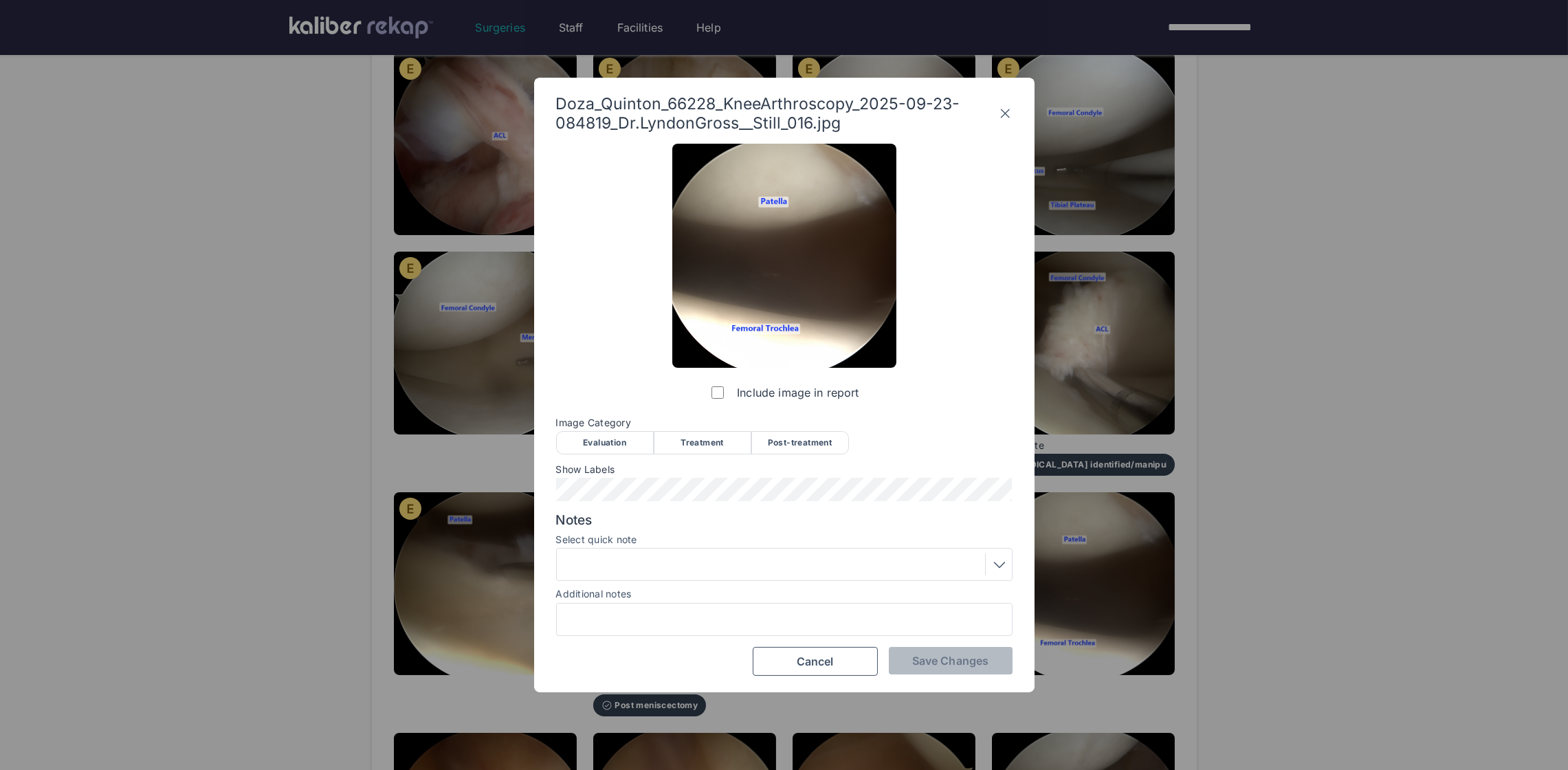
click at [597, 439] on div "Evaluation" at bounding box center [605, 443] width 97 height 23
click at [948, 653] on button "Save Changes" at bounding box center [951, 660] width 124 height 27
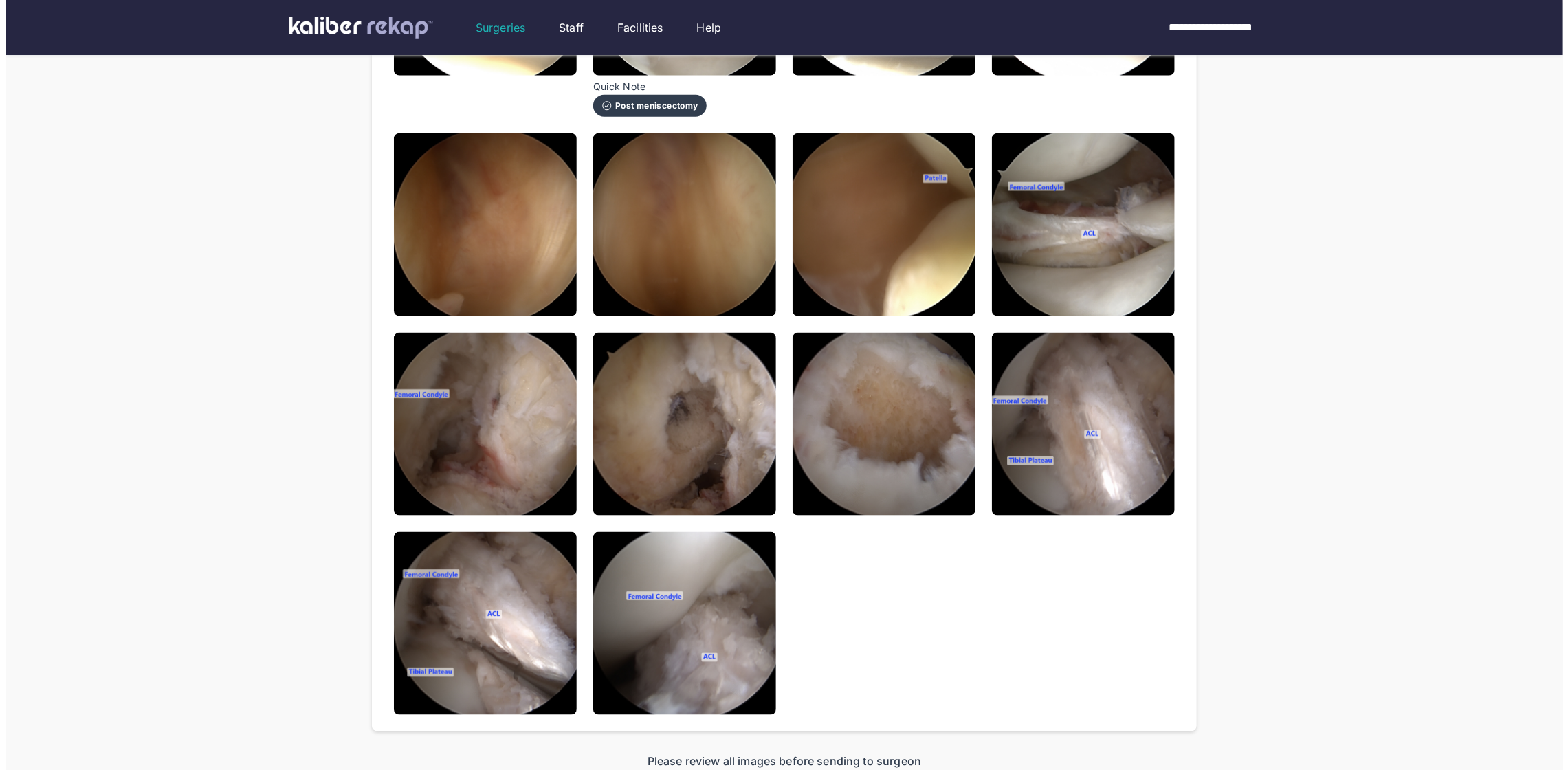
scroll to position [1058, 0]
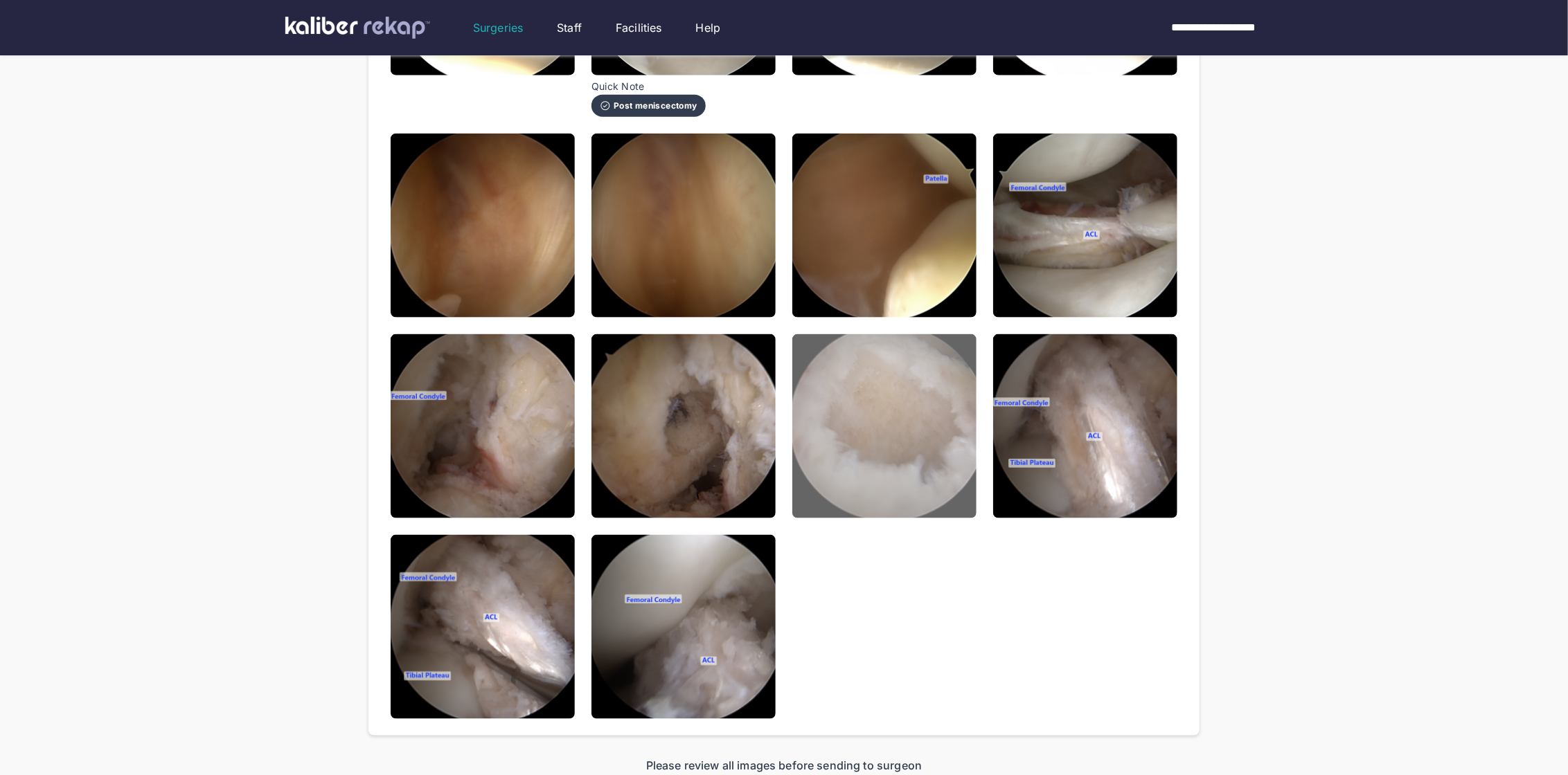
click at [927, 394] on img at bounding box center [884, 426] width 184 height 184
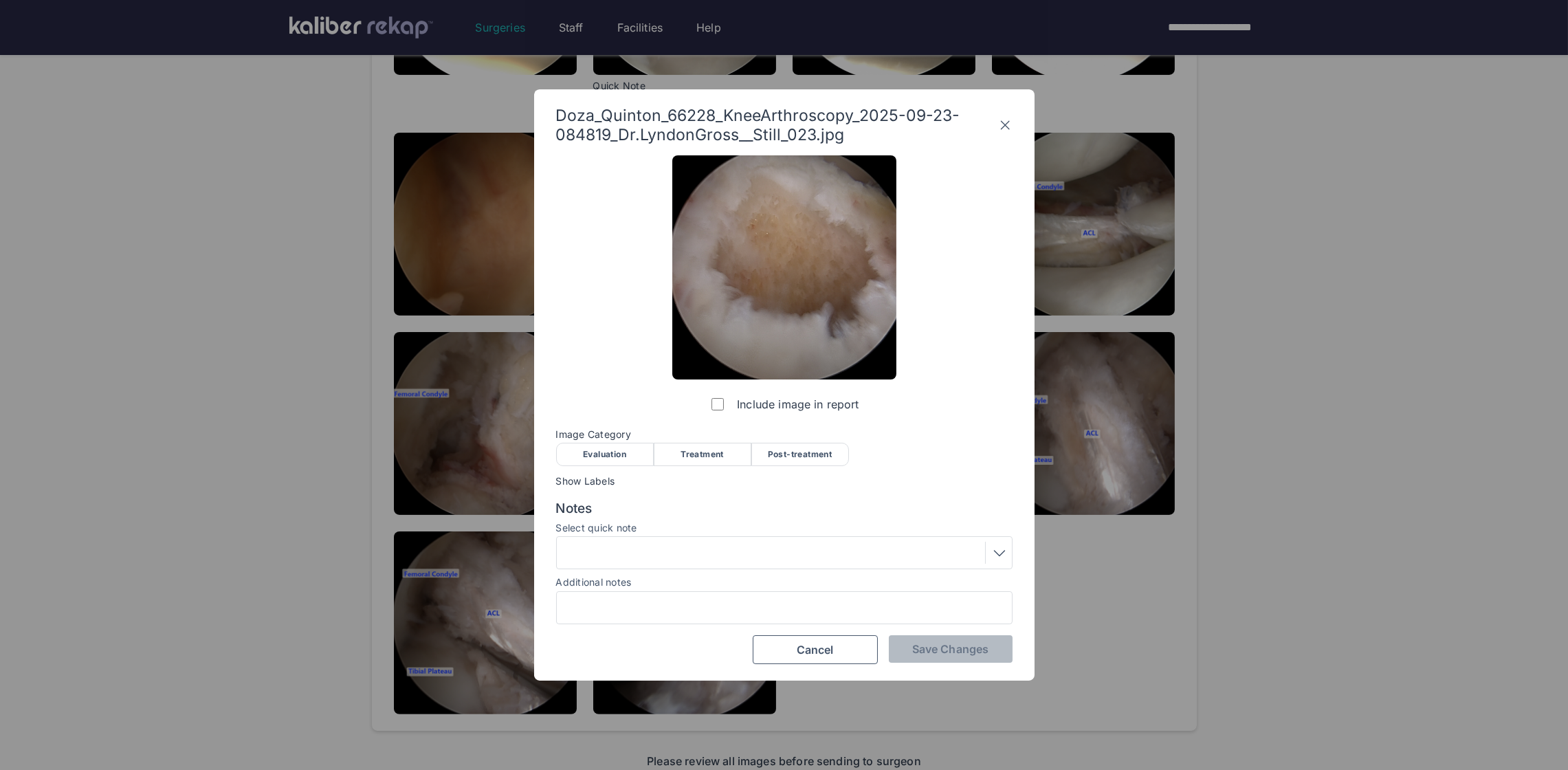
click at [706, 455] on div "Treatment" at bounding box center [702, 454] width 97 height 23
click at [927, 649] on span "Save Changes" at bounding box center [950, 649] width 77 height 14
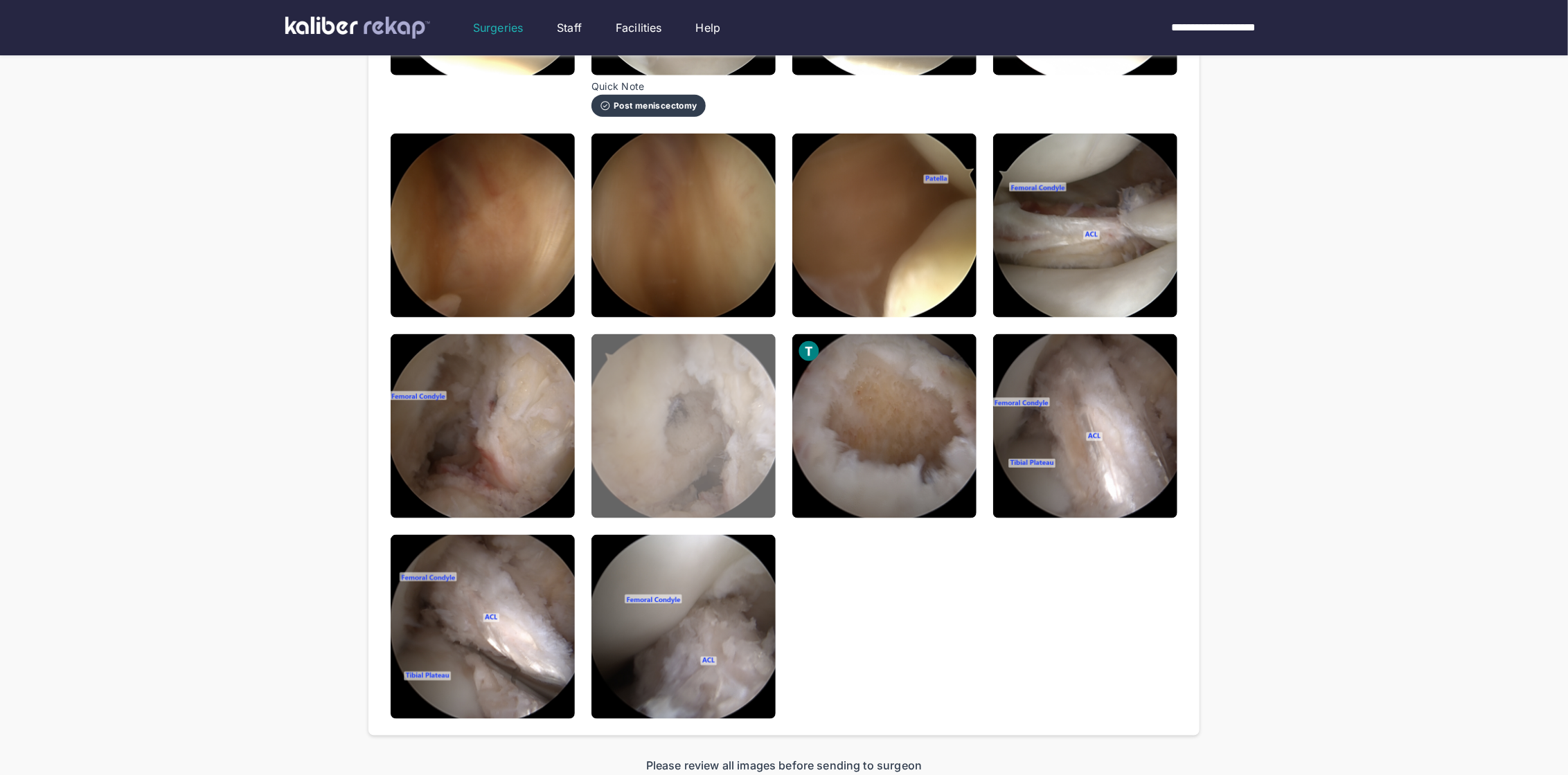
click at [689, 406] on img at bounding box center [683, 426] width 184 height 184
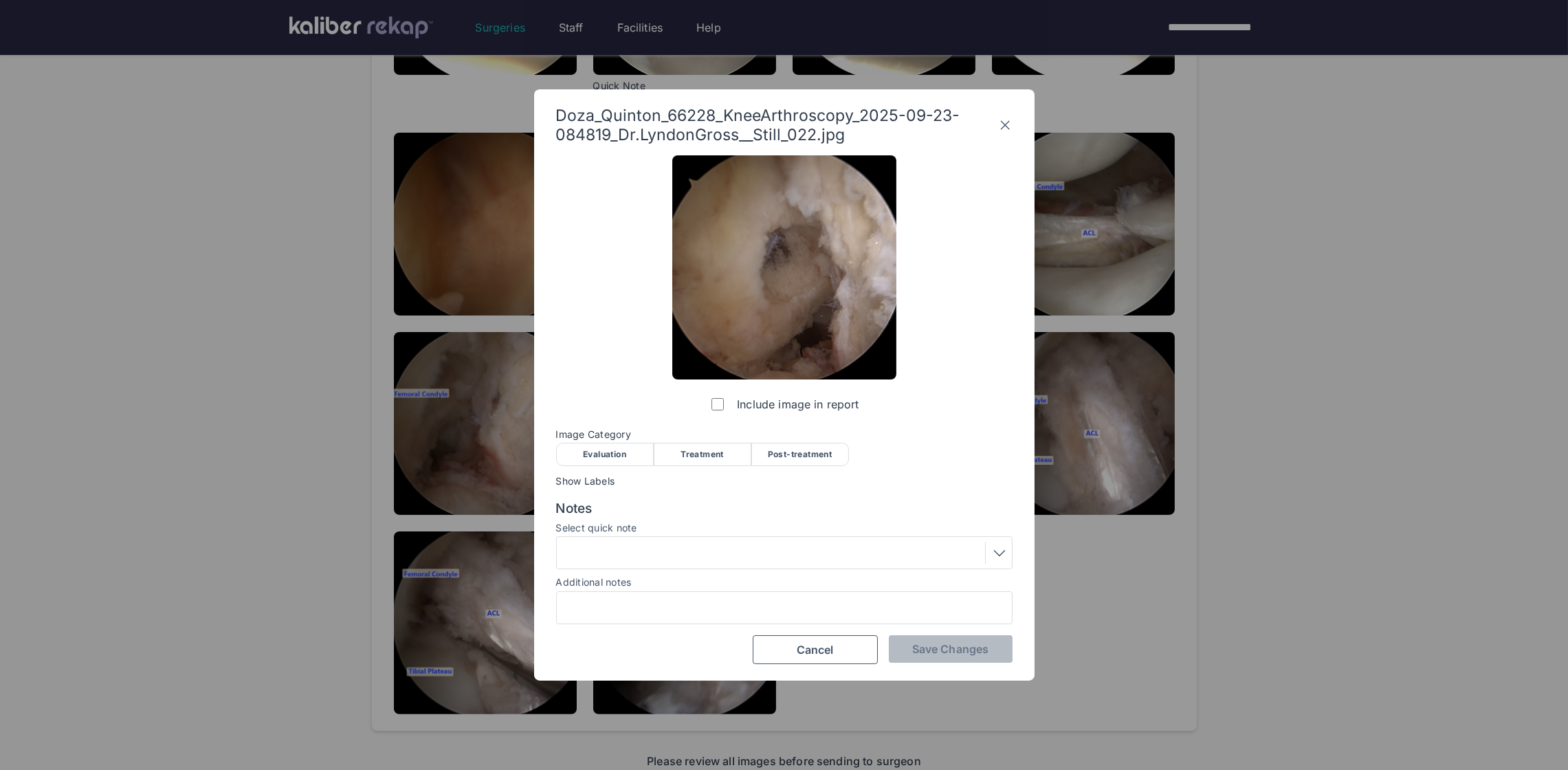
click at [725, 462] on div "Treatment" at bounding box center [702, 454] width 97 height 23
click at [923, 653] on span "Save Changes" at bounding box center [950, 649] width 77 height 14
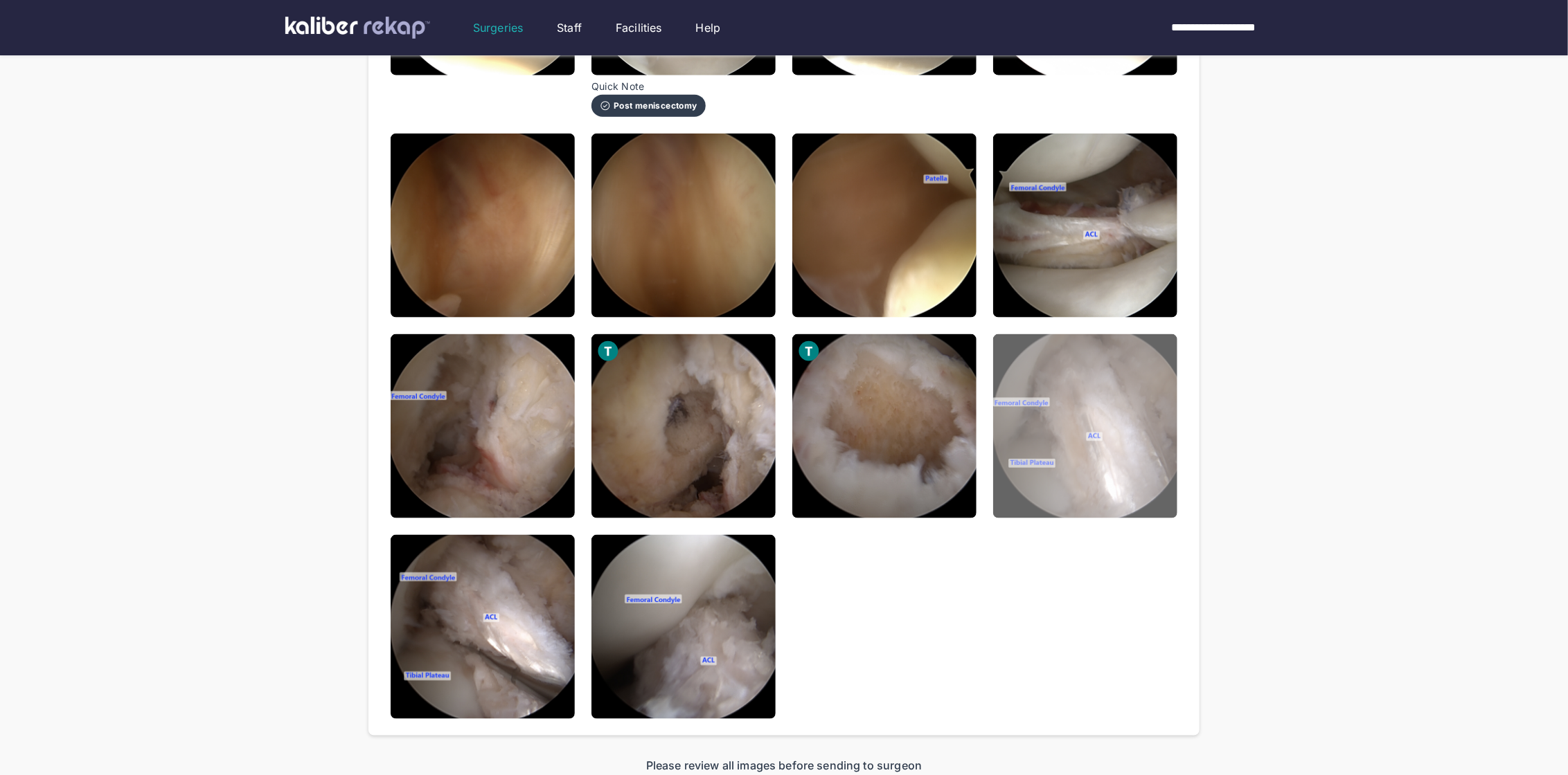
click at [1048, 469] on img at bounding box center [1085, 426] width 184 height 184
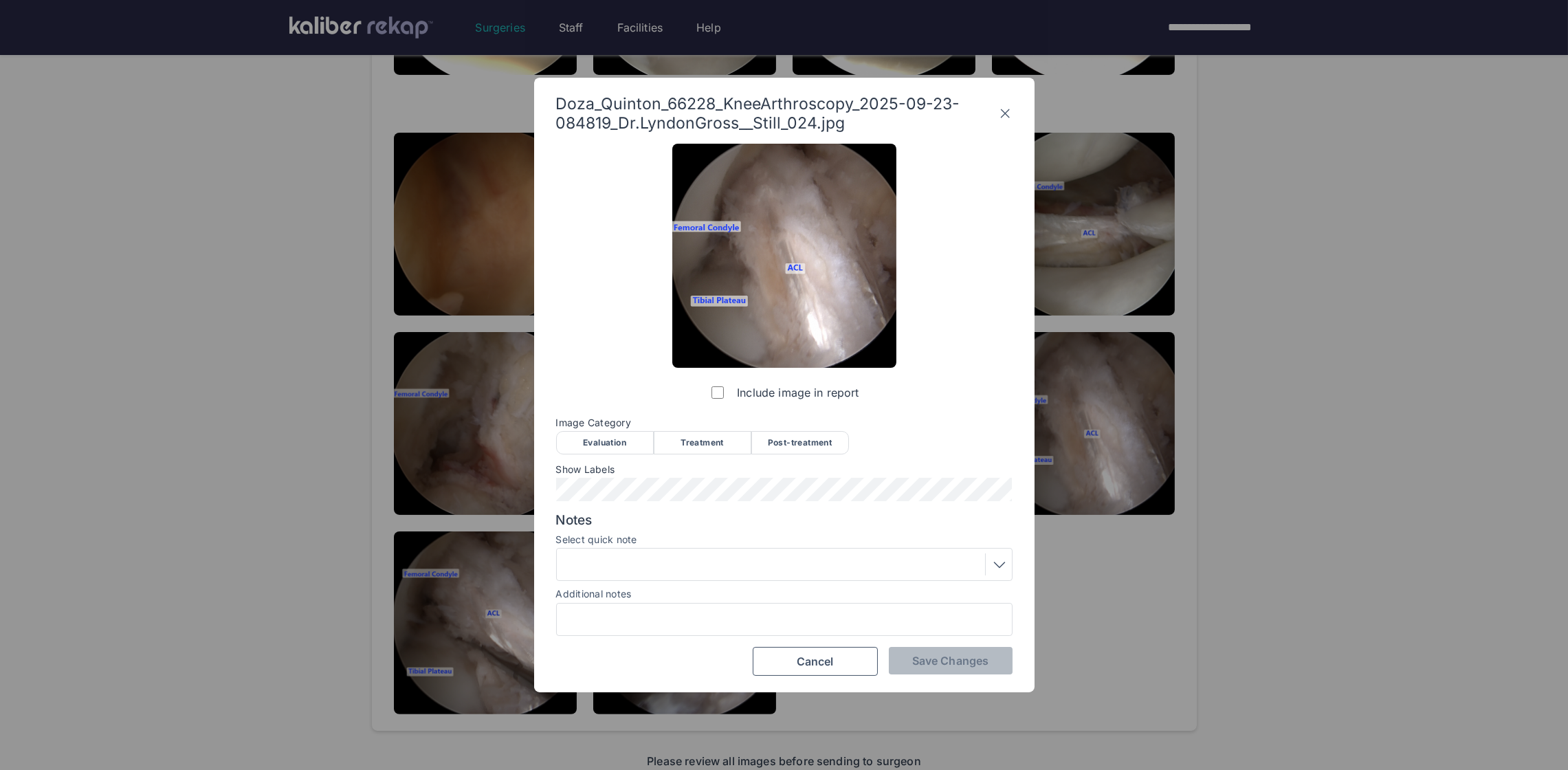
click at [802, 431] on div "Post-treatment" at bounding box center [800, 443] width 97 height 23
click at [700, 580] on div at bounding box center [784, 565] width 456 height 33
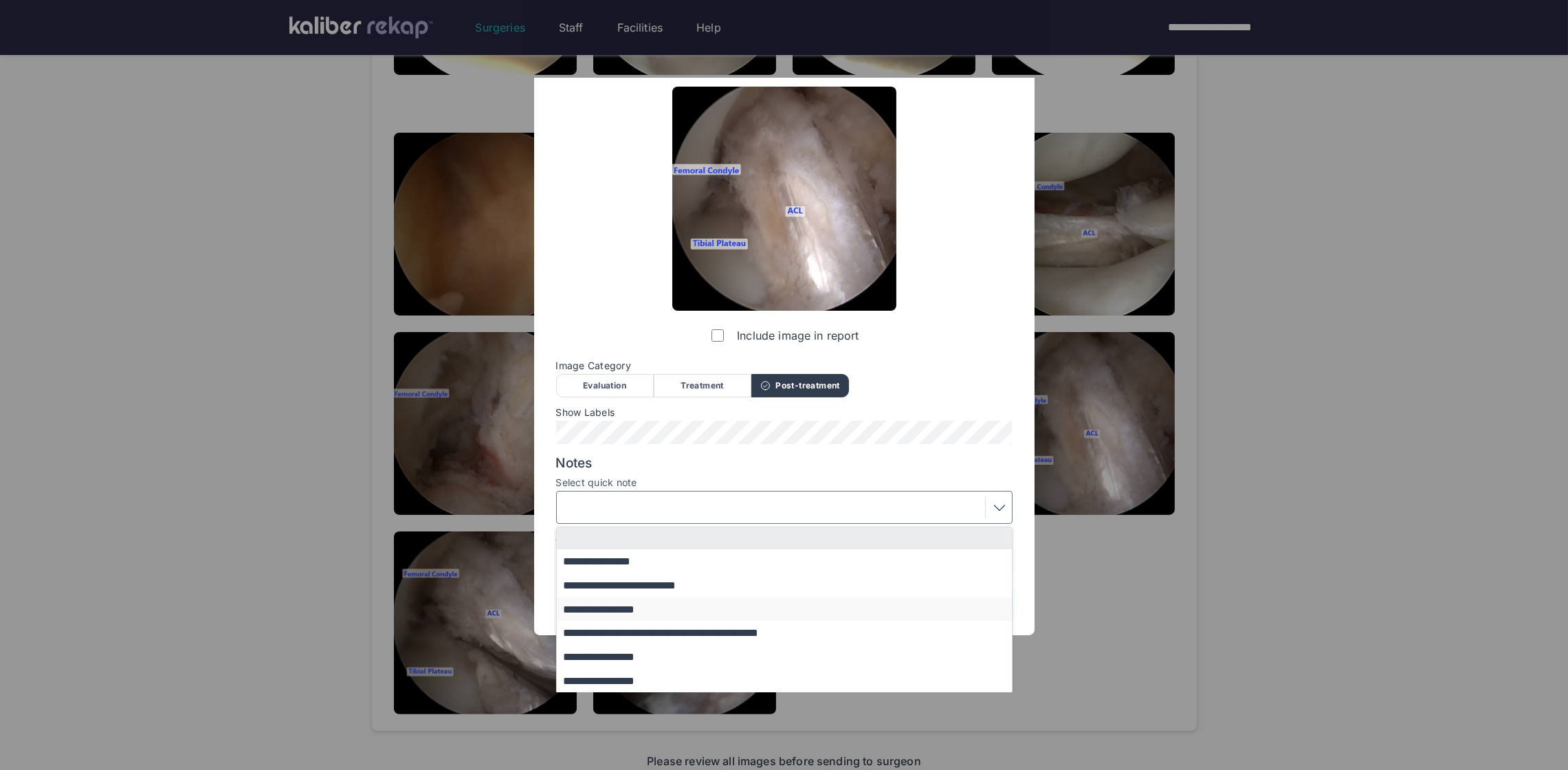
scroll to position [59, 0]
click at [632, 651] on button "**********" at bounding box center [791, 655] width 468 height 24
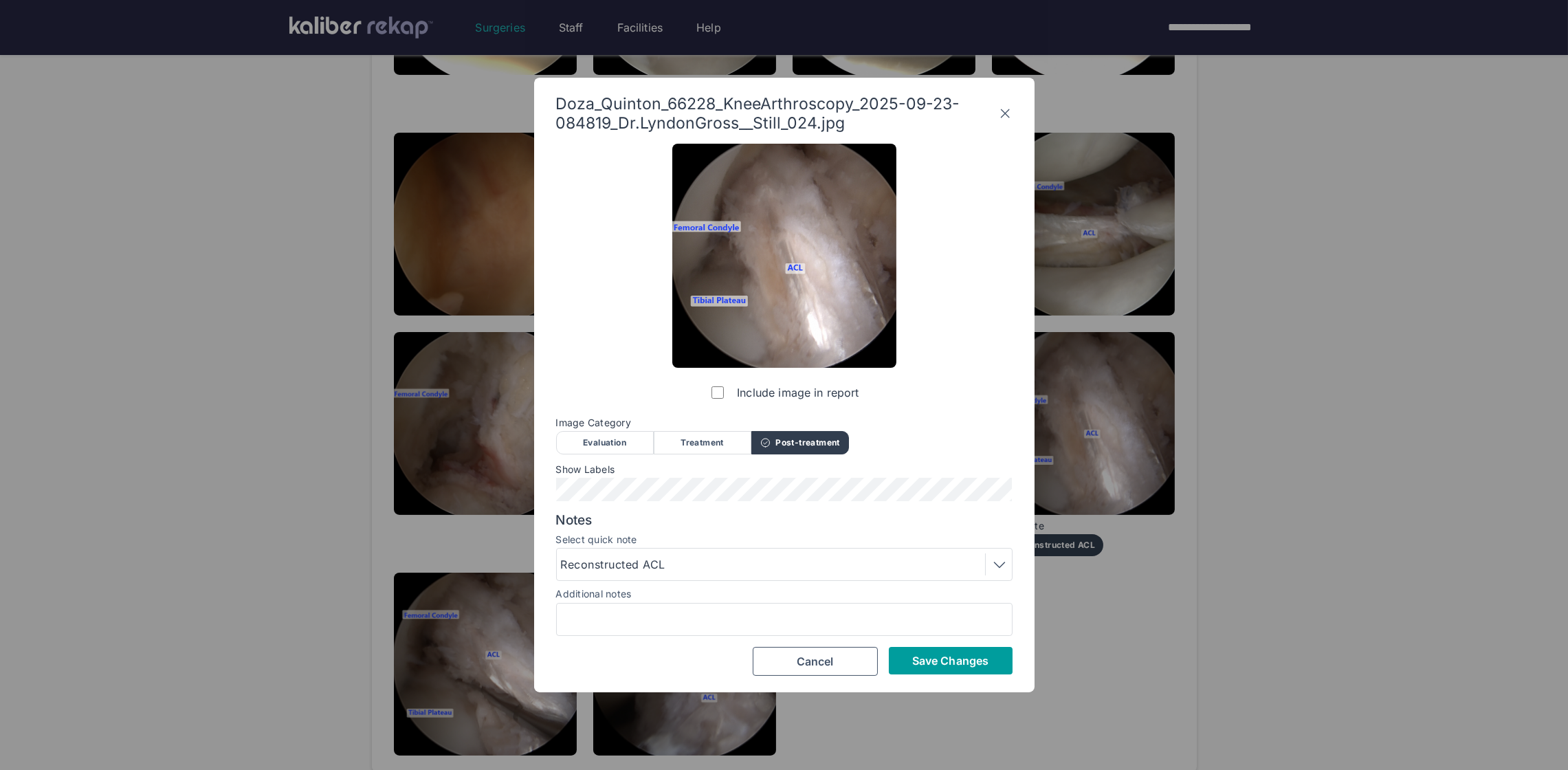
click at [918, 658] on span "Save Changes" at bounding box center [950, 660] width 77 height 14
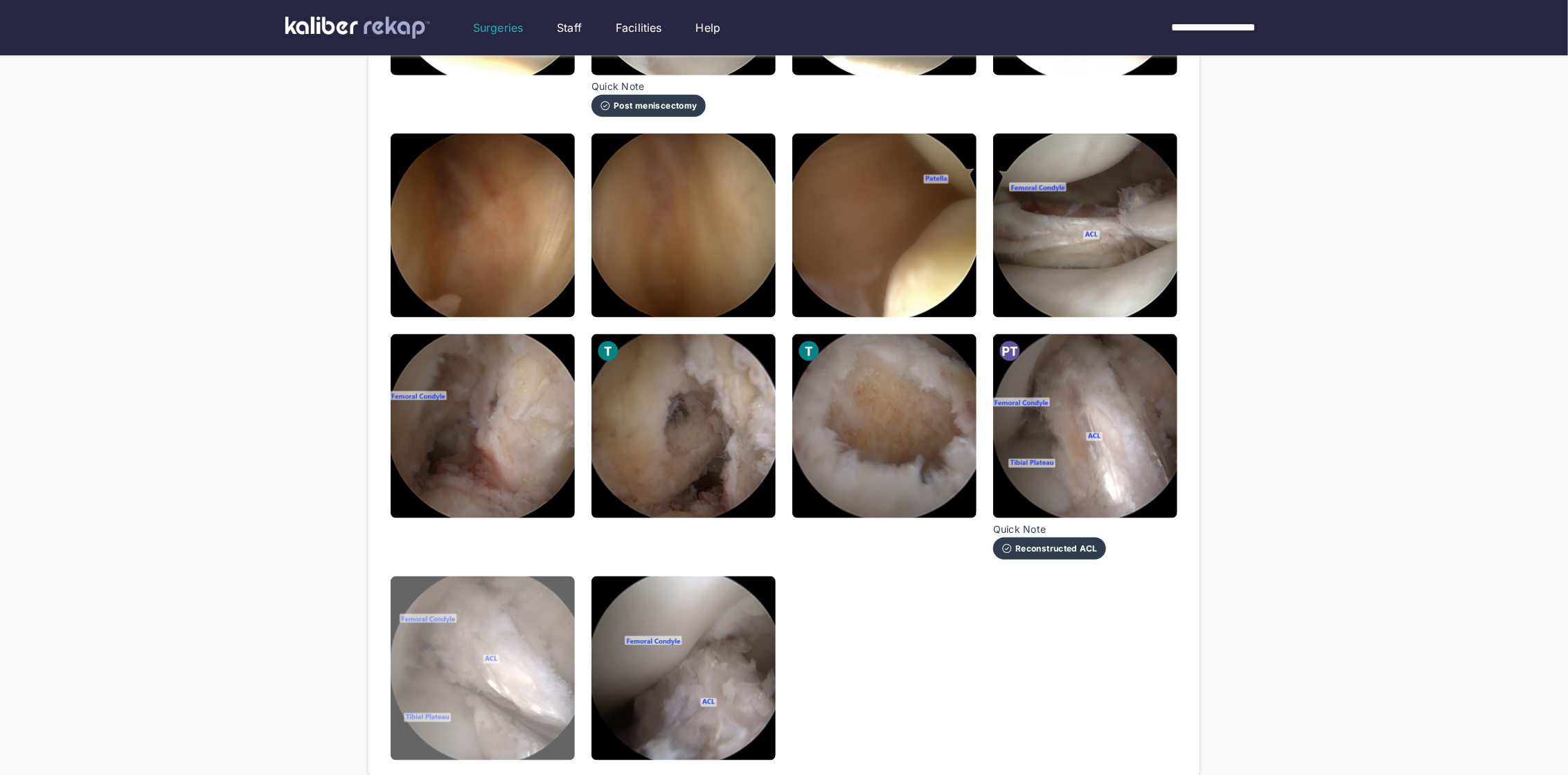
click at [561, 641] on img at bounding box center [482, 669] width 184 height 184
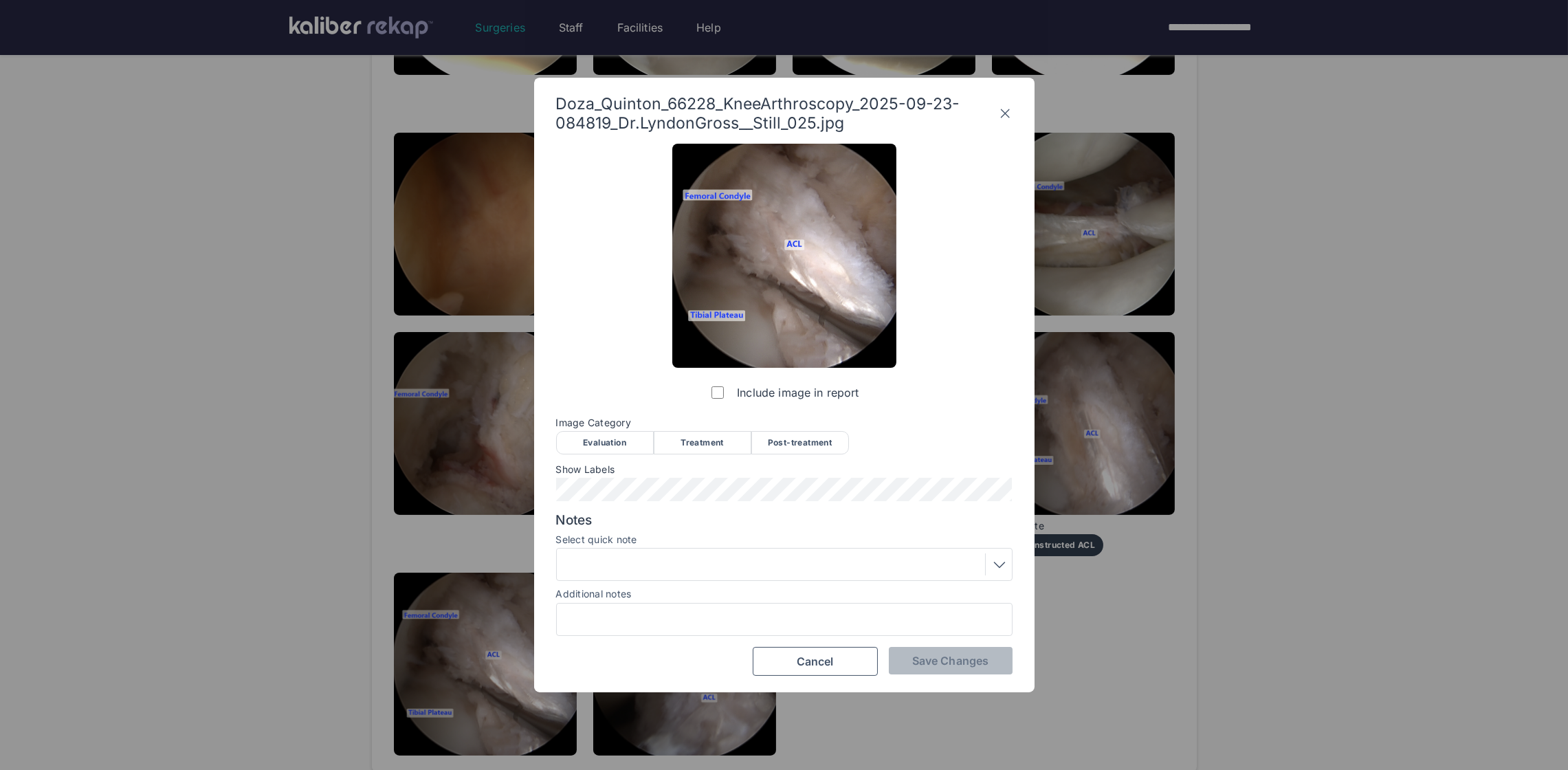
click at [786, 451] on div "Post-treatment" at bounding box center [800, 443] width 97 height 23
click at [662, 554] on div at bounding box center [784, 565] width 456 height 33
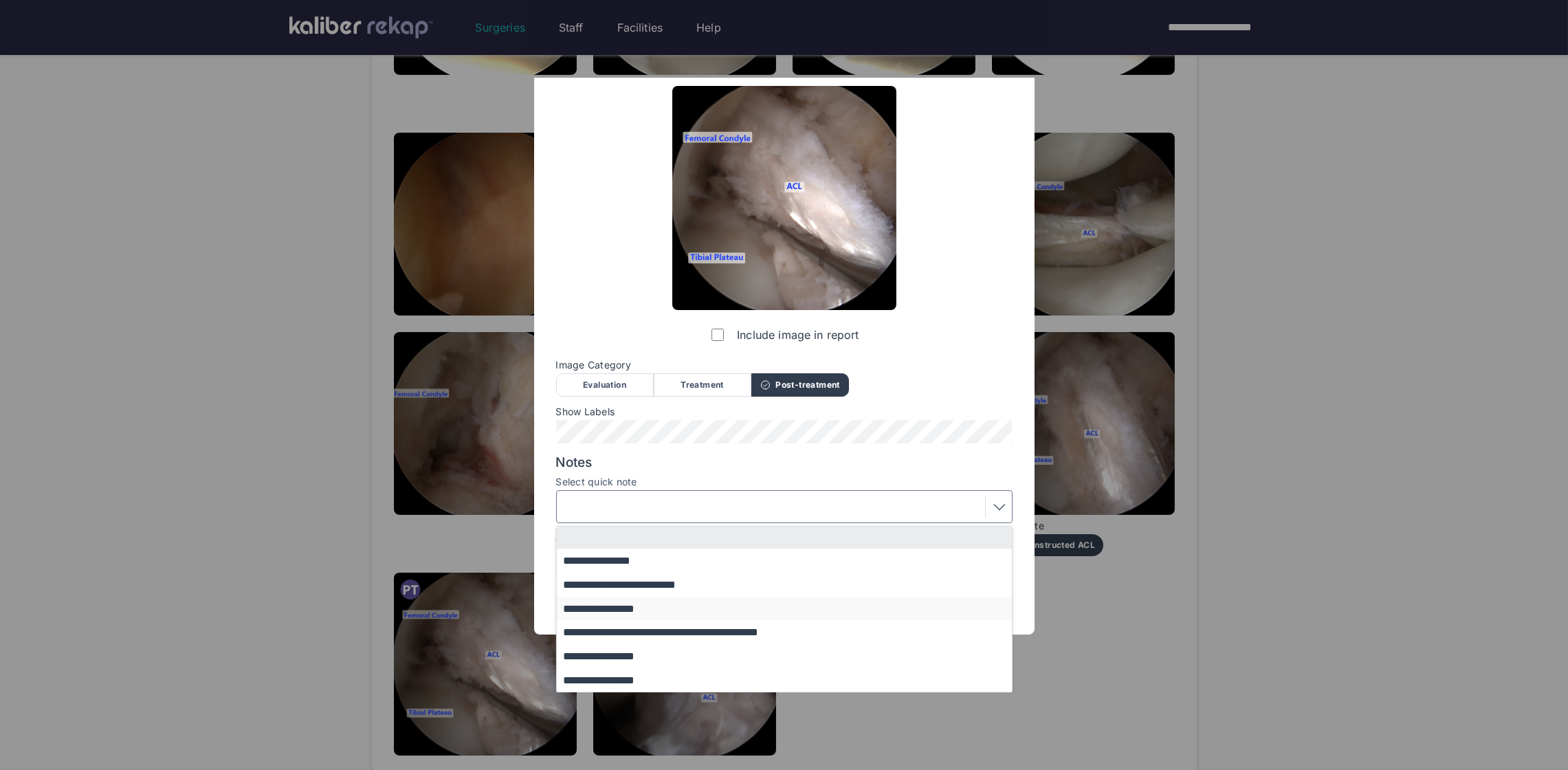
scroll to position [59, 0]
click at [647, 655] on button "**********" at bounding box center [791, 655] width 468 height 24
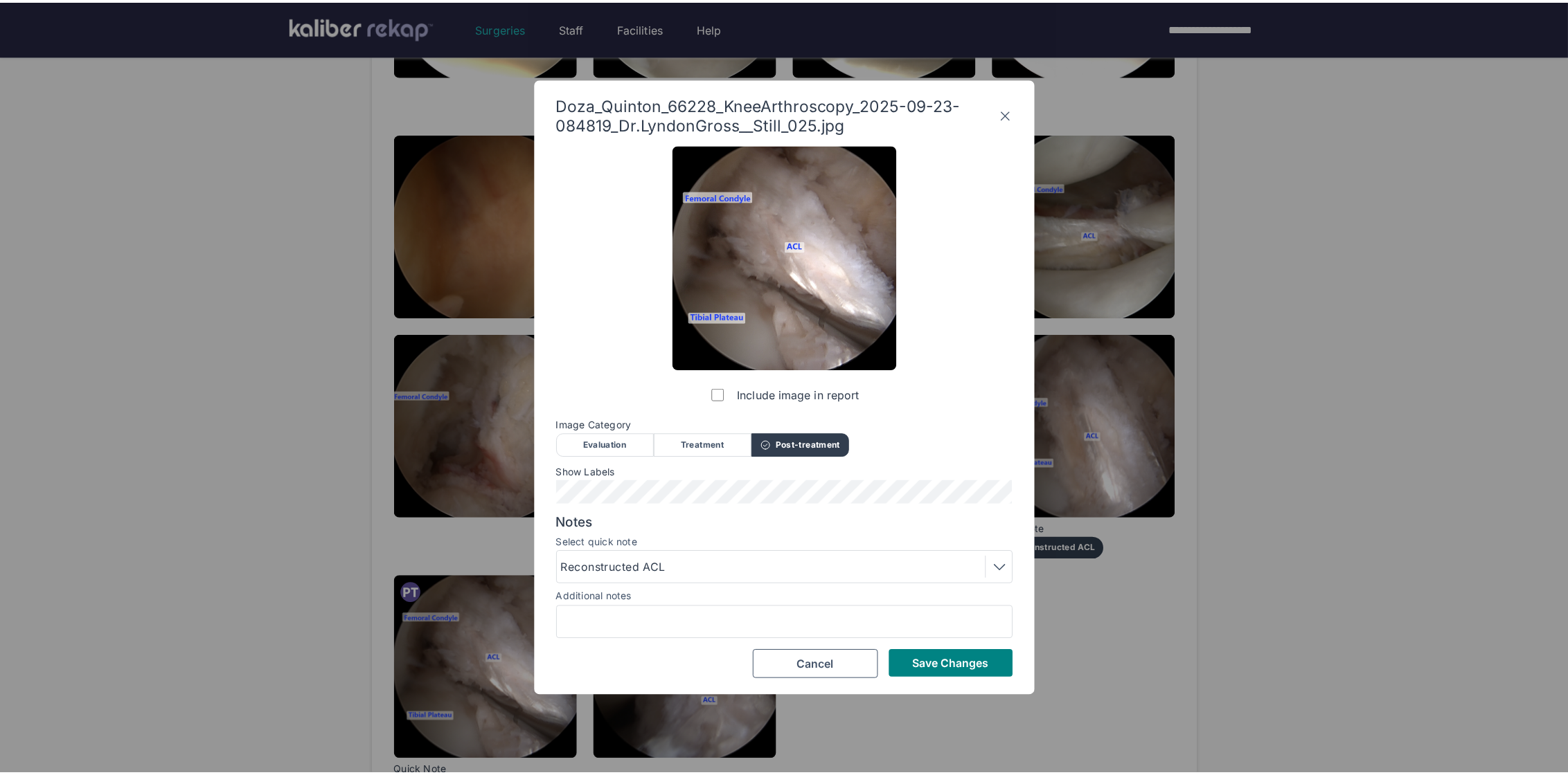
scroll to position [0, 0]
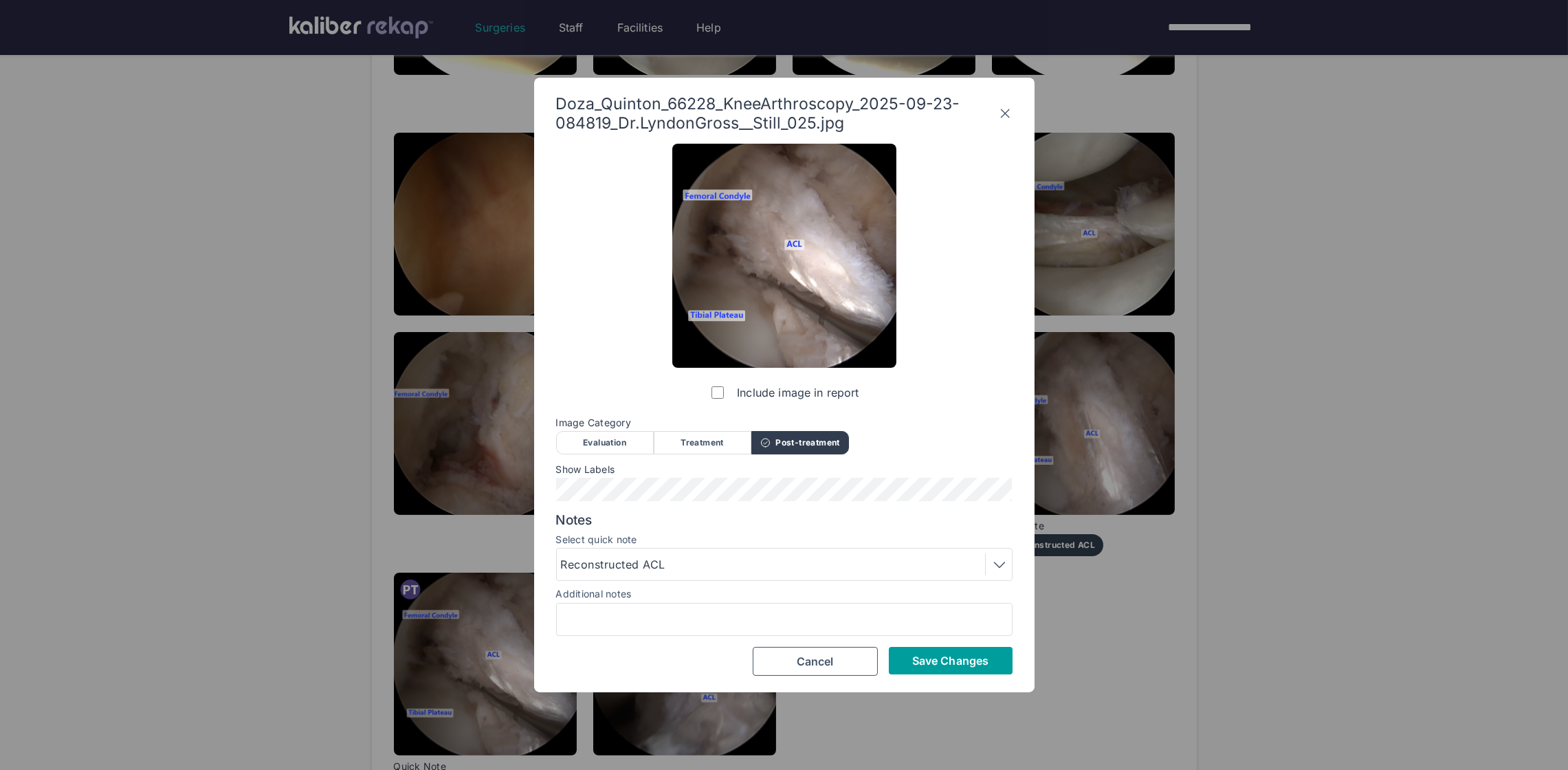
click at [913, 664] on span "Save Changes" at bounding box center [950, 660] width 77 height 14
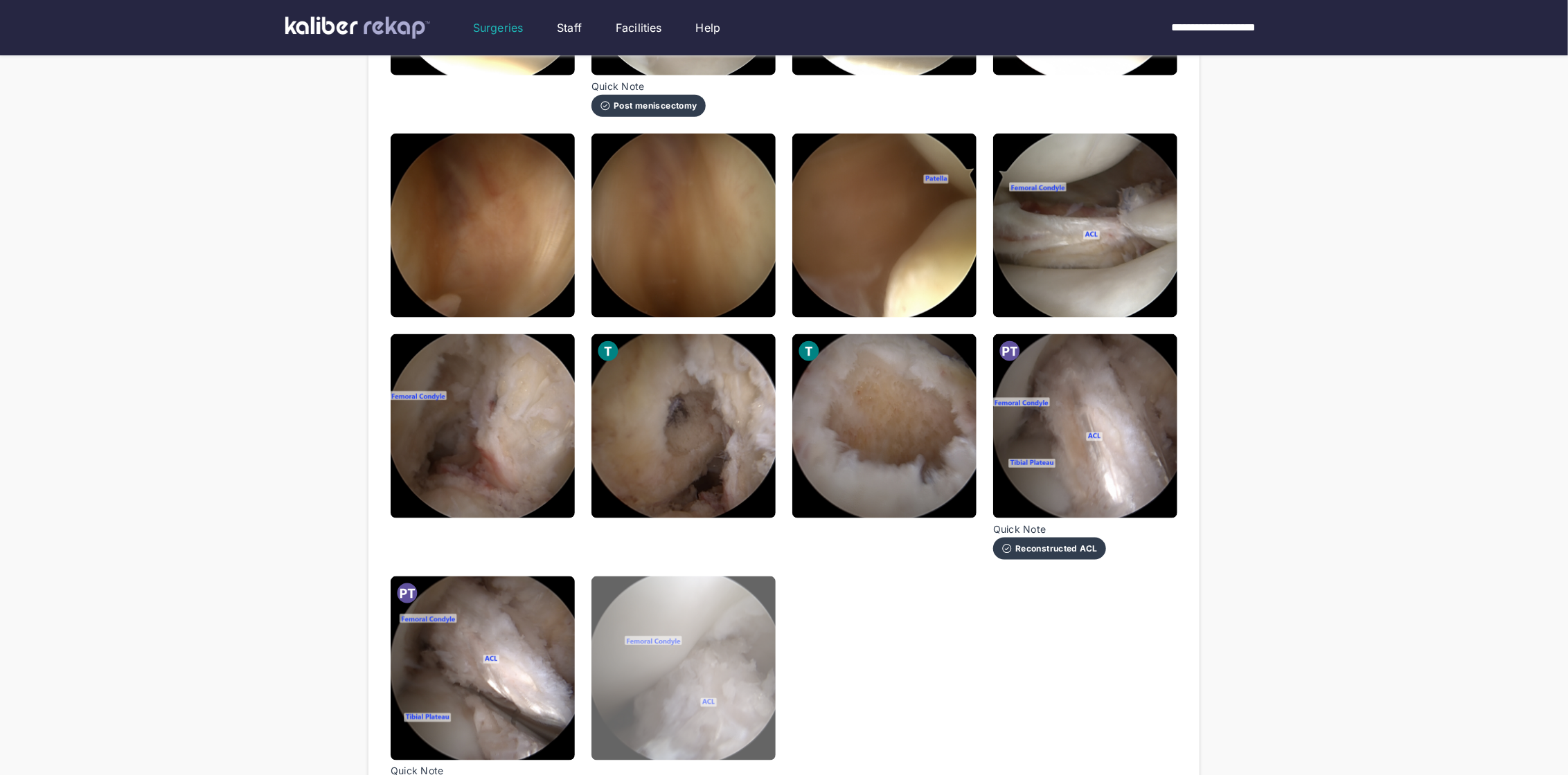
click at [732, 656] on img at bounding box center [683, 669] width 184 height 184
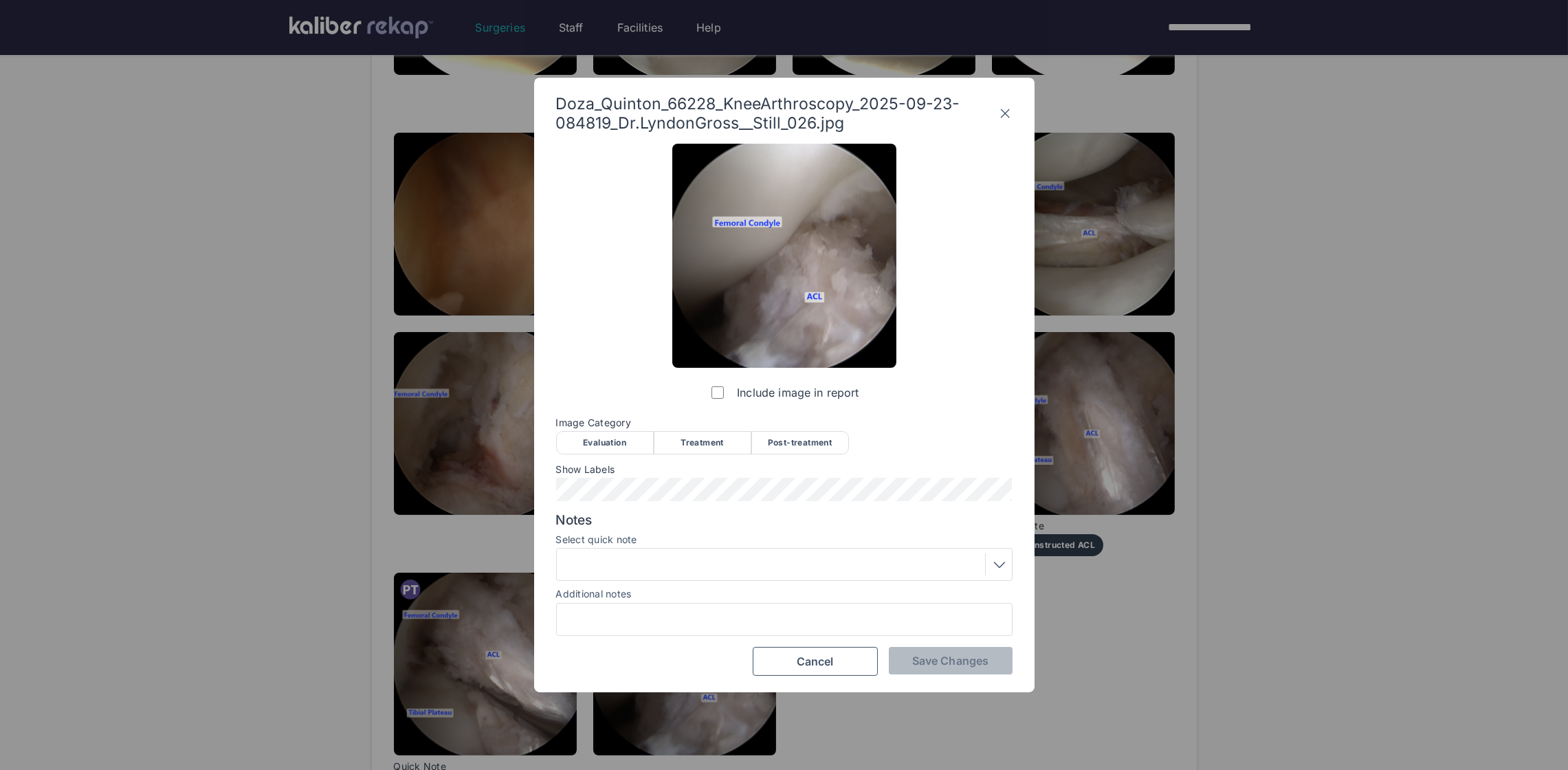
click at [803, 442] on div "Post-treatment" at bounding box center [800, 443] width 97 height 23
click at [929, 662] on span "Save Changes" at bounding box center [950, 660] width 77 height 14
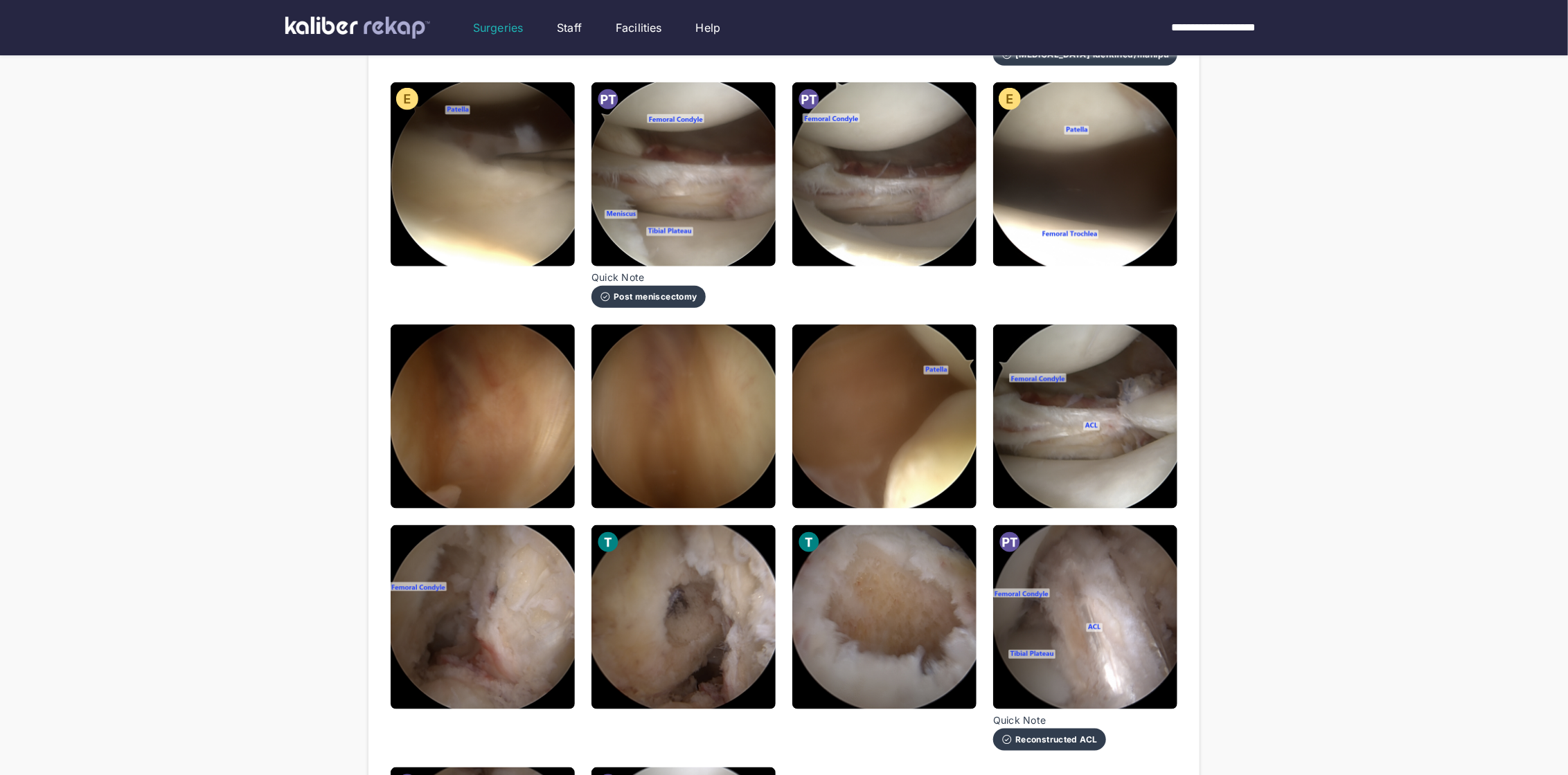
scroll to position [882, 0]
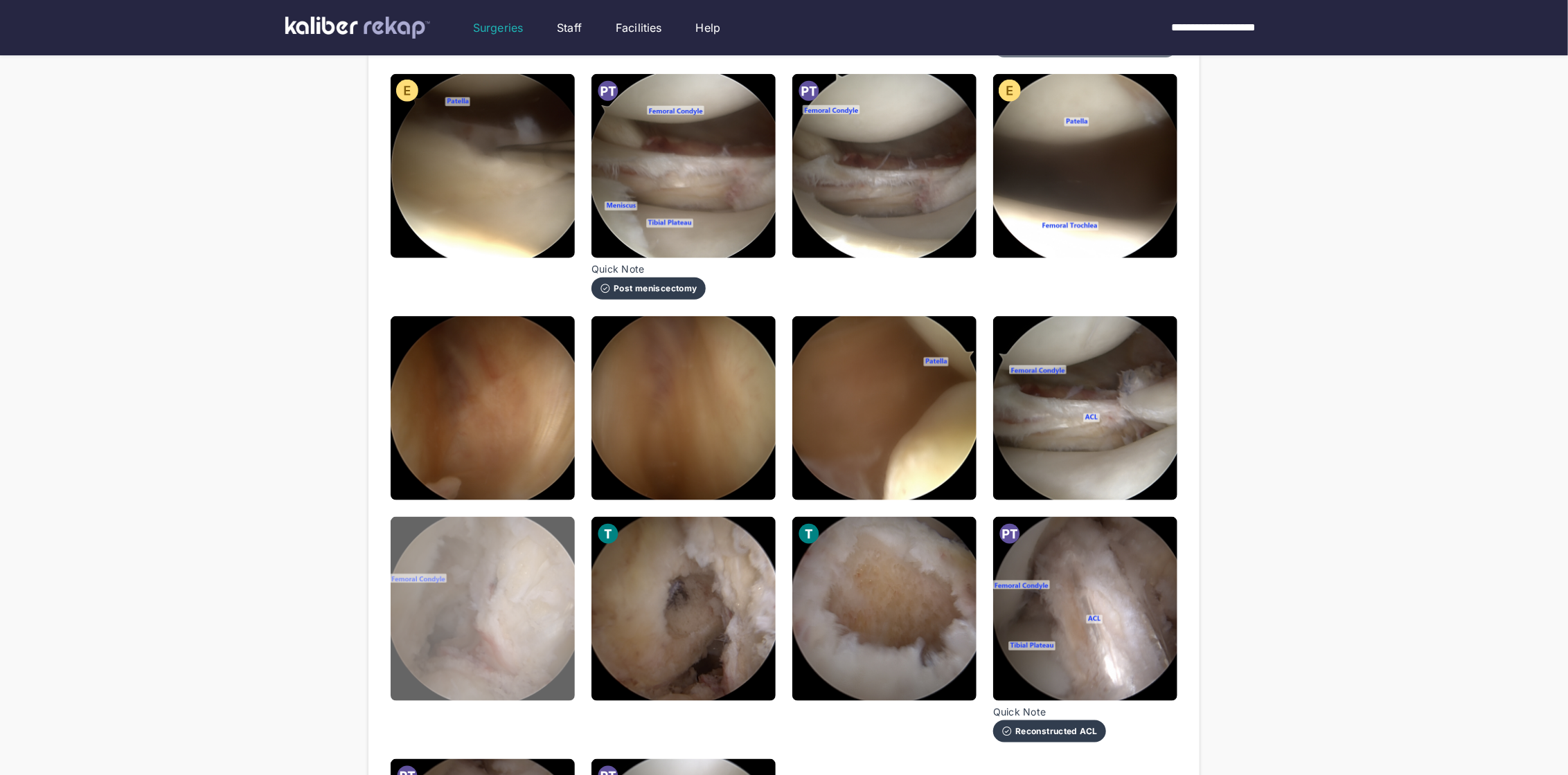
click at [570, 593] on img at bounding box center [482, 609] width 184 height 184
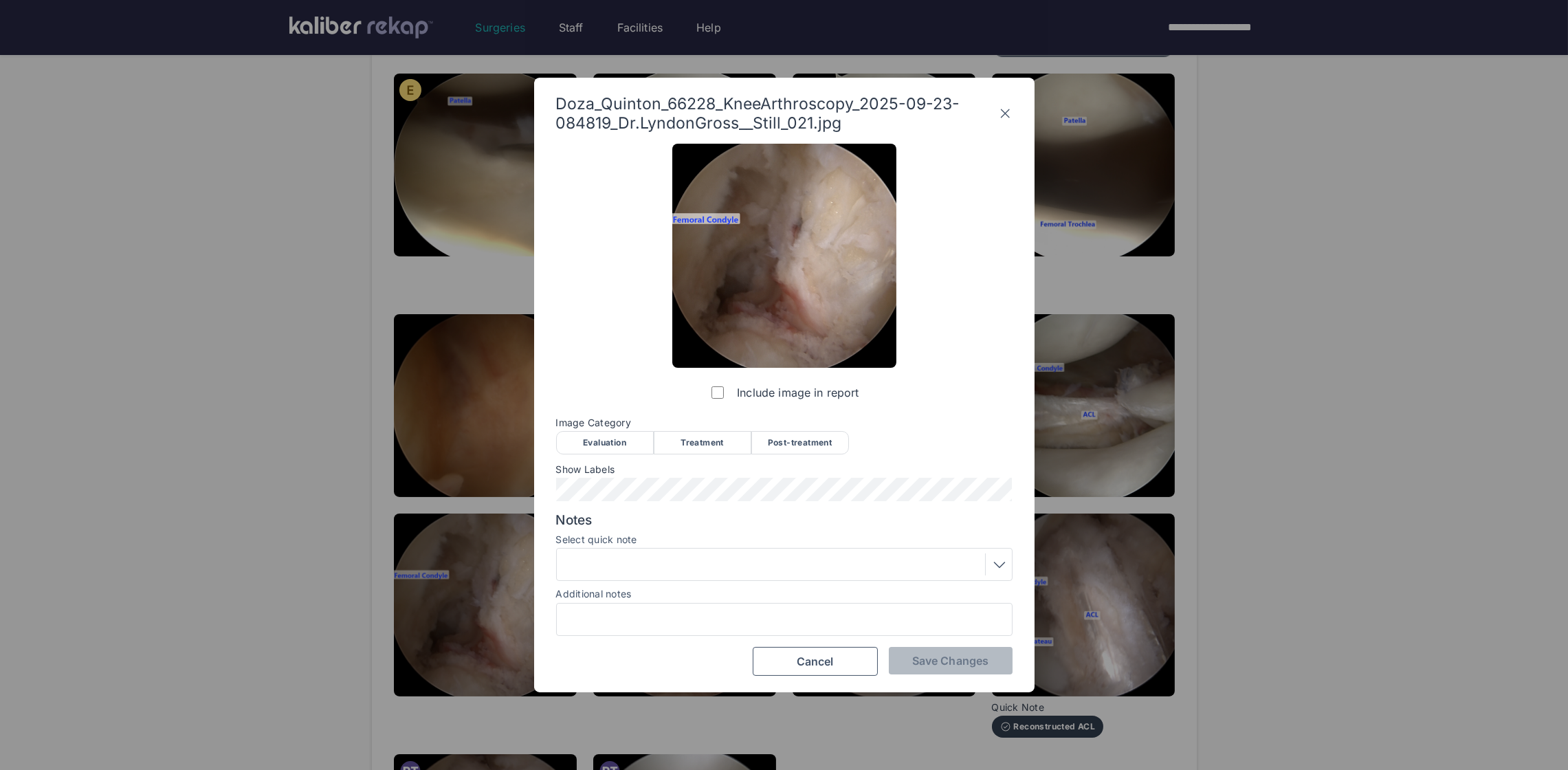
click at [693, 432] on div "Treatment" at bounding box center [702, 443] width 97 height 23
click at [947, 655] on span "Save Changes" at bounding box center [950, 660] width 77 height 14
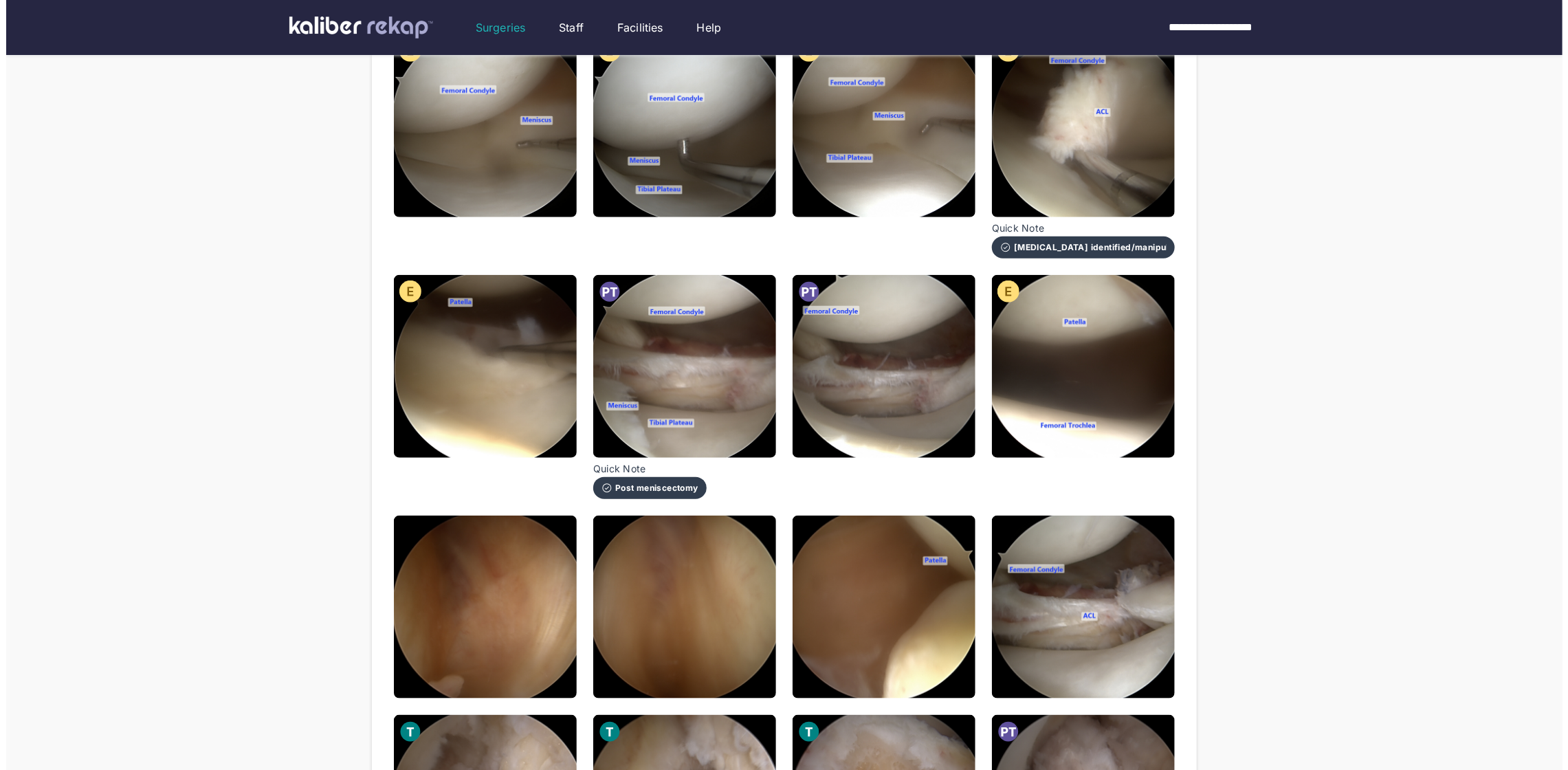
scroll to position [851, 0]
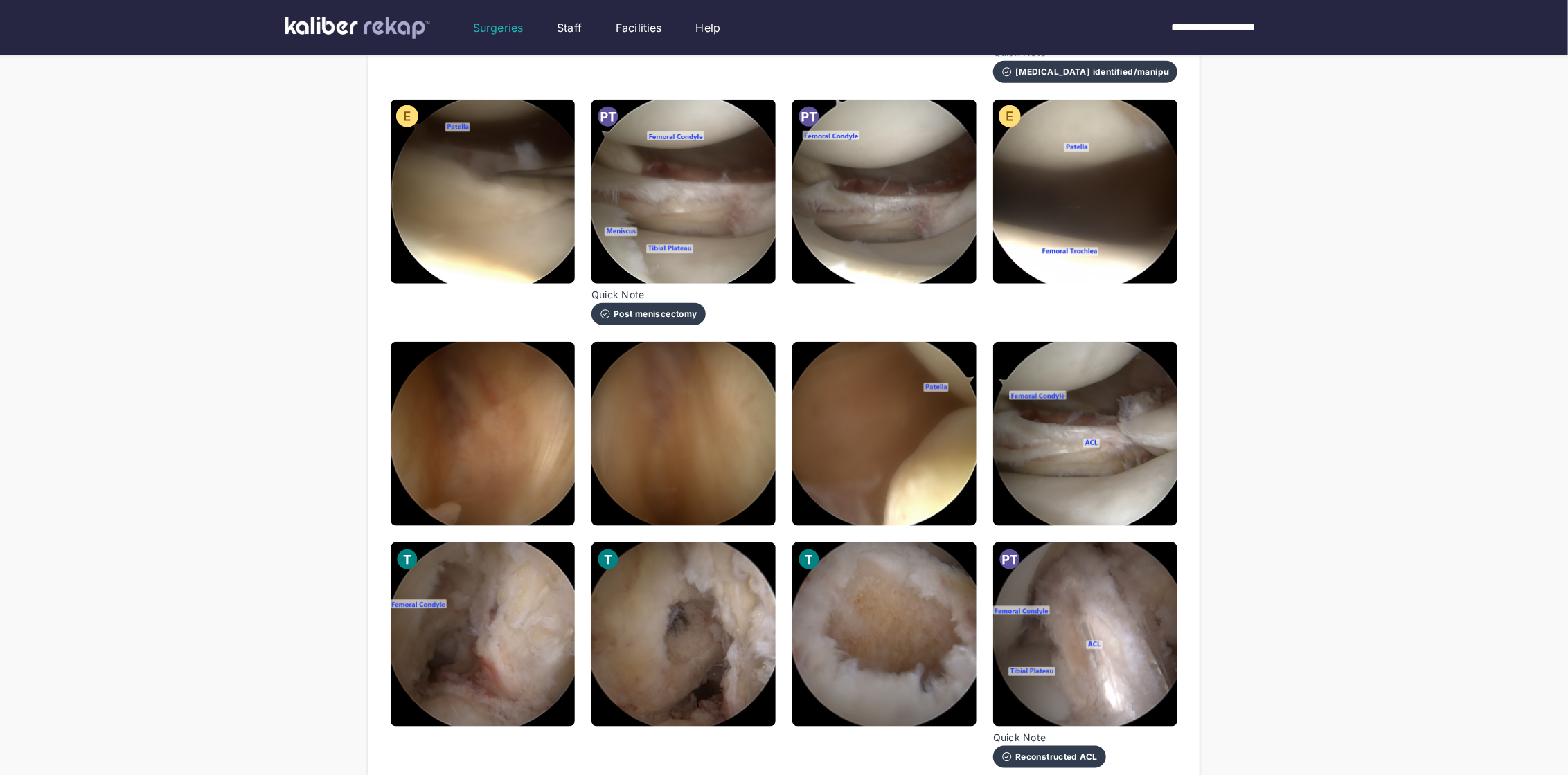
click at [530, 366] on img at bounding box center [482, 434] width 184 height 184
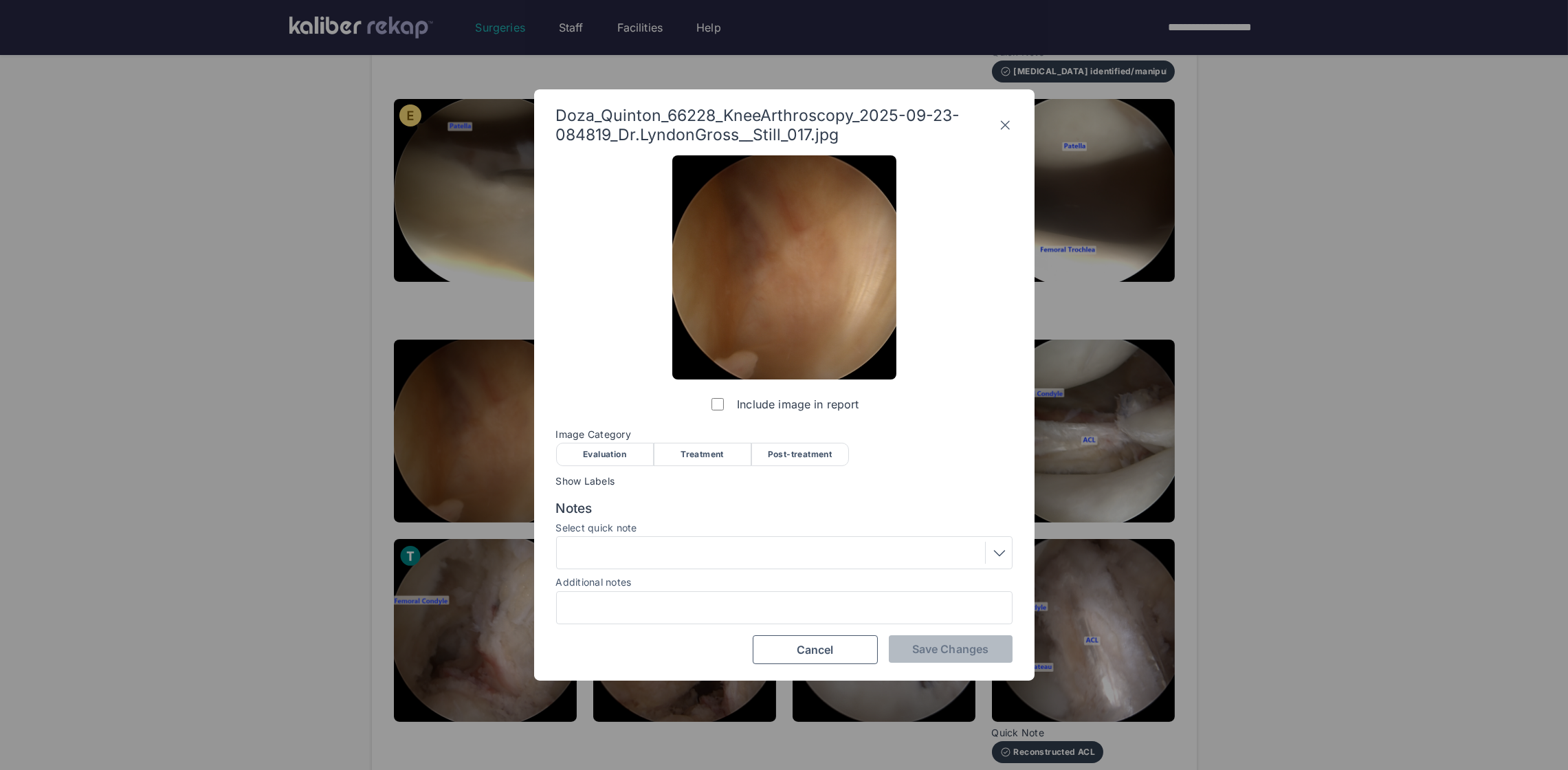
click at [615, 454] on div "Evaluation" at bounding box center [605, 454] width 97 height 23
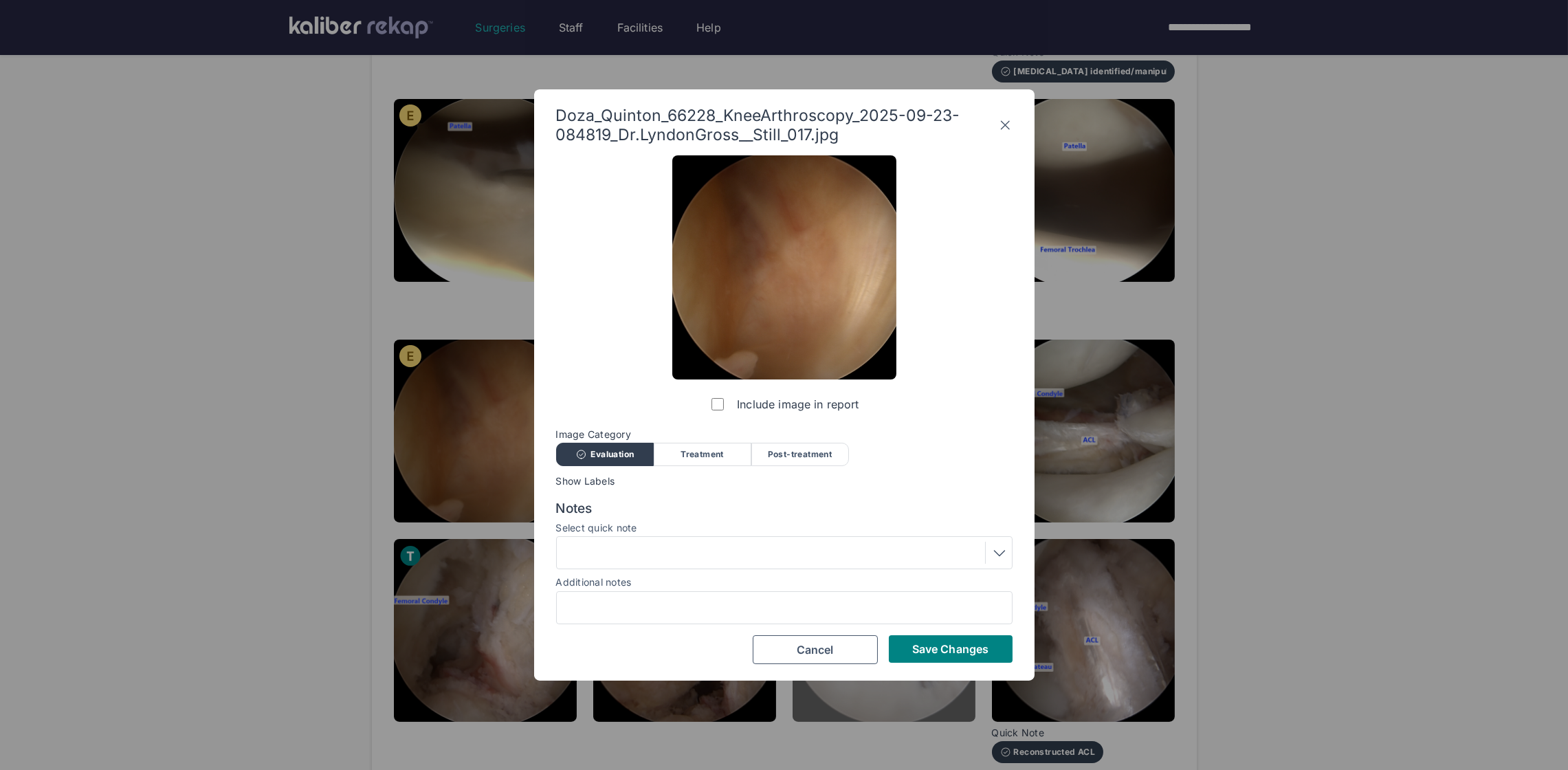
click at [949, 648] on span "Save Changes" at bounding box center [950, 649] width 77 height 14
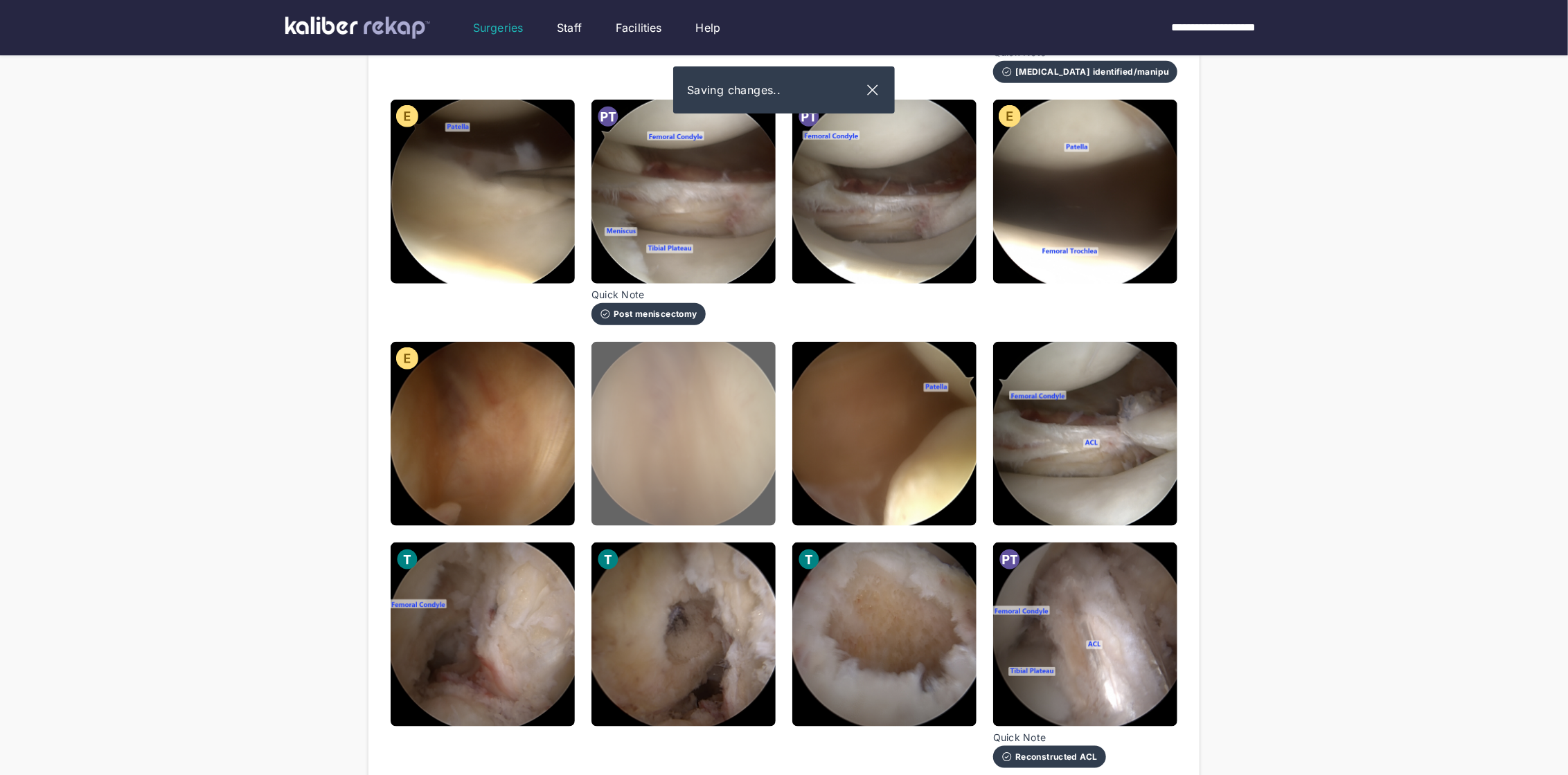
click at [747, 446] on img at bounding box center [683, 434] width 184 height 184
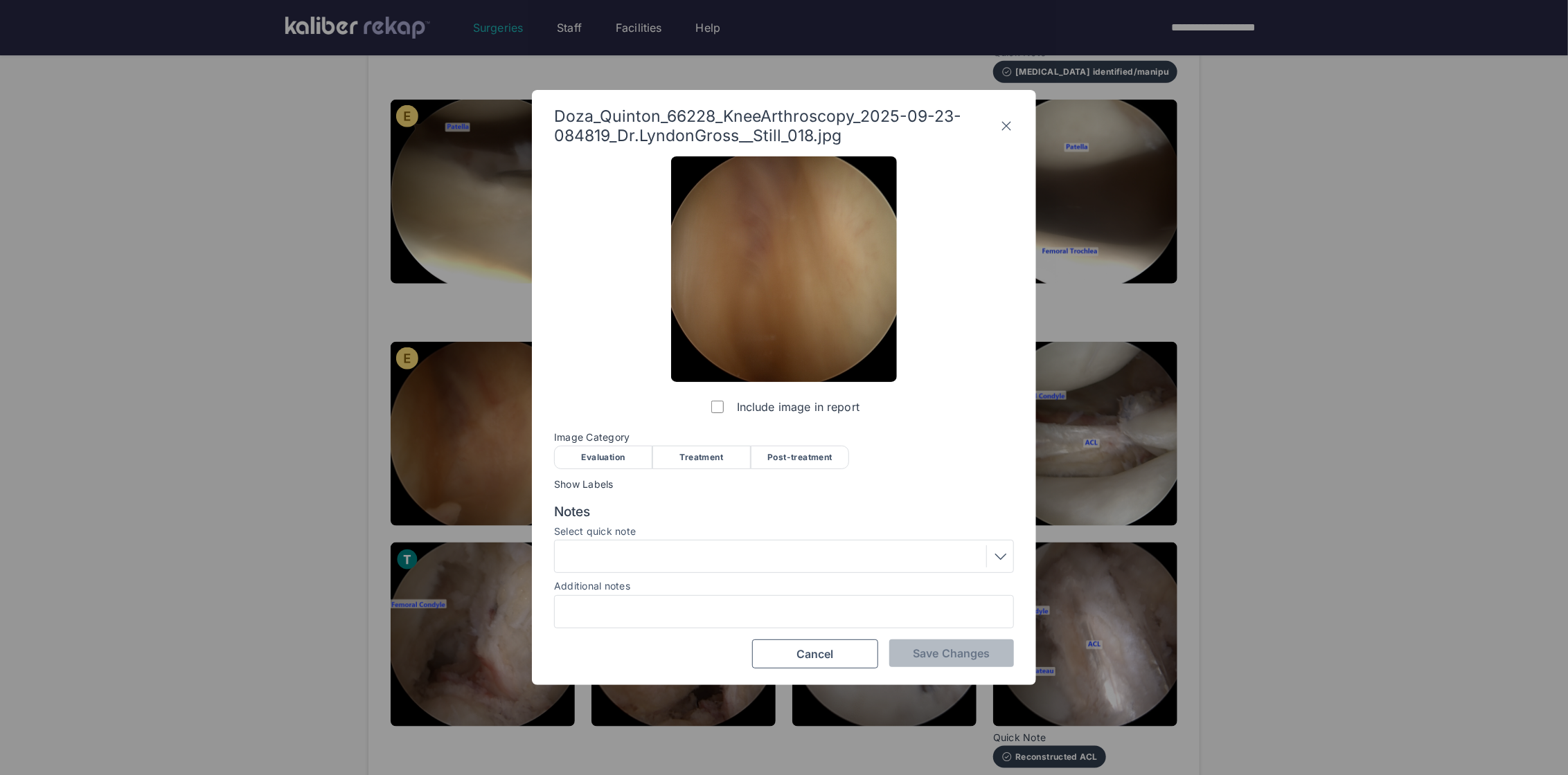
click at [575, 461] on div "Evaluation" at bounding box center [603, 457] width 98 height 23
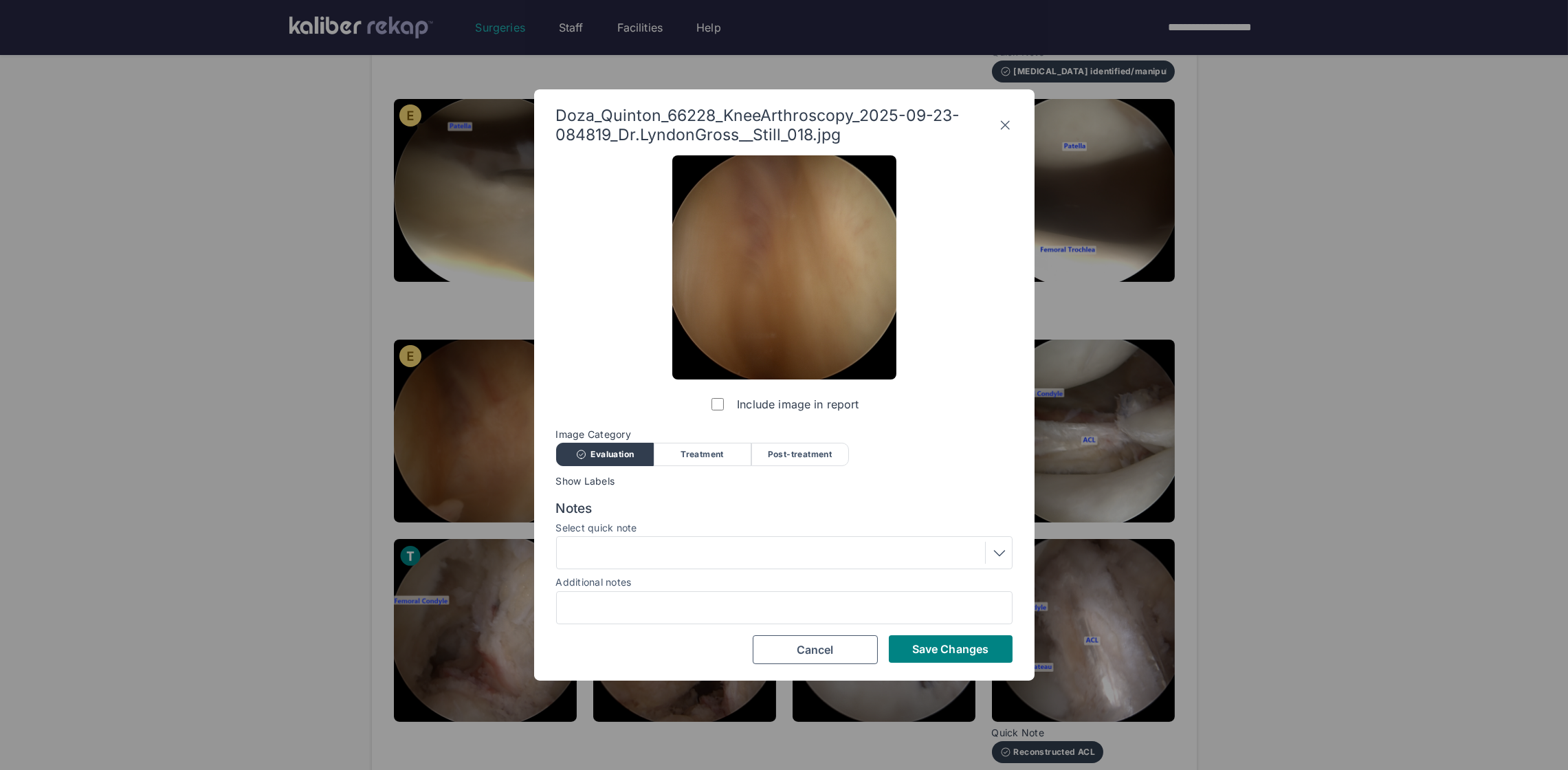
click at [639, 550] on div at bounding box center [784, 552] width 447 height 22
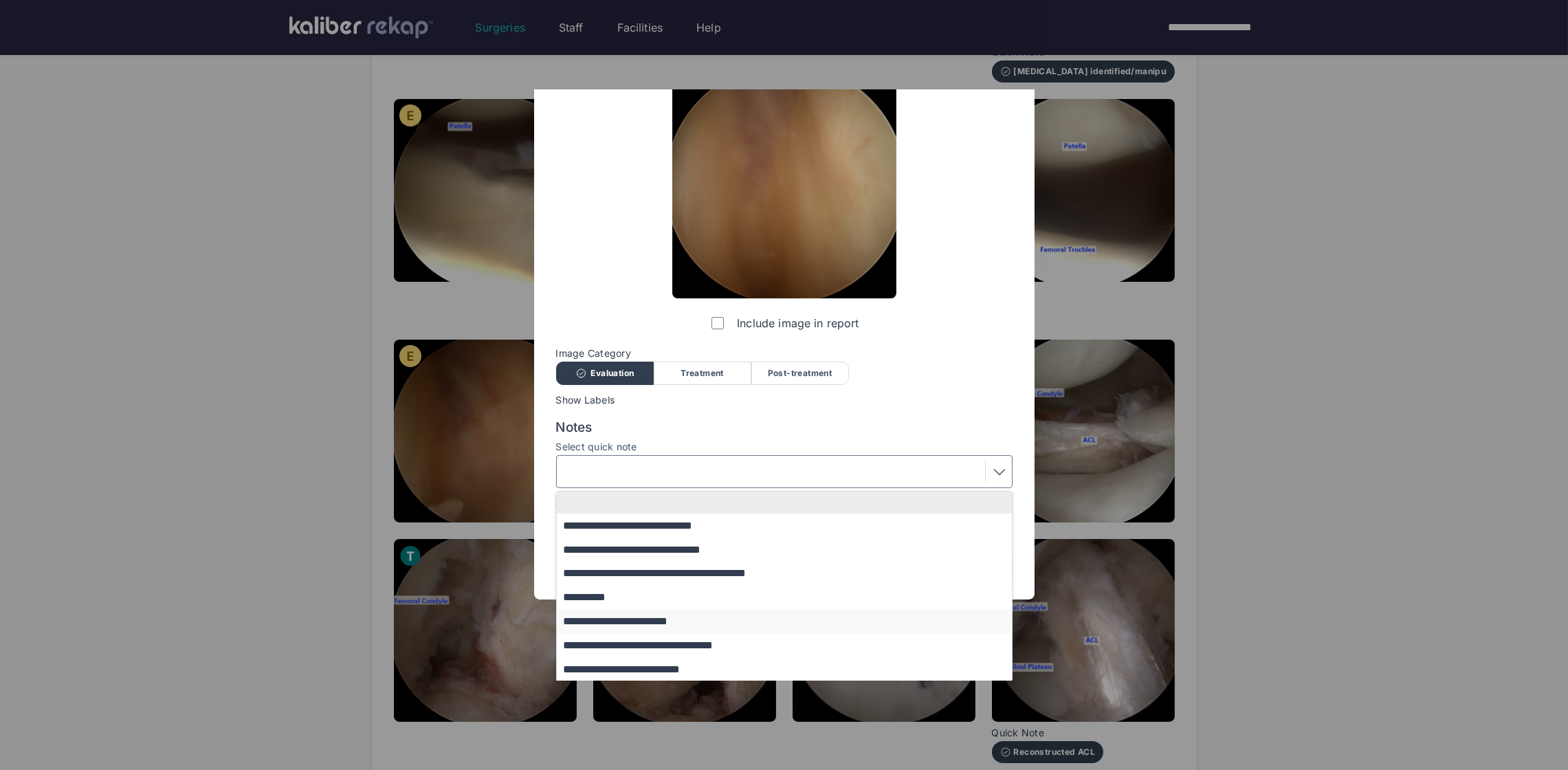
scroll to position [82, 0]
drag, startPoint x: 705, startPoint y: 666, endPoint x: 713, endPoint y: 665, distance: 8.1
click at [705, 666] on button "**********" at bounding box center [791, 668] width 468 height 24
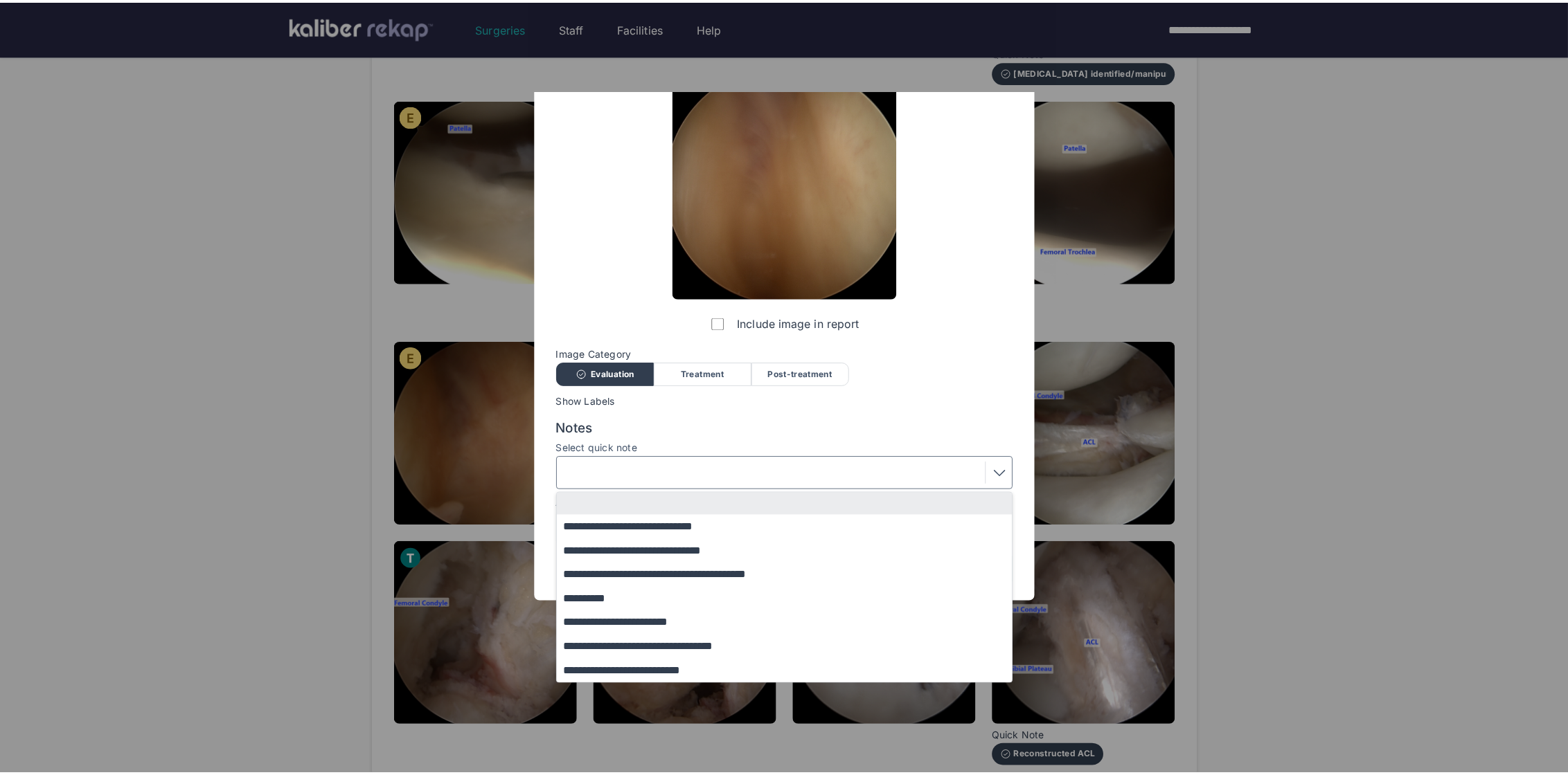
scroll to position [0, 0]
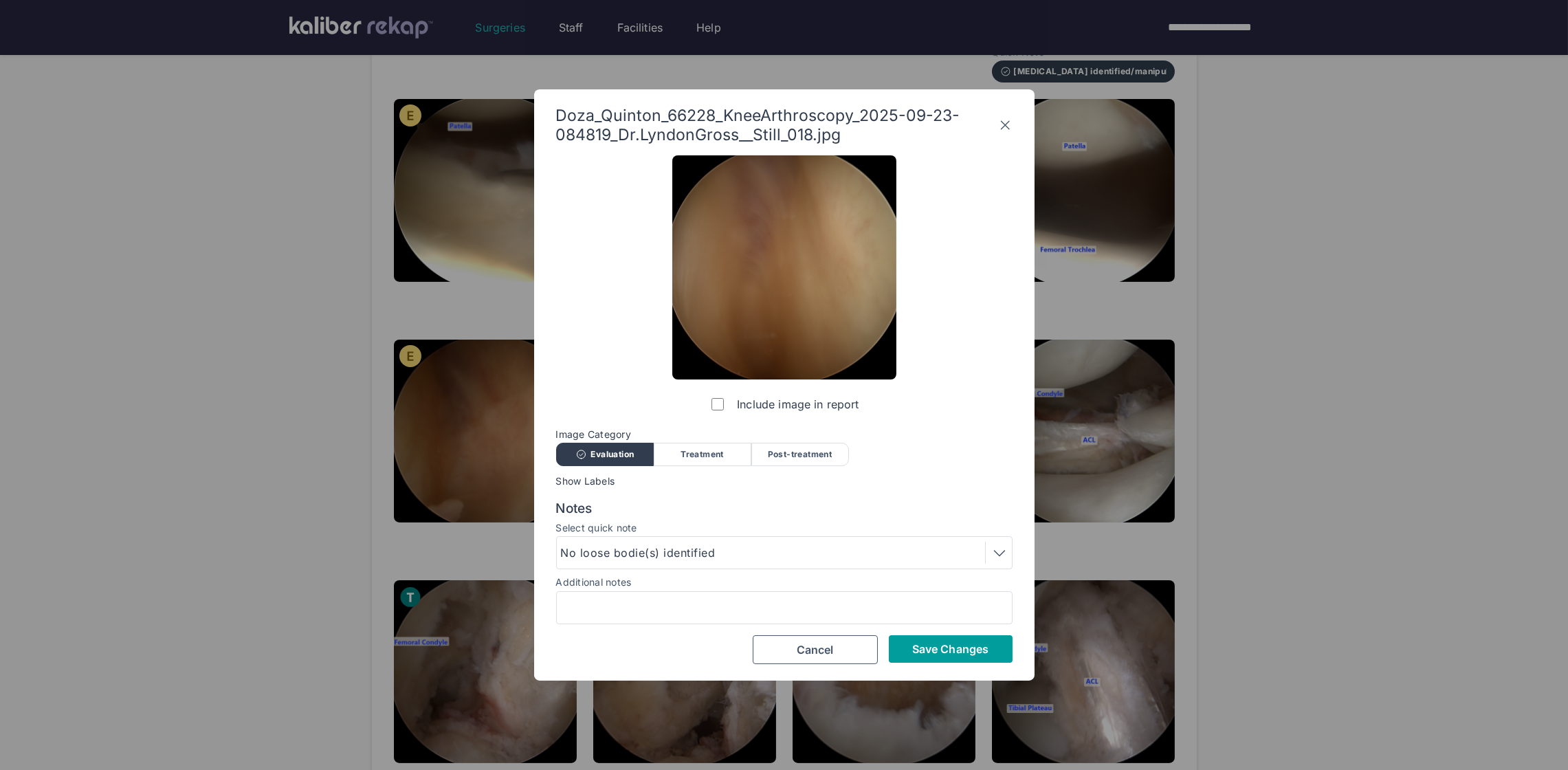
click at [915, 646] on span "Save Changes" at bounding box center [950, 649] width 77 height 14
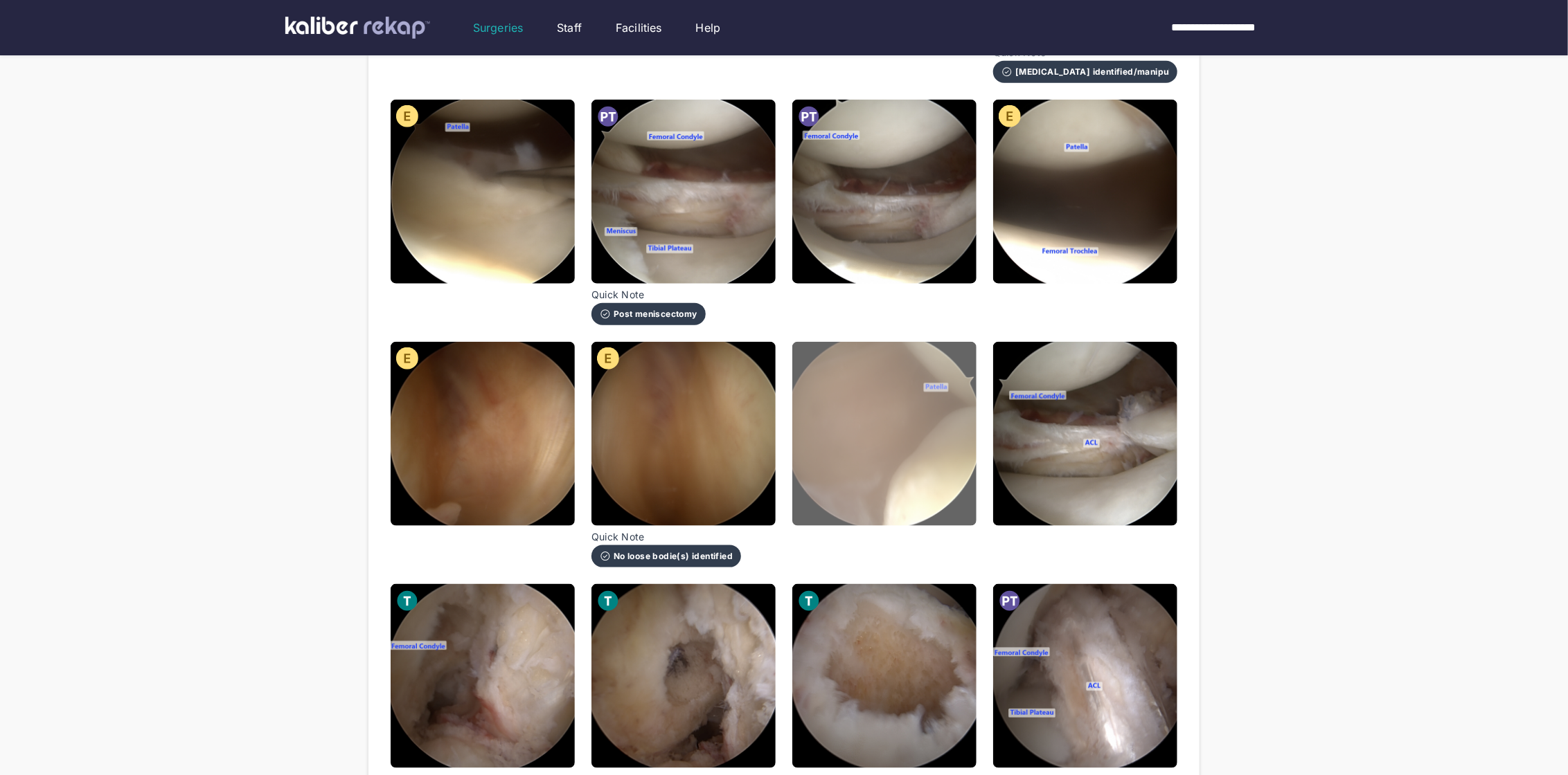
click at [829, 444] on img at bounding box center [884, 434] width 184 height 184
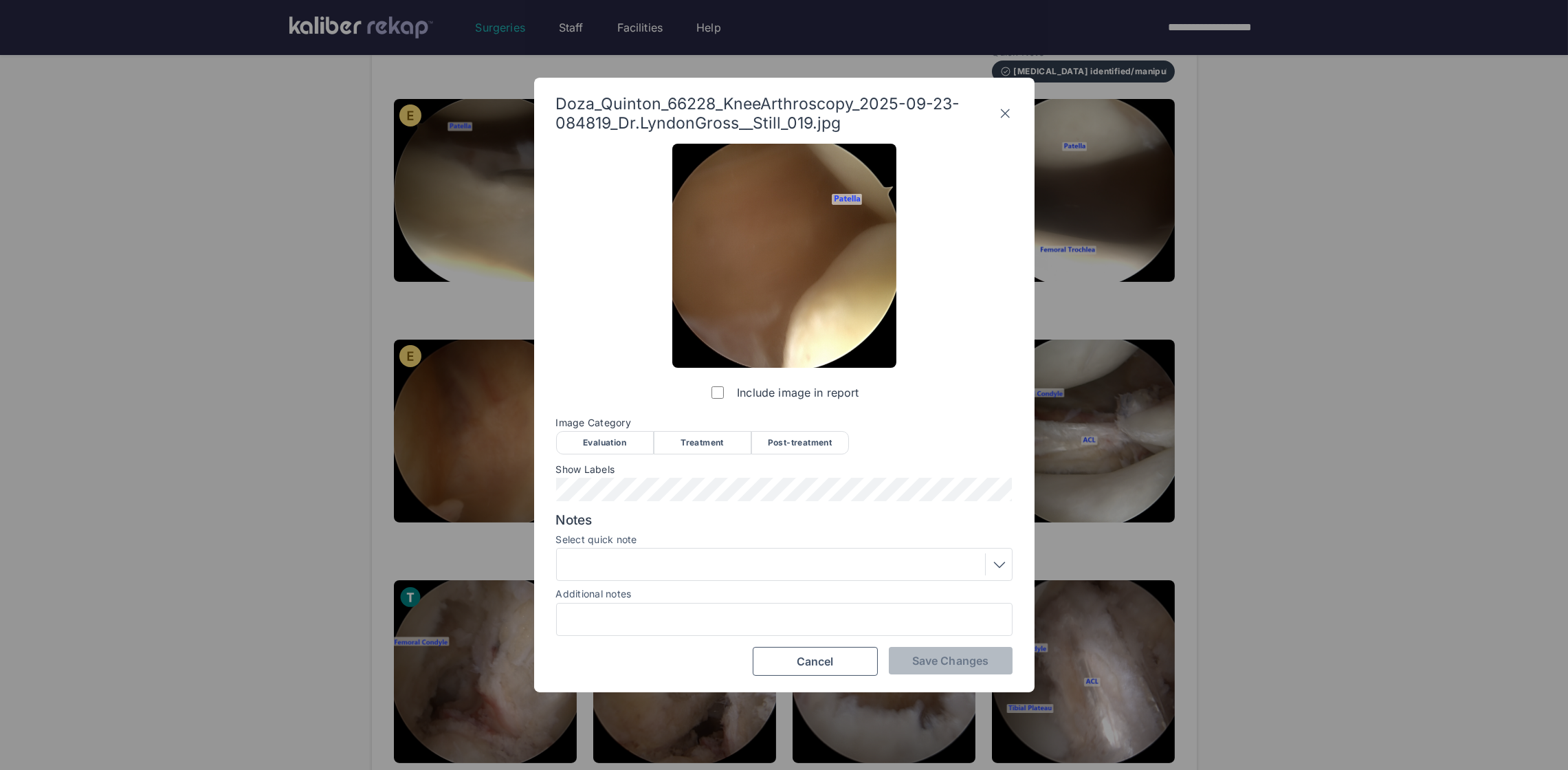
click at [583, 441] on div "Evaluation" at bounding box center [605, 443] width 97 height 23
click at [929, 661] on span "Save Changes" at bounding box center [950, 660] width 77 height 14
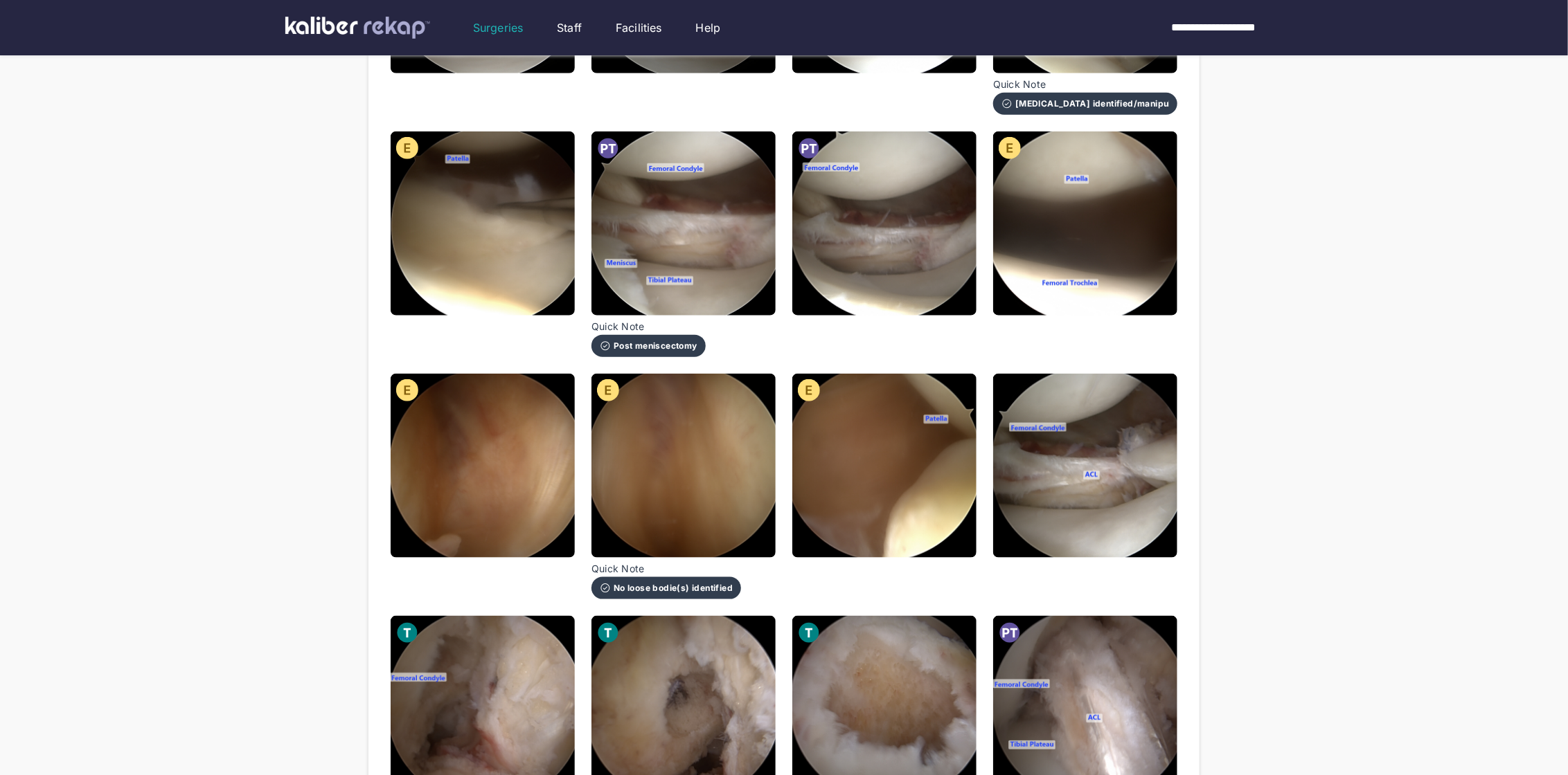
scroll to position [804, 0]
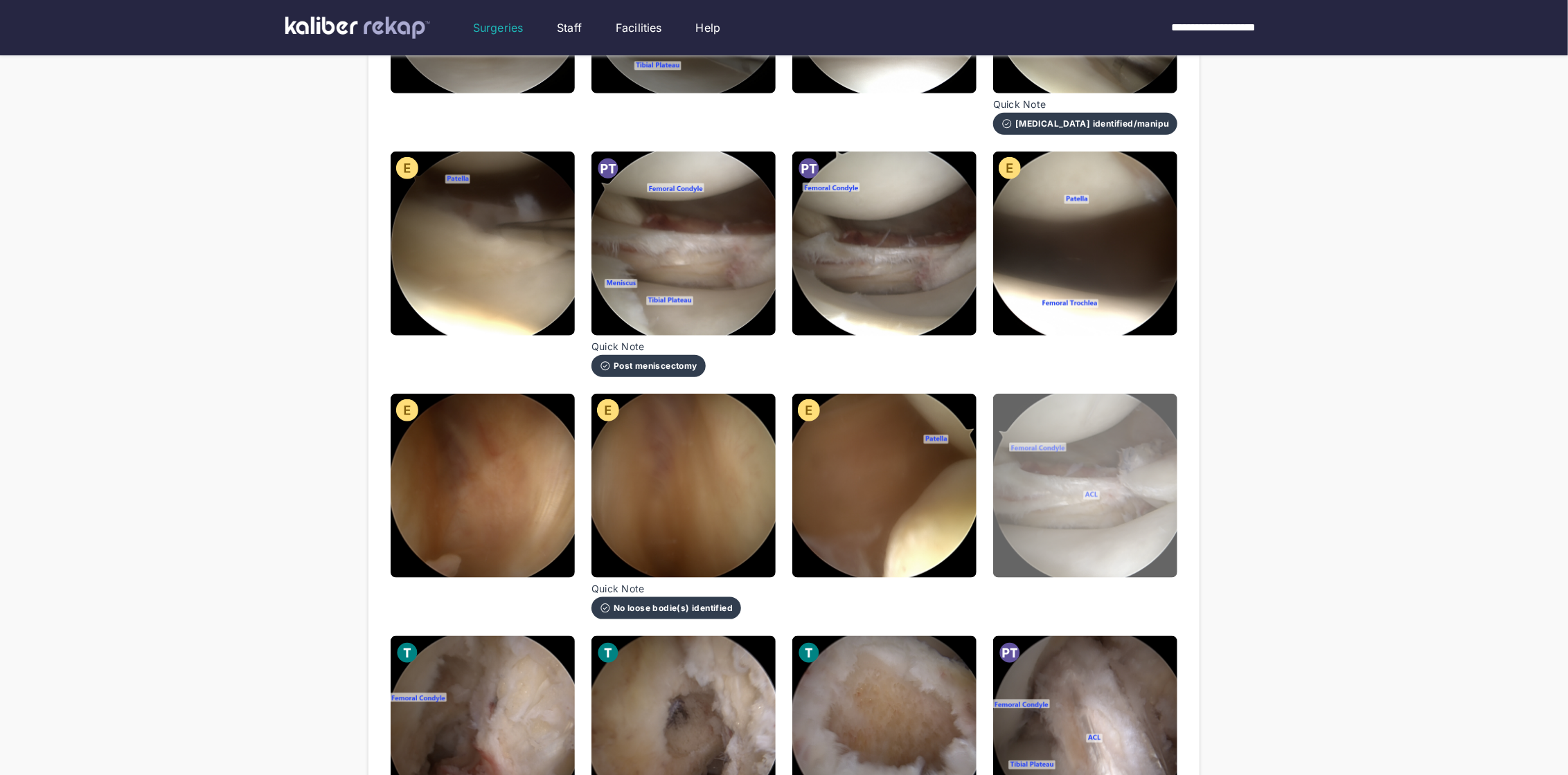
click at [1027, 441] on img at bounding box center [1085, 486] width 184 height 184
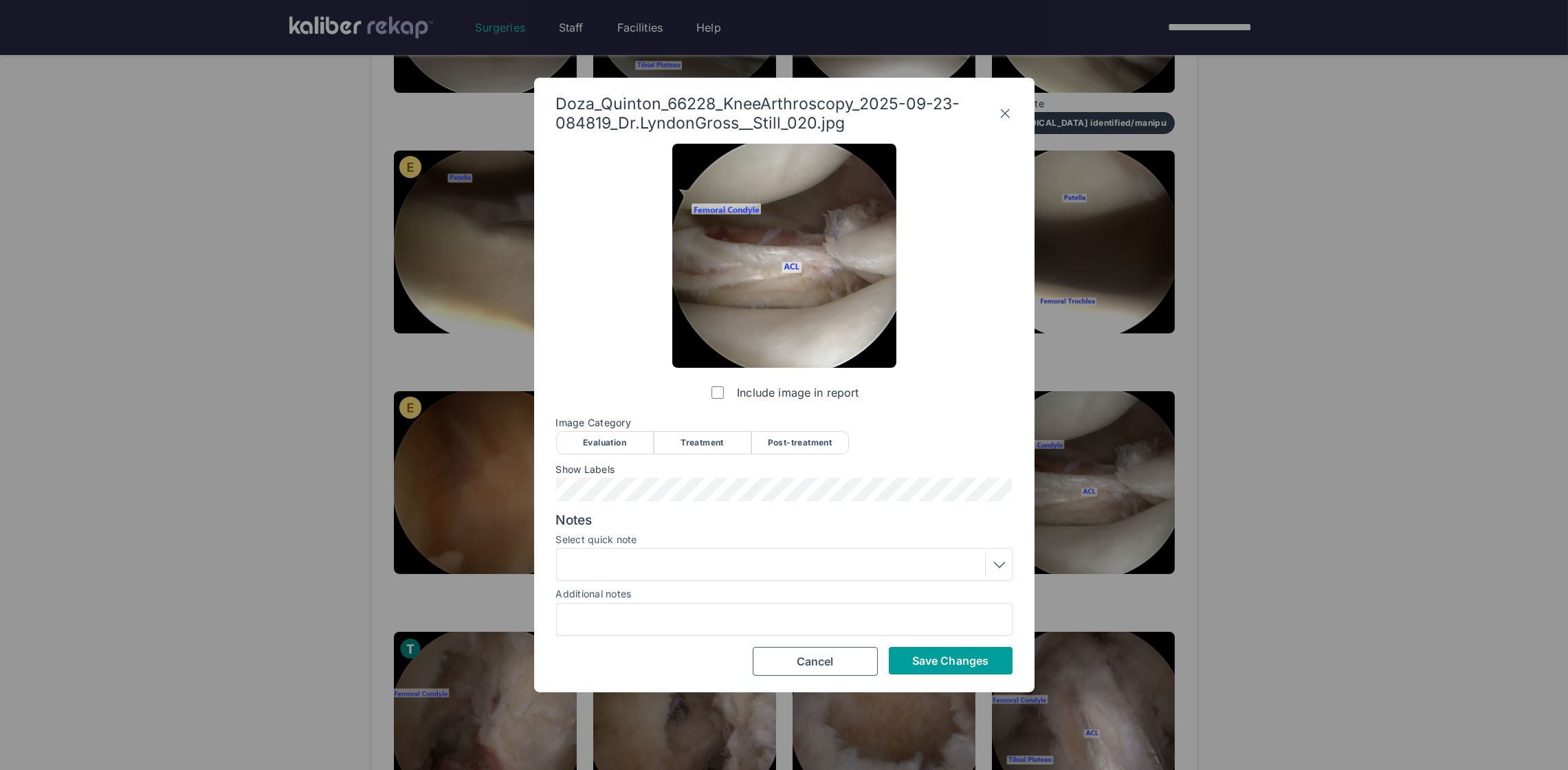
click at [983, 654] on span "Save Changes" at bounding box center [950, 660] width 77 height 14
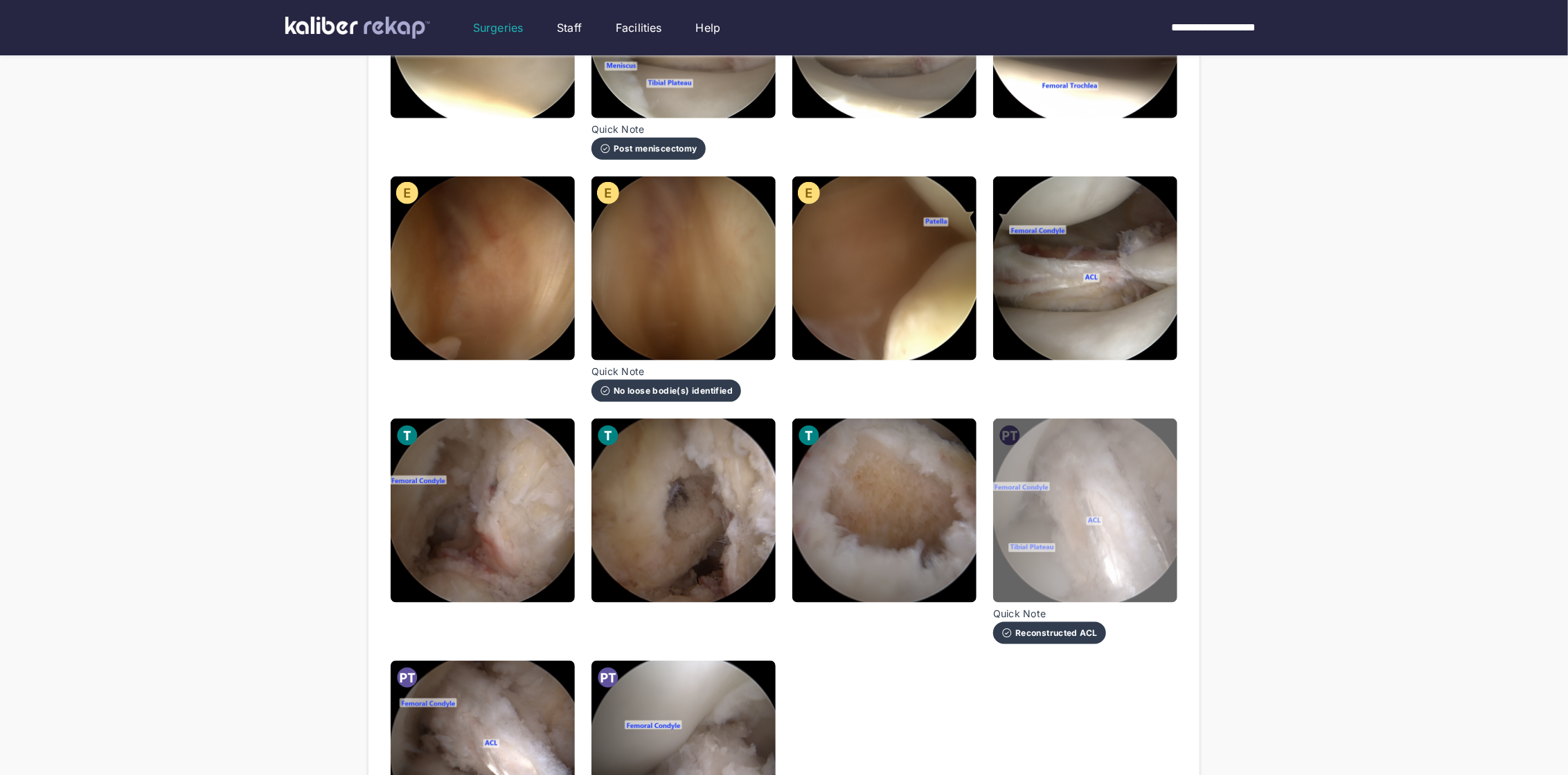
scroll to position [1033, 0]
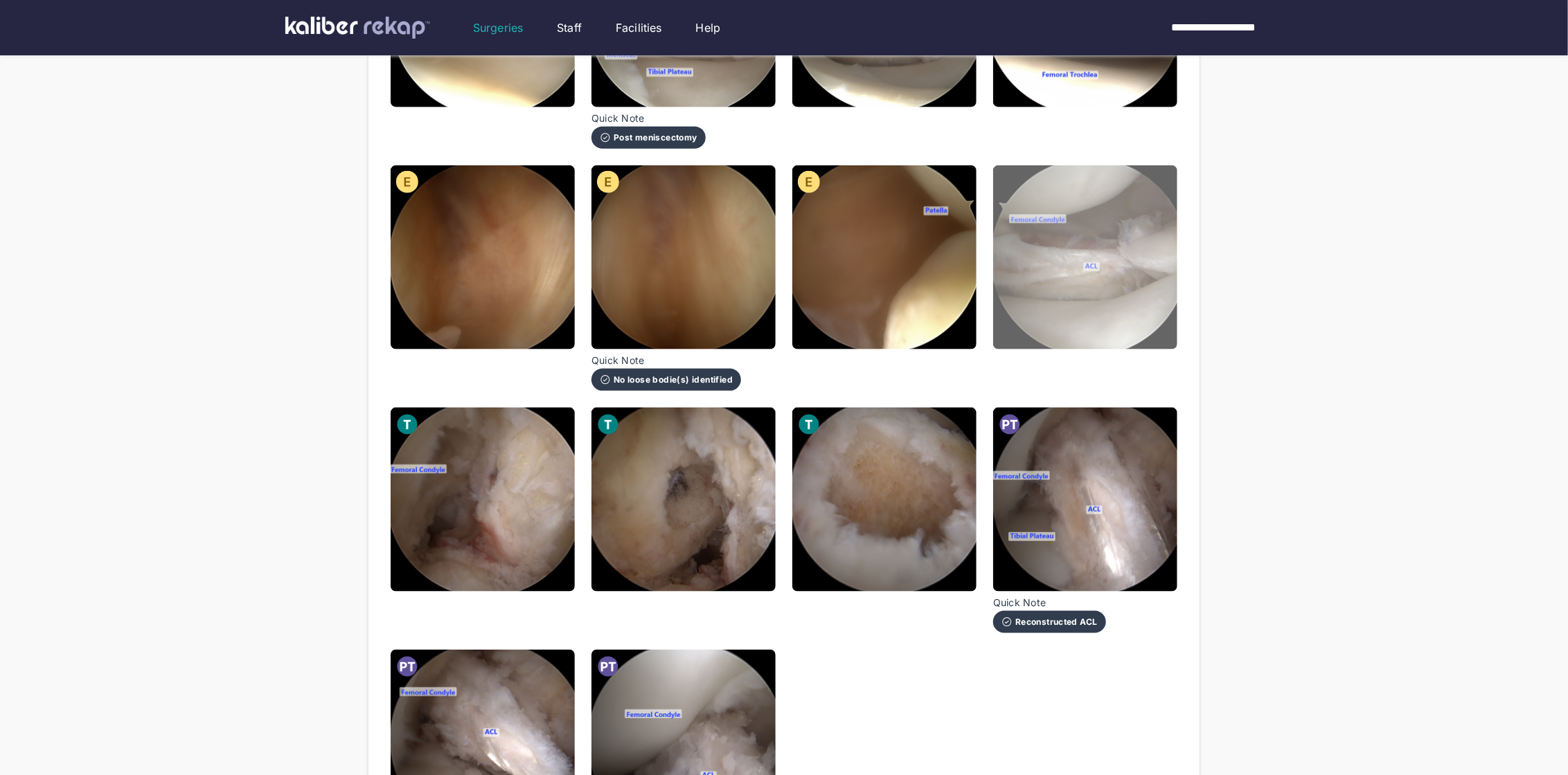
click at [1069, 266] on img at bounding box center [1085, 257] width 184 height 184
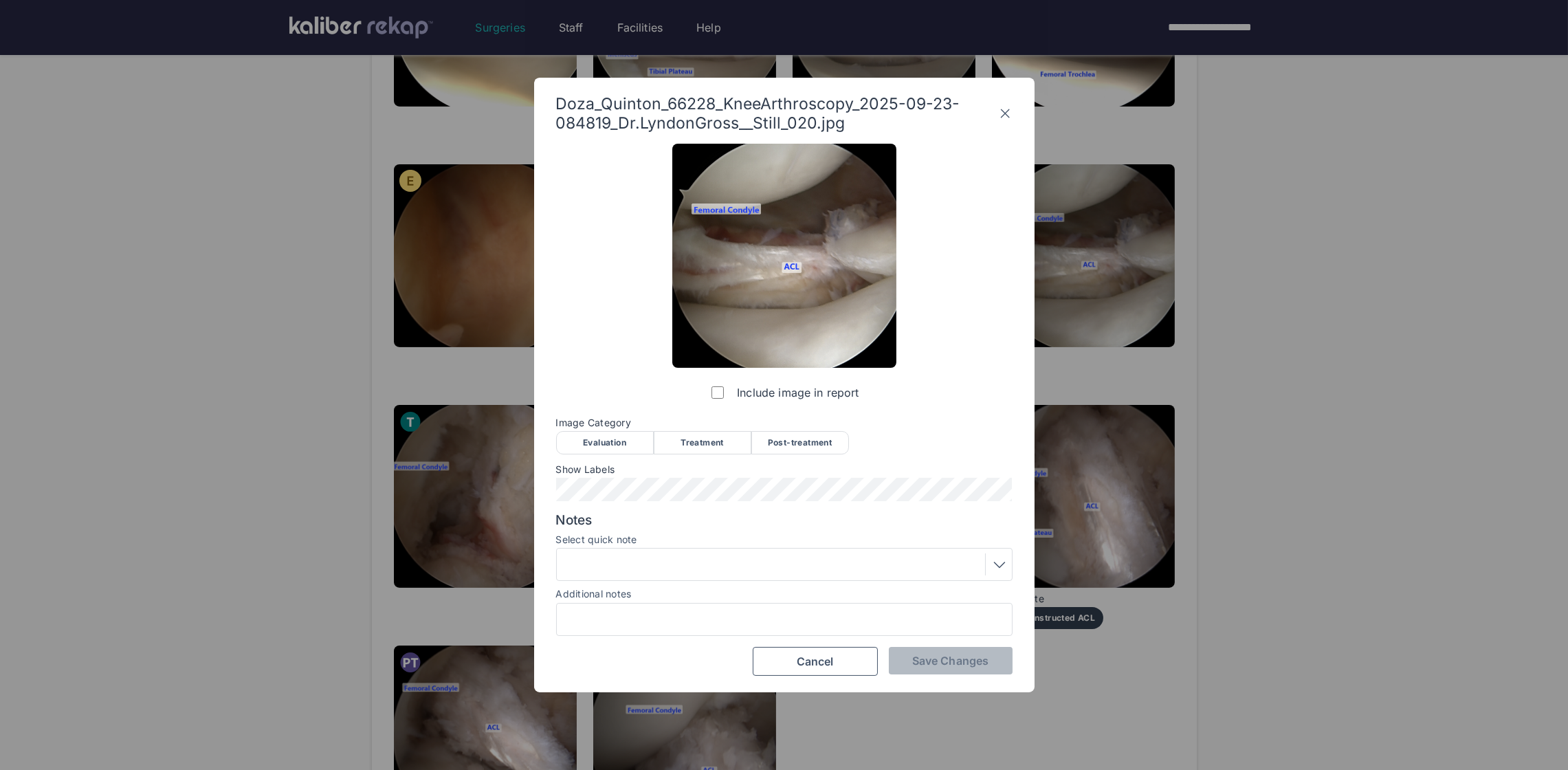
click at [831, 437] on div "Post-treatment" at bounding box center [800, 443] width 97 height 23
click at [971, 664] on span "Save Changes" at bounding box center [950, 660] width 77 height 14
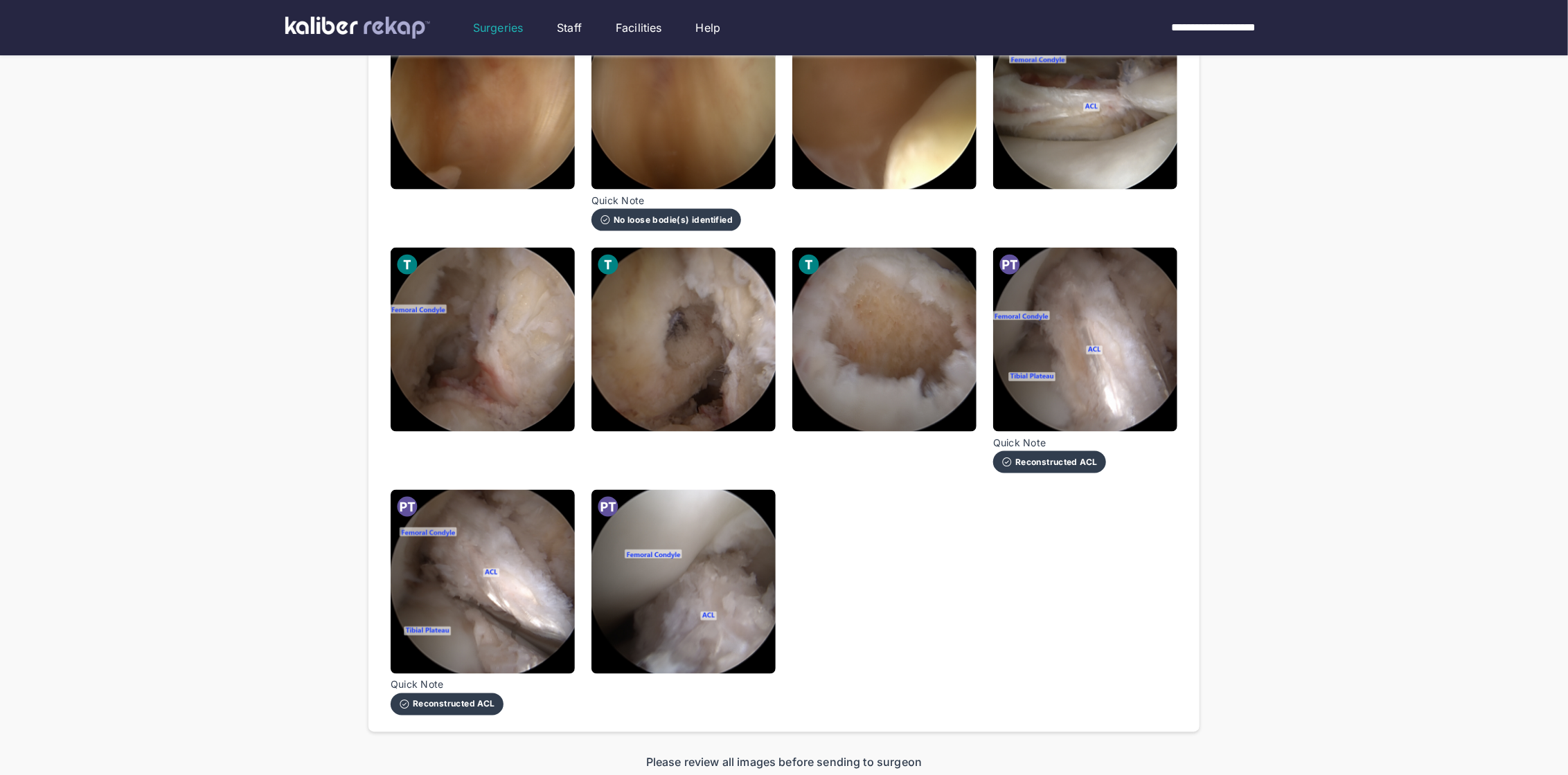
scroll to position [1387, 0]
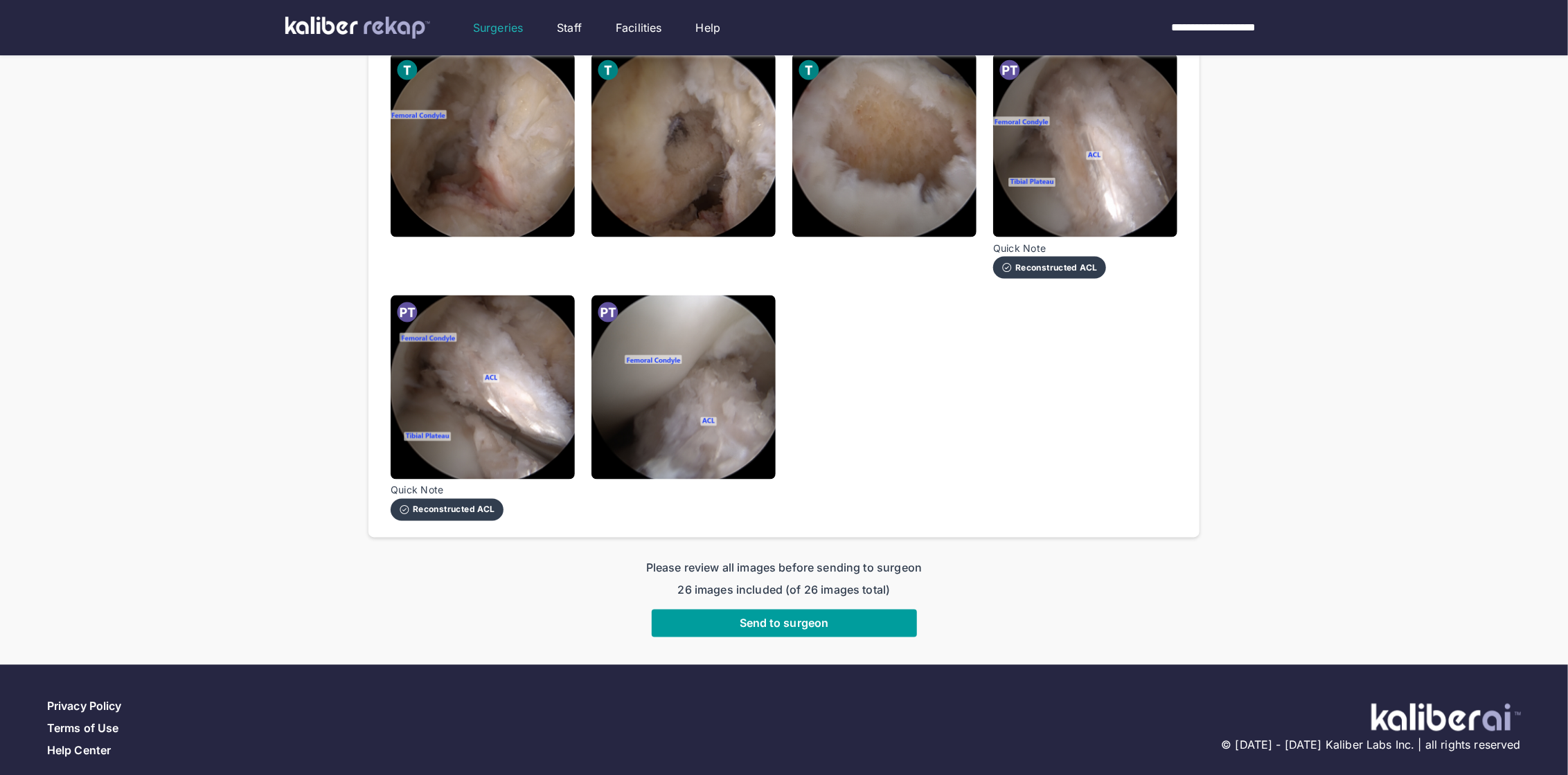
click at [720, 617] on button "Send to surgeon" at bounding box center [784, 623] width 265 height 27
